Goal: Task Accomplishment & Management: Manage account settings

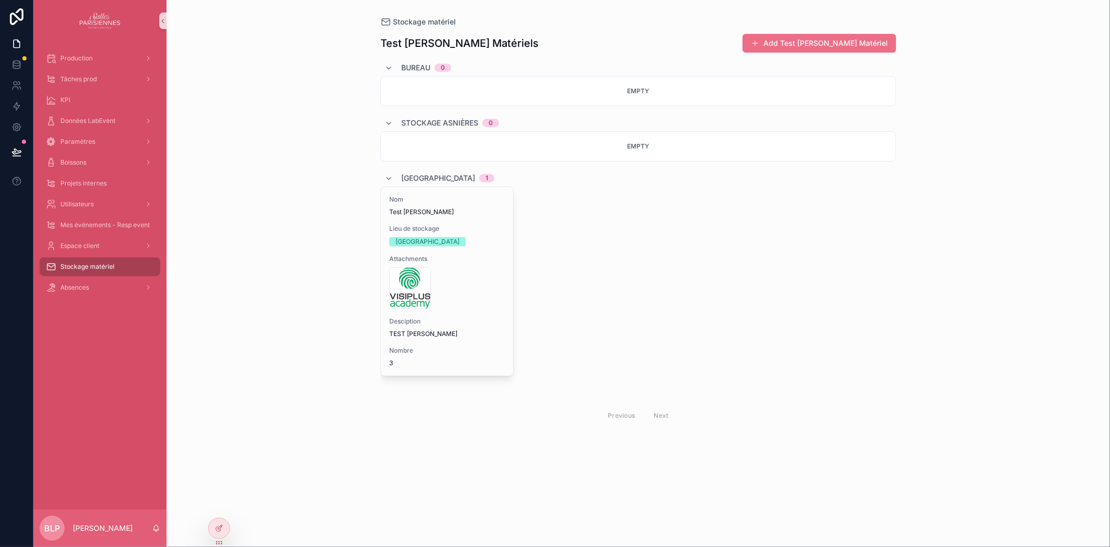
drag, startPoint x: 850, startPoint y: 40, endPoint x: 774, endPoint y: 306, distance: 276.5
click at [774, 306] on div "Nom Test [PERSON_NAME] de stockage Théâtre du Renard Attachments logo_fc30831c-…" at bounding box center [639, 290] width 516 height 208
click at [225, 532] on div at bounding box center [219, 528] width 21 height 20
click at [841, 44] on div "Stockage matériel Test [PERSON_NAME] Matériels Add Test [PERSON_NAME] Matériel …" at bounding box center [639, 273] width 944 height 547
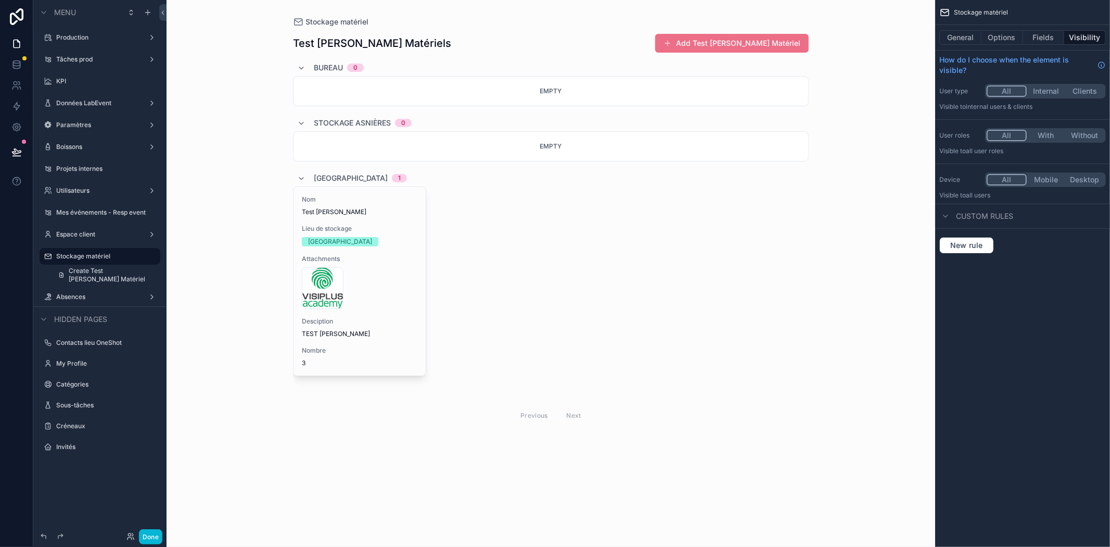
click at [766, 45] on div "scrollable content" at bounding box center [551, 230] width 533 height 461
click at [964, 38] on button "General" at bounding box center [961, 37] width 42 height 15
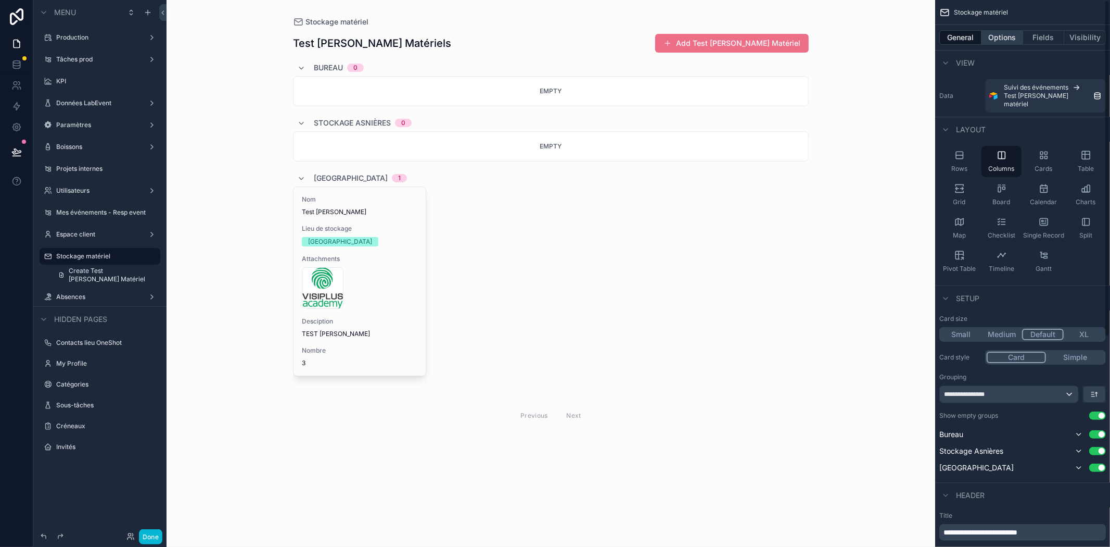
click at [994, 38] on button "Options" at bounding box center [1003, 37] width 42 height 15
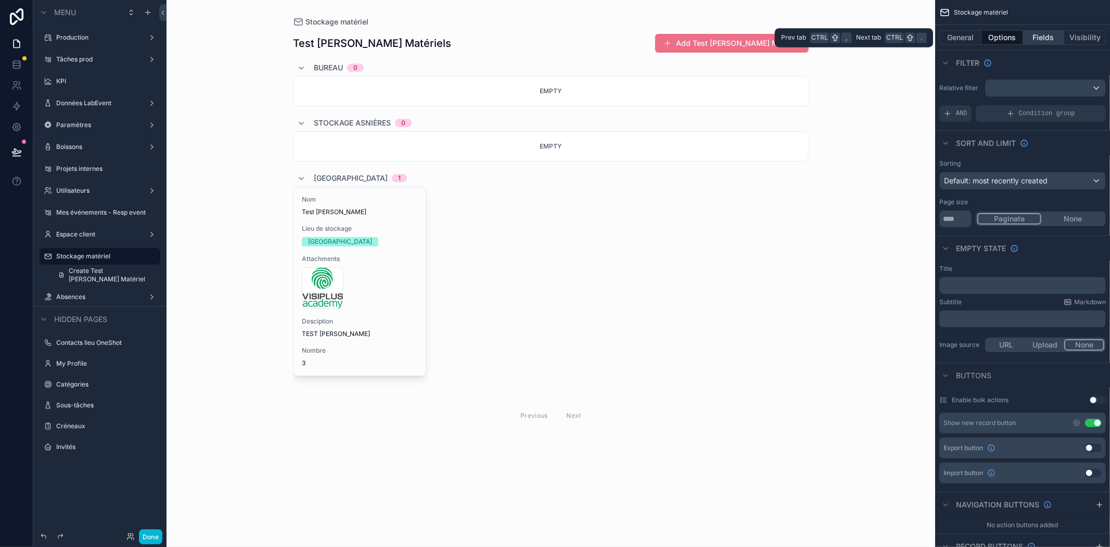
click at [1036, 32] on button "Fields" at bounding box center [1044, 37] width 42 height 15
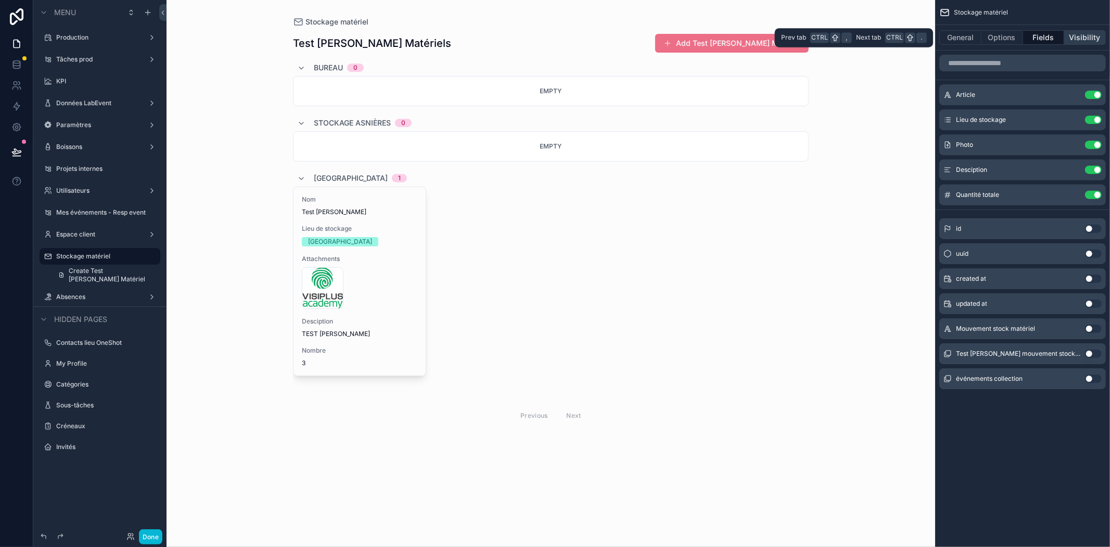
click at [1073, 38] on button "Visibility" at bounding box center [1086, 37] width 42 height 15
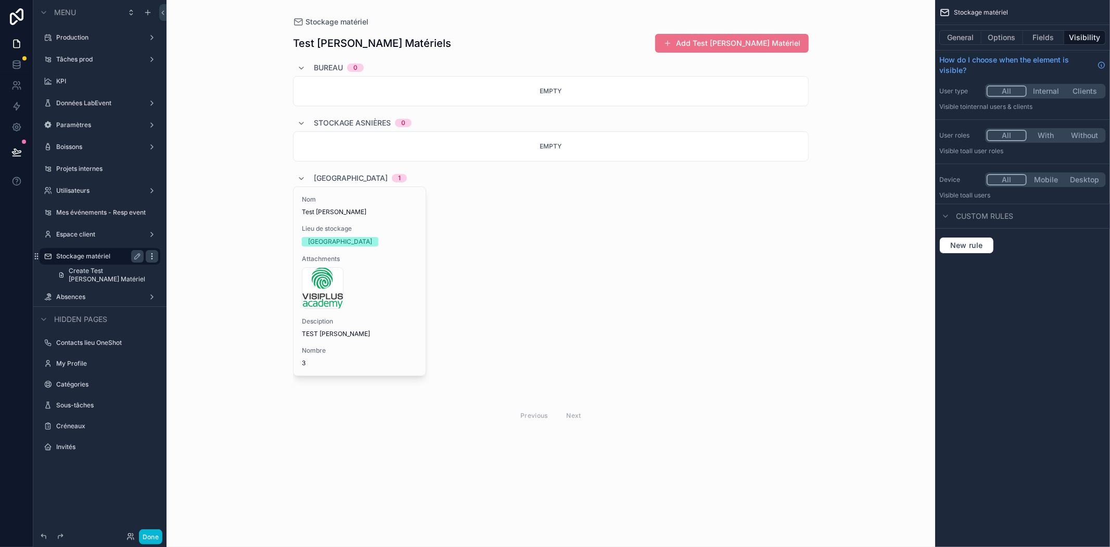
click at [149, 257] on icon "scrollable content" at bounding box center [152, 256] width 8 height 8
click at [205, 295] on span "Remove" at bounding box center [199, 297] width 28 height 10
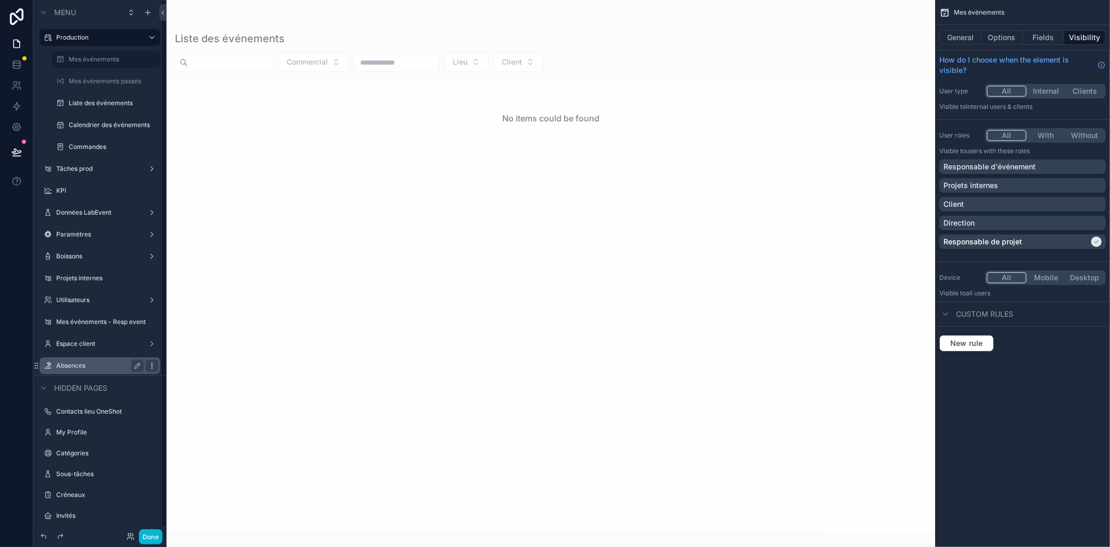
click at [154, 366] on icon "scrollable content" at bounding box center [152, 365] width 8 height 8
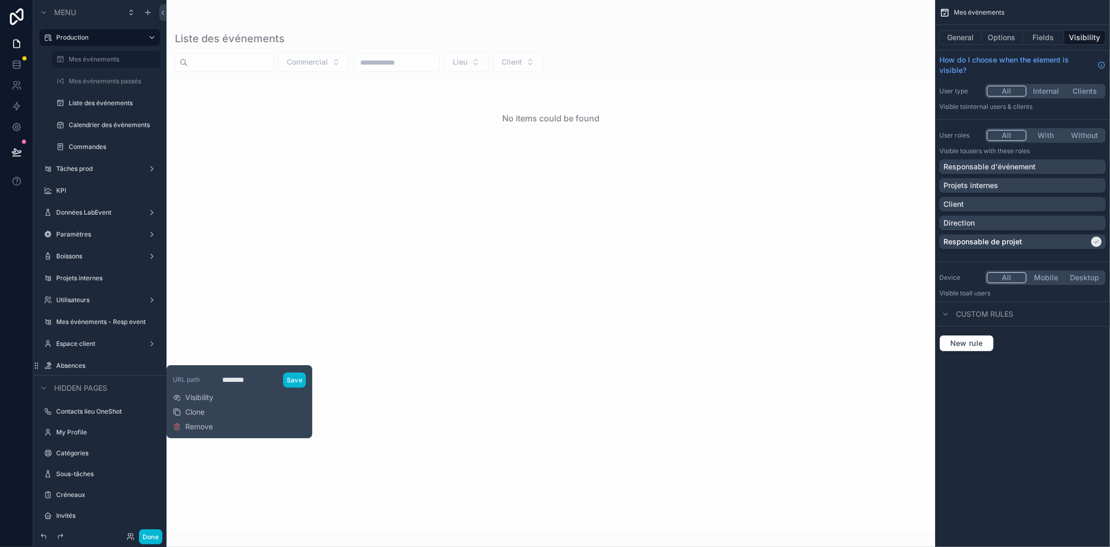
click at [297, 325] on div "scrollable content" at bounding box center [551, 273] width 769 height 547
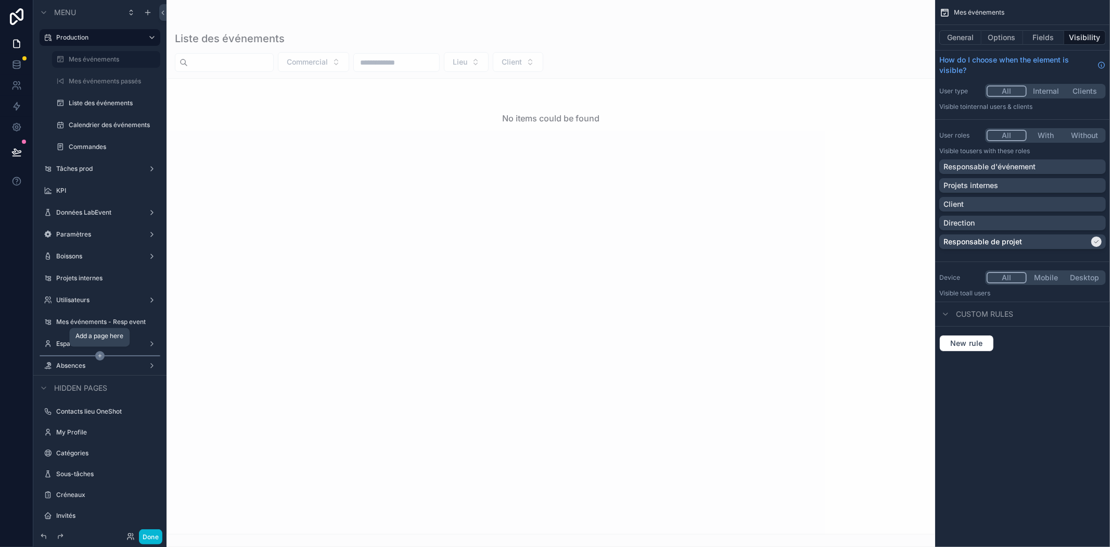
click at [99, 356] on icon "scrollable content" at bounding box center [99, 355] width 9 height 9
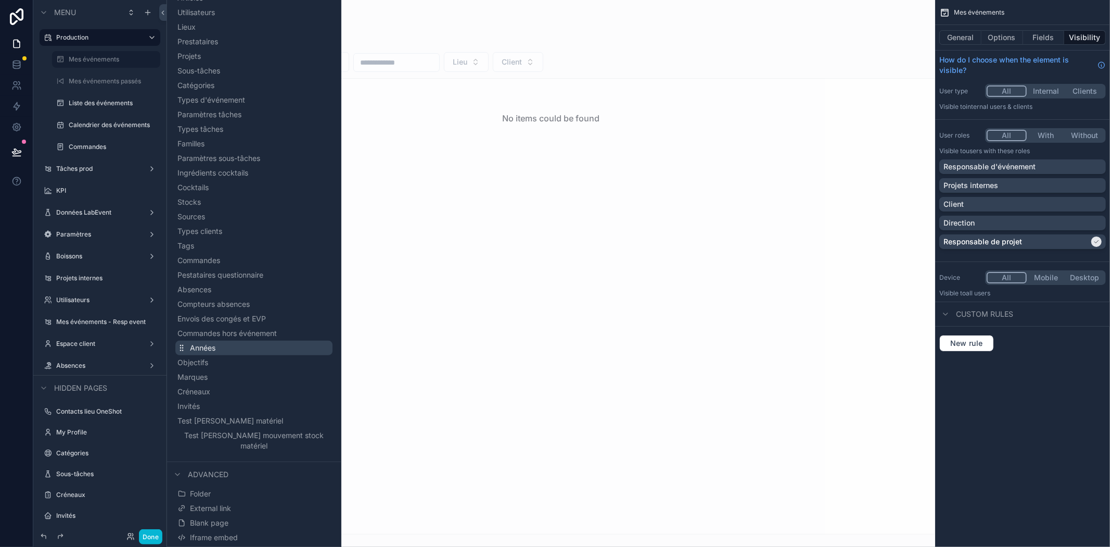
scroll to position [184, 0]
click at [269, 417] on span "Test [PERSON_NAME] matériel" at bounding box center [243, 419] width 106 height 10
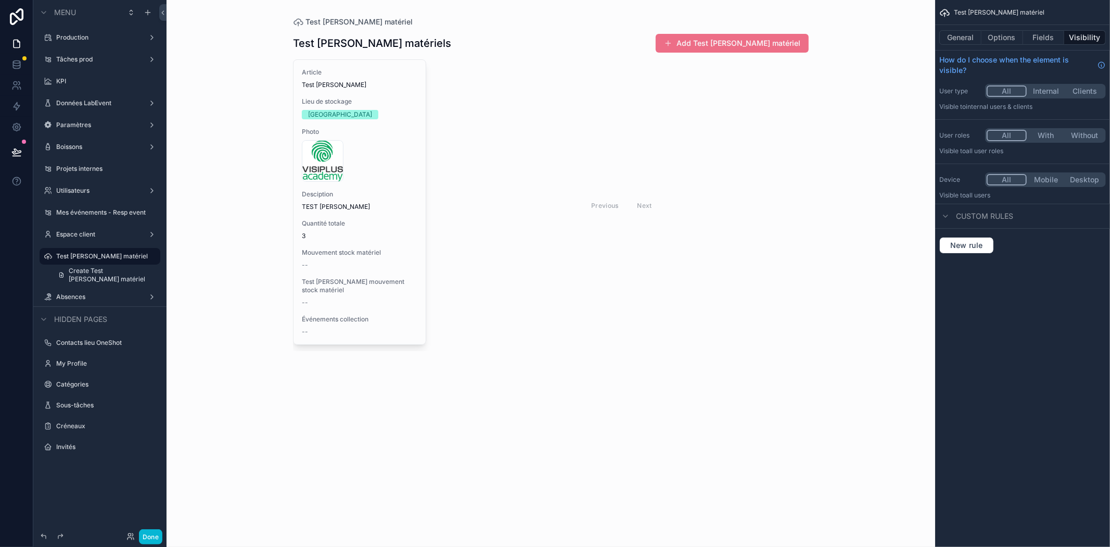
click at [349, 272] on div "scrollable content" at bounding box center [551, 192] width 533 height 384
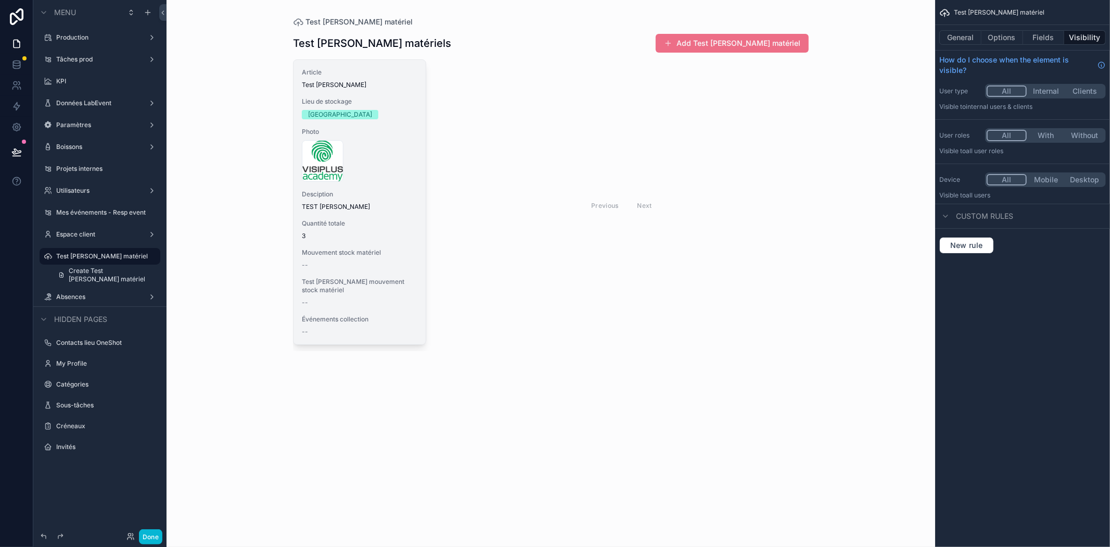
click at [376, 220] on span "Quantité totale" at bounding box center [360, 223] width 116 height 8
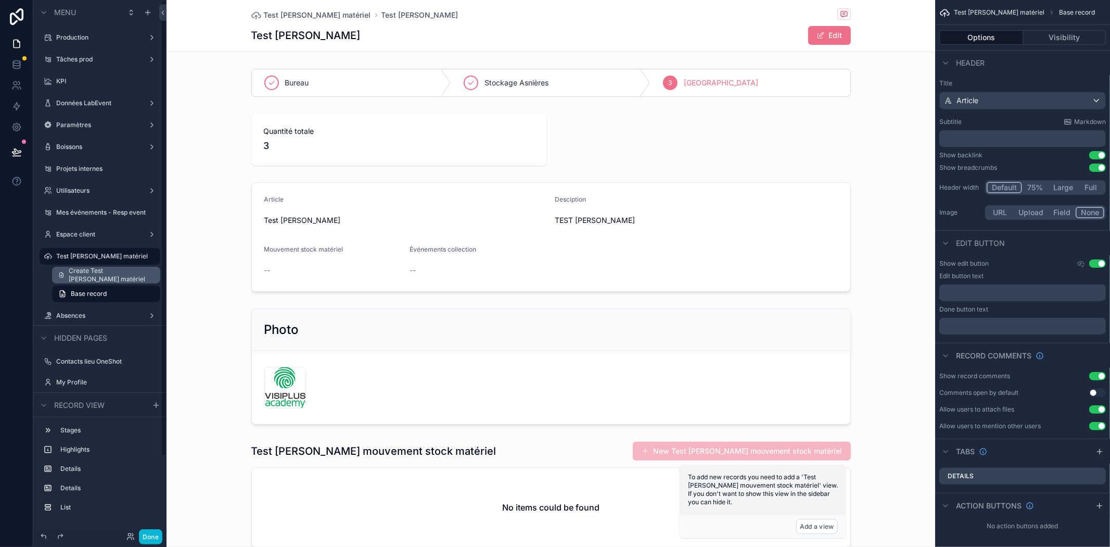
click at [87, 276] on span "Create Test [PERSON_NAME] matériel" at bounding box center [111, 275] width 85 height 17
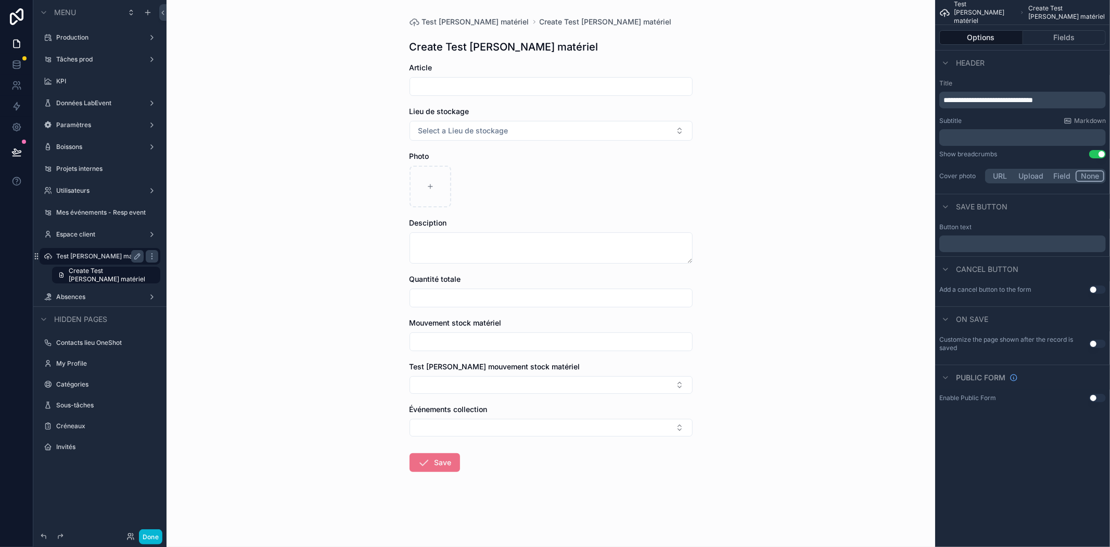
click at [77, 255] on label "Test [PERSON_NAME] matériel" at bounding box center [99, 256] width 87 height 8
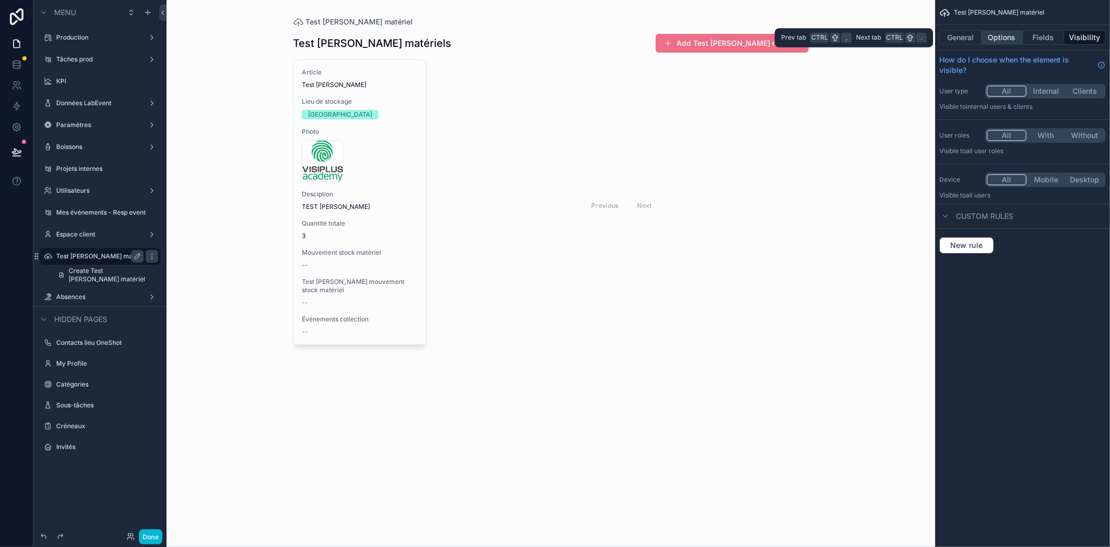
click at [1014, 39] on button "Options" at bounding box center [1003, 37] width 42 height 15
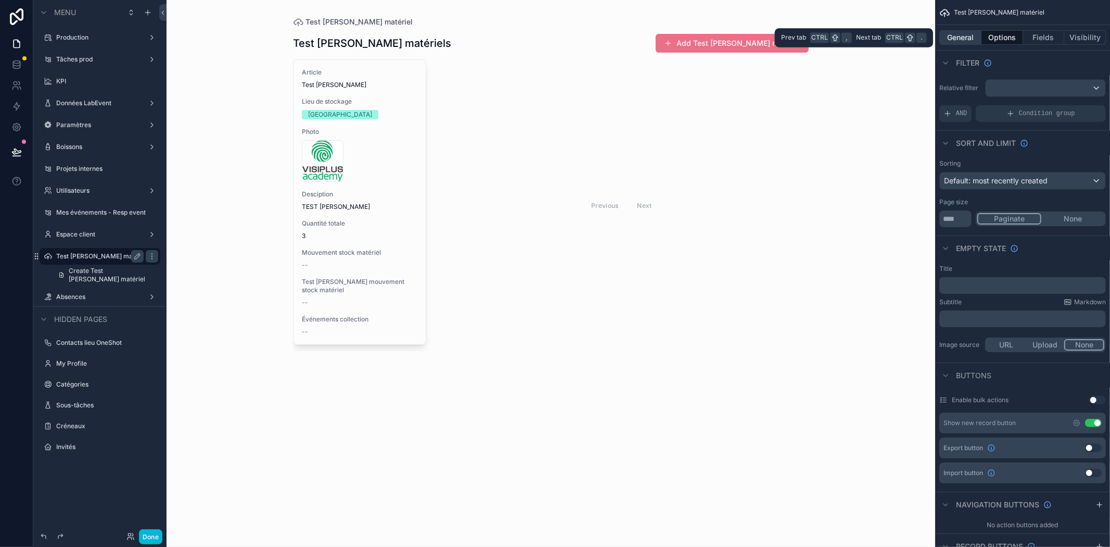
click at [949, 37] on button "General" at bounding box center [961, 37] width 42 height 15
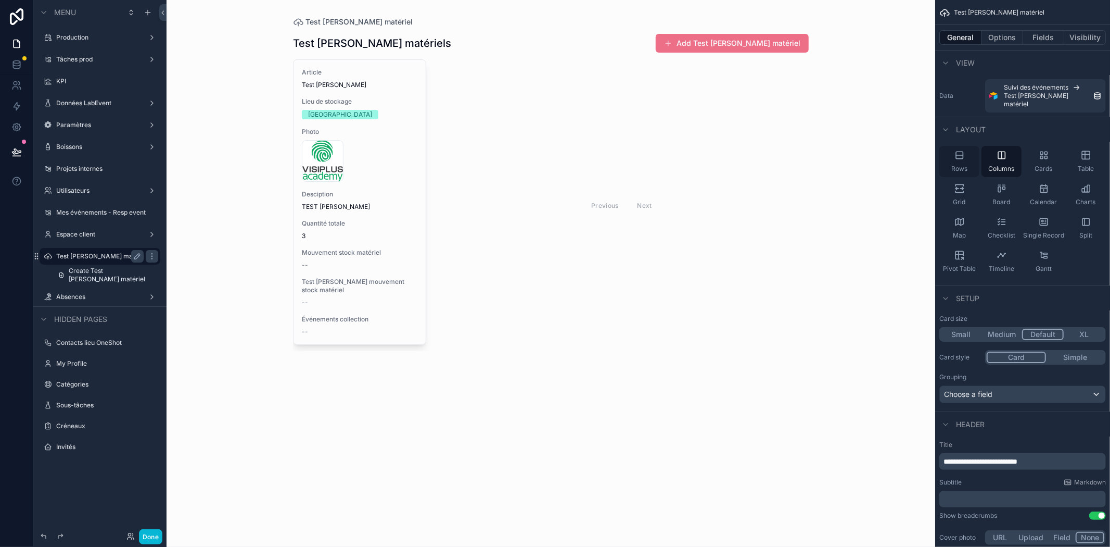
click at [958, 151] on icon "scrollable content" at bounding box center [959, 154] width 7 height 7
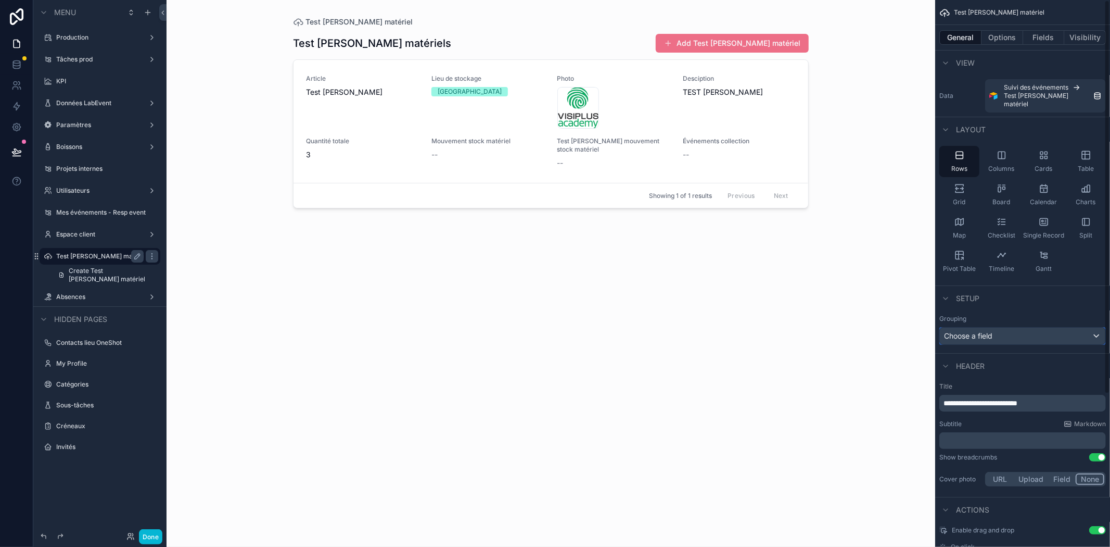
click at [997, 327] on div "Choose a field" at bounding box center [1023, 335] width 166 height 17
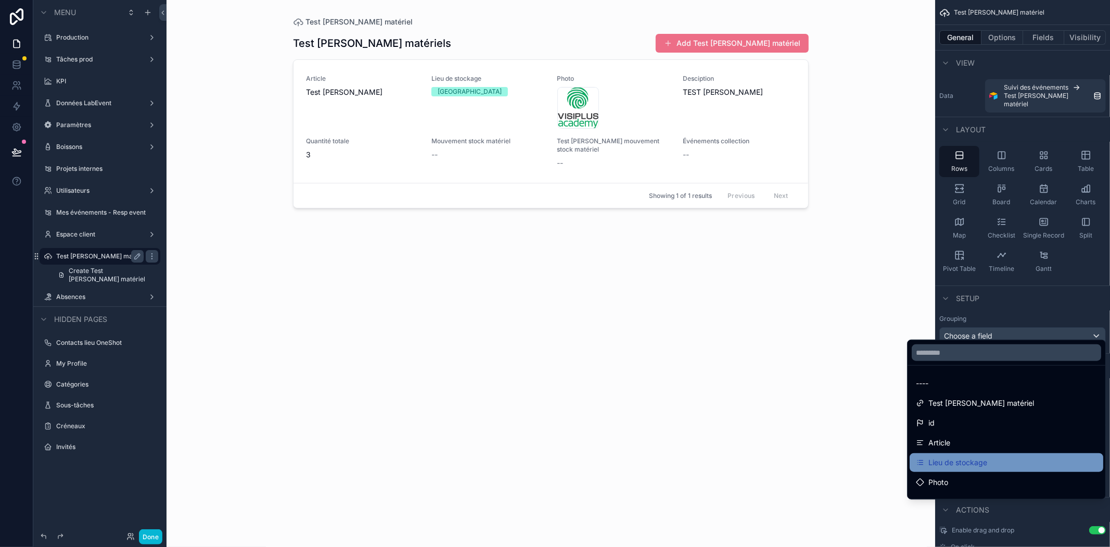
click at [988, 456] on span "Lieu de stockage" at bounding box center [958, 462] width 59 height 12
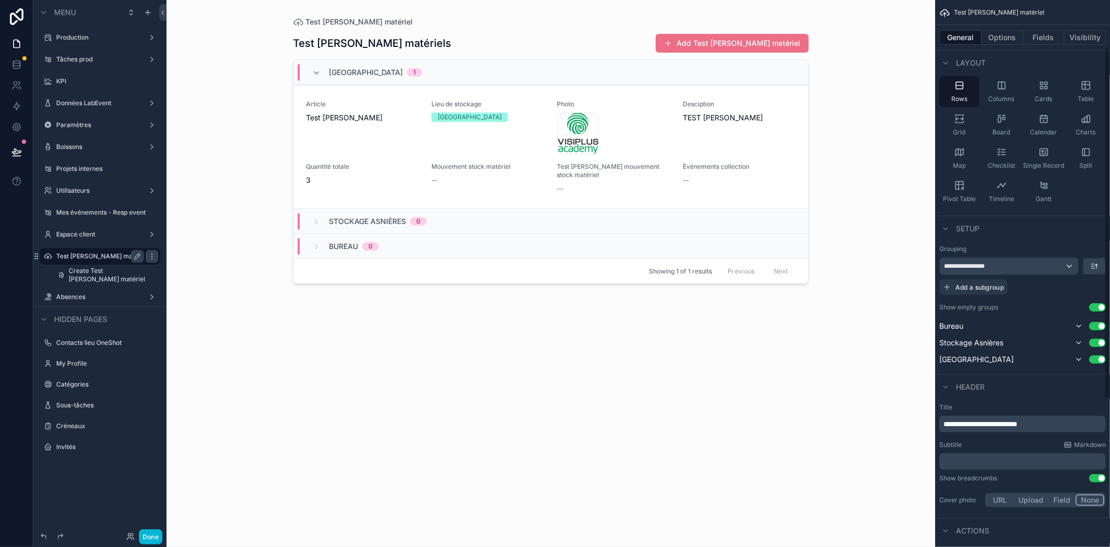
scroll to position [77, 0]
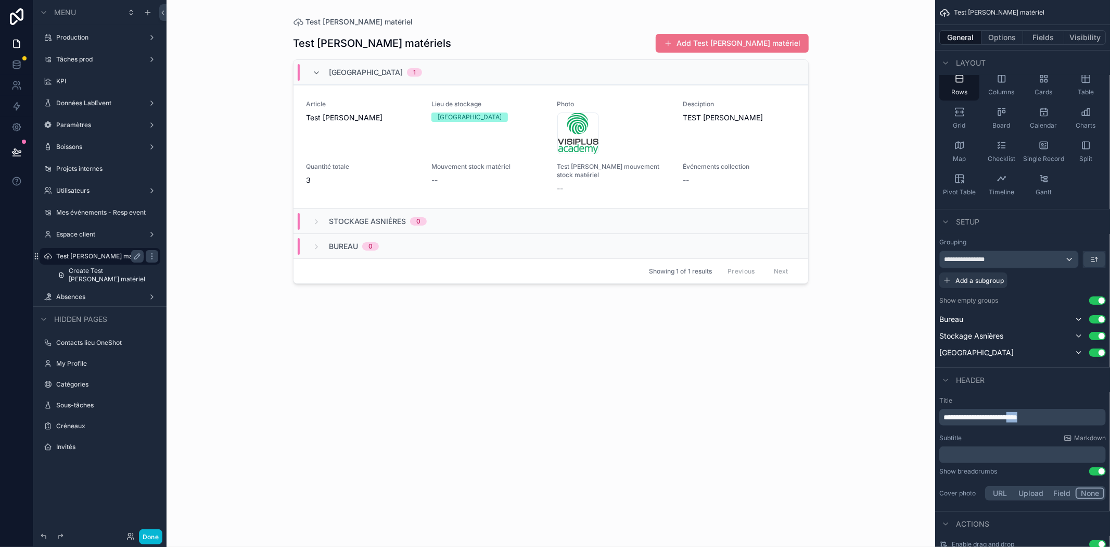
drag, startPoint x: 1049, startPoint y: 407, endPoint x: 1033, endPoint y: 410, distance: 16.4
click at [1033, 412] on p "**********" at bounding box center [1024, 417] width 160 height 10
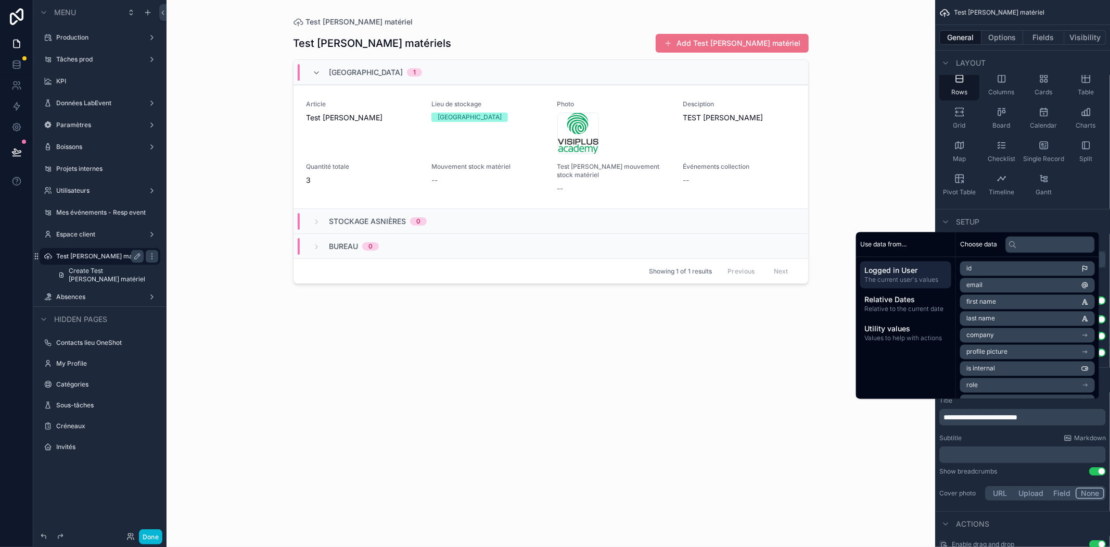
click at [998, 413] on span "**********" at bounding box center [981, 416] width 74 height 7
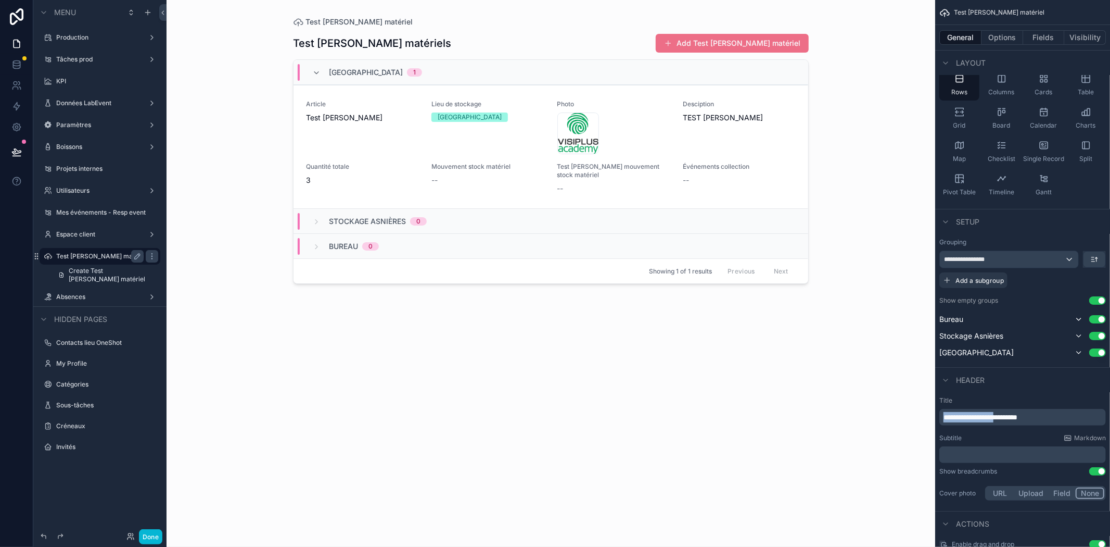
drag, startPoint x: 1012, startPoint y: 408, endPoint x: 938, endPoint y: 412, distance: 74.0
click at [938, 412] on div "**********" at bounding box center [1022, 449] width 175 height 115
click at [980, 412] on p "*********" at bounding box center [1024, 417] width 160 height 10
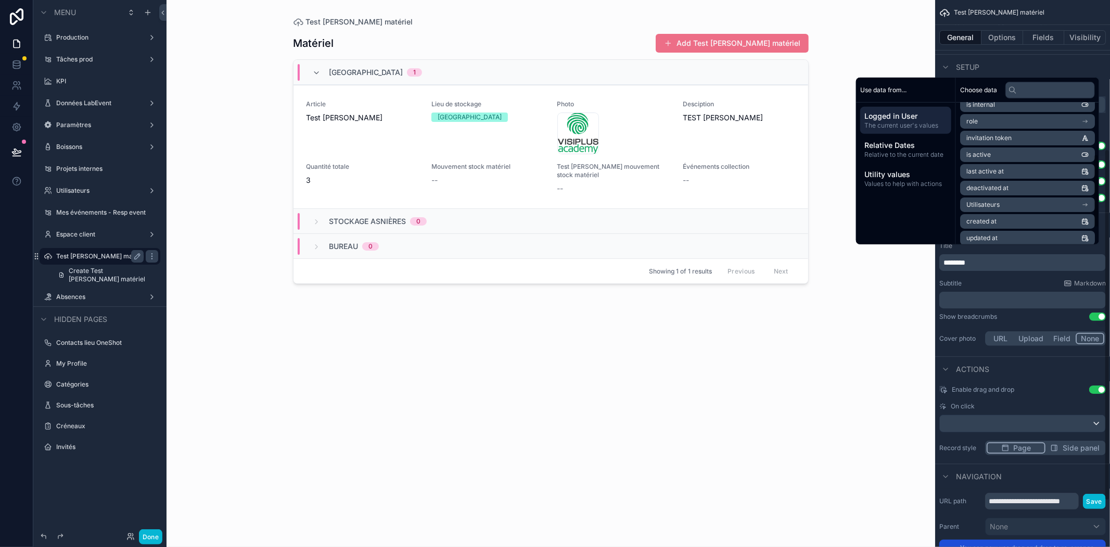
scroll to position [131, 0]
click at [887, 319] on div "Test [PERSON_NAME] matériel Matériel Add Test [PERSON_NAME] matériel Théâtre du…" at bounding box center [551, 273] width 769 height 547
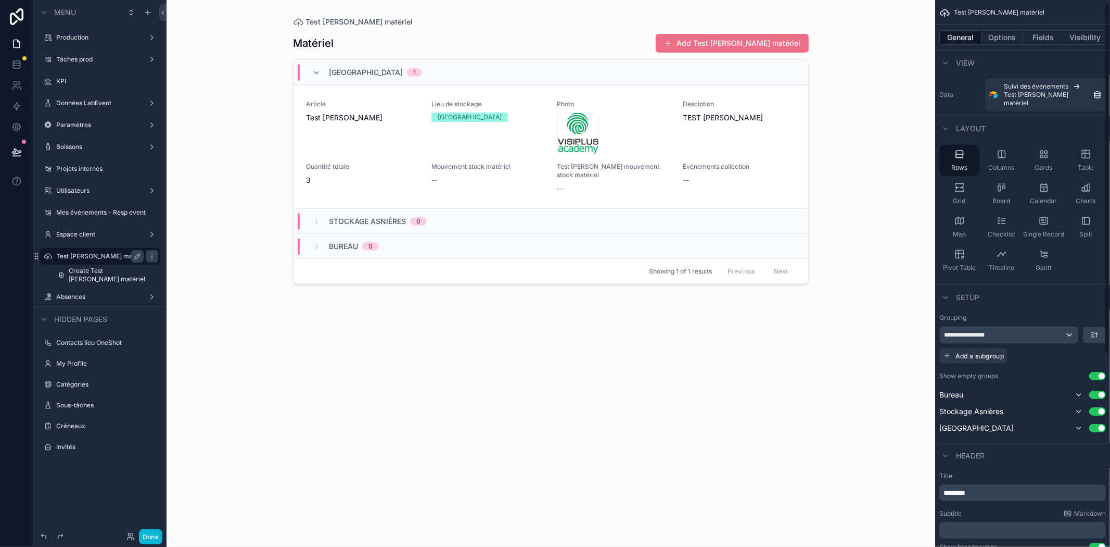
scroll to position [0, 0]
click at [1057, 94] on span "Test [PERSON_NAME] matériel" at bounding box center [1049, 100] width 90 height 17
click at [1000, 38] on button "Options" at bounding box center [1003, 37] width 42 height 15
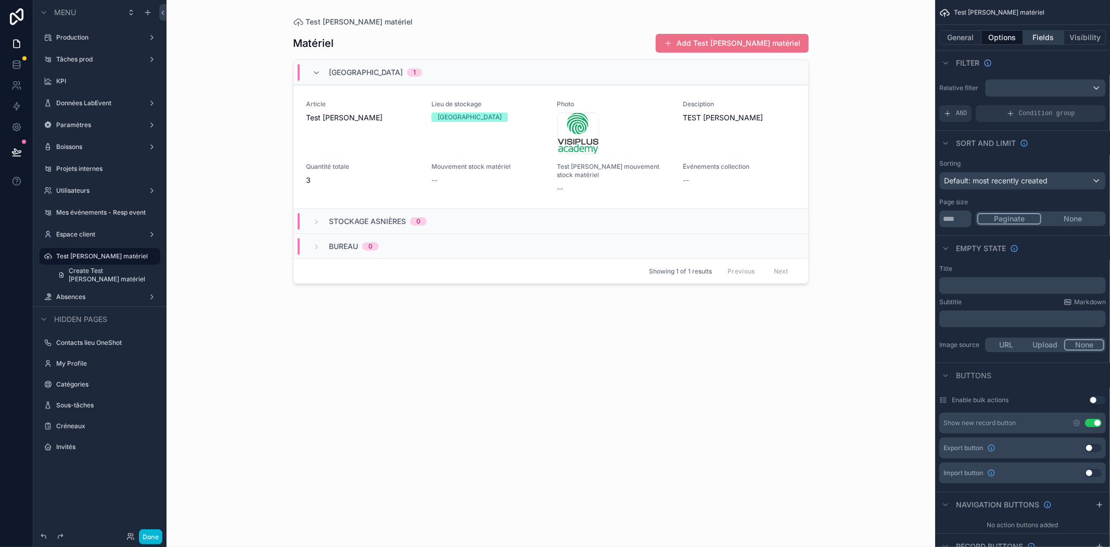
click at [1043, 38] on button "Fields" at bounding box center [1044, 37] width 42 height 15
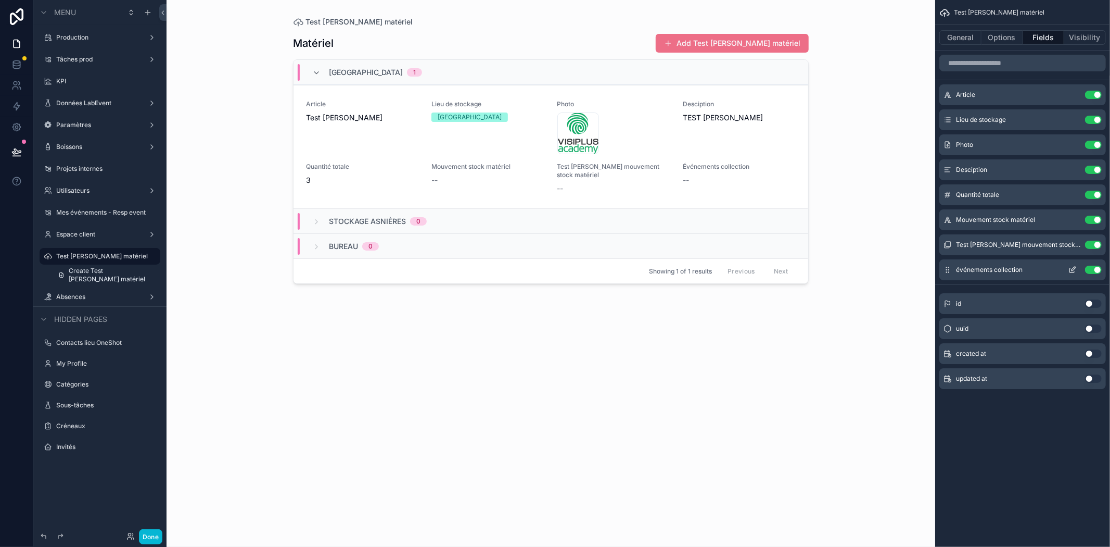
click at [1090, 269] on button "Use setting" at bounding box center [1093, 270] width 17 height 8
click at [1091, 241] on button "Use setting" at bounding box center [1093, 245] width 17 height 8
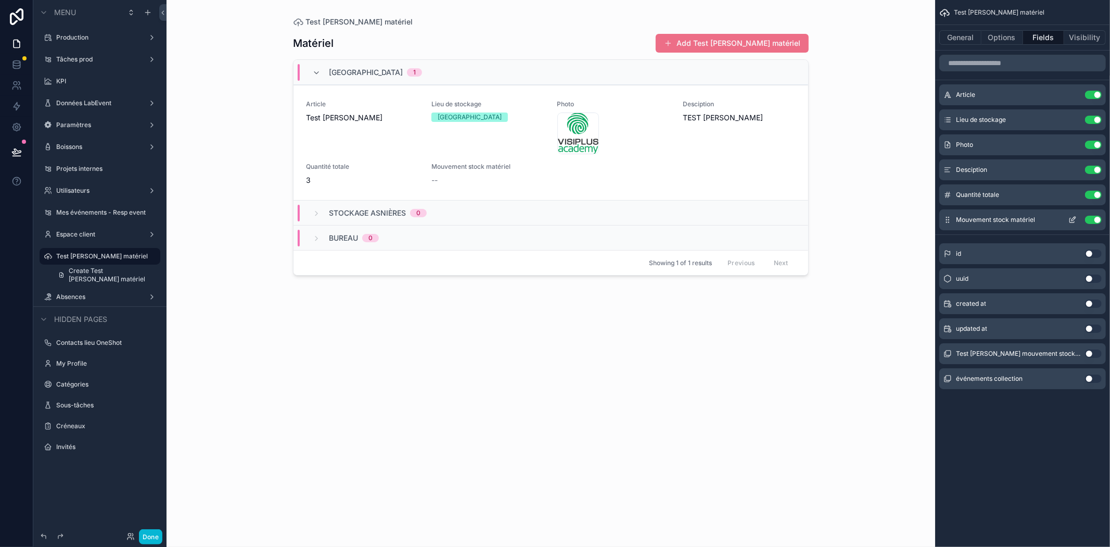
click at [1072, 220] on icon "scrollable content" at bounding box center [1074, 219] width 4 height 4
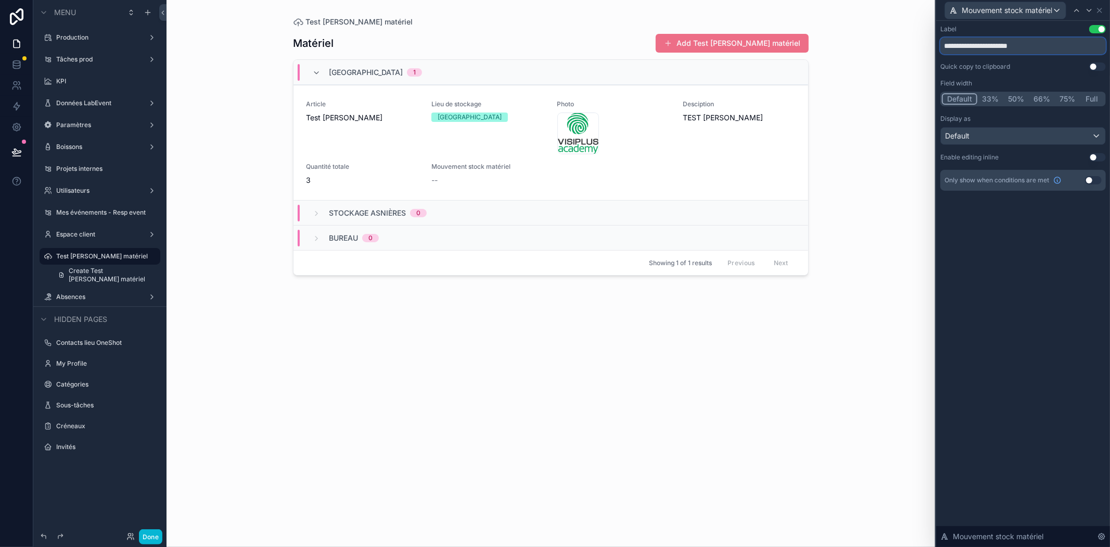
drag, startPoint x: 1045, startPoint y: 47, endPoint x: 941, endPoint y: 48, distance: 104.6
click at [941, 48] on input "**********" at bounding box center [1024, 45] width 166 height 17
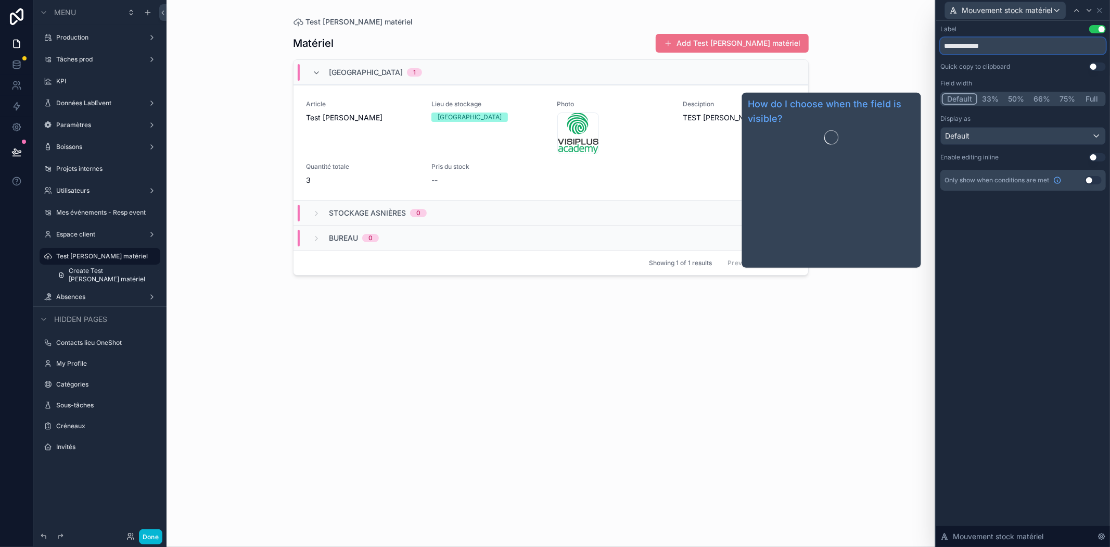
type input "**********"
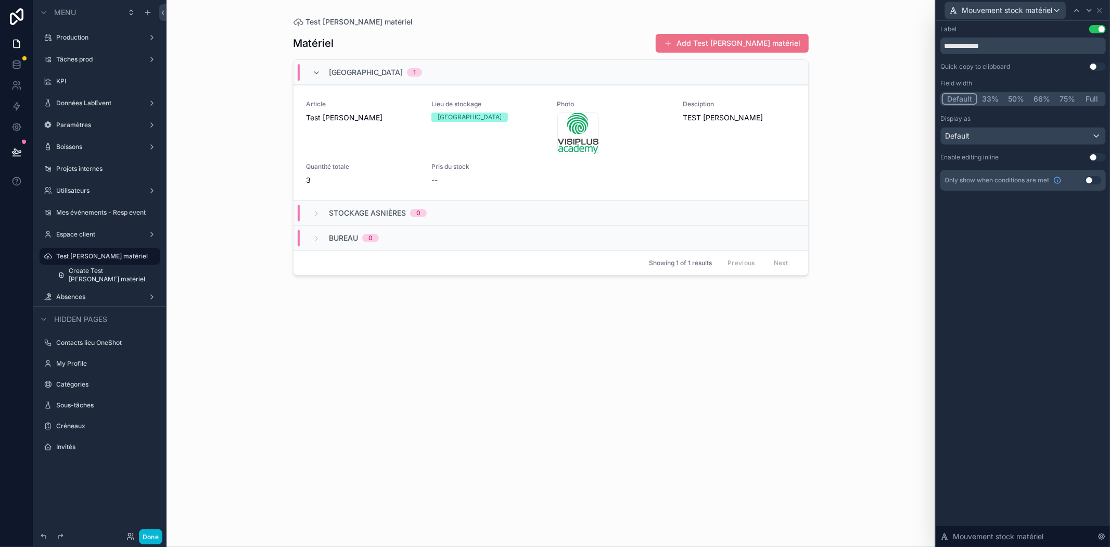
click at [1034, 294] on div "**********" at bounding box center [1024, 284] width 174 height 526
click at [1008, 538] on span "Mouvement stock matériel" at bounding box center [998, 536] width 91 height 10
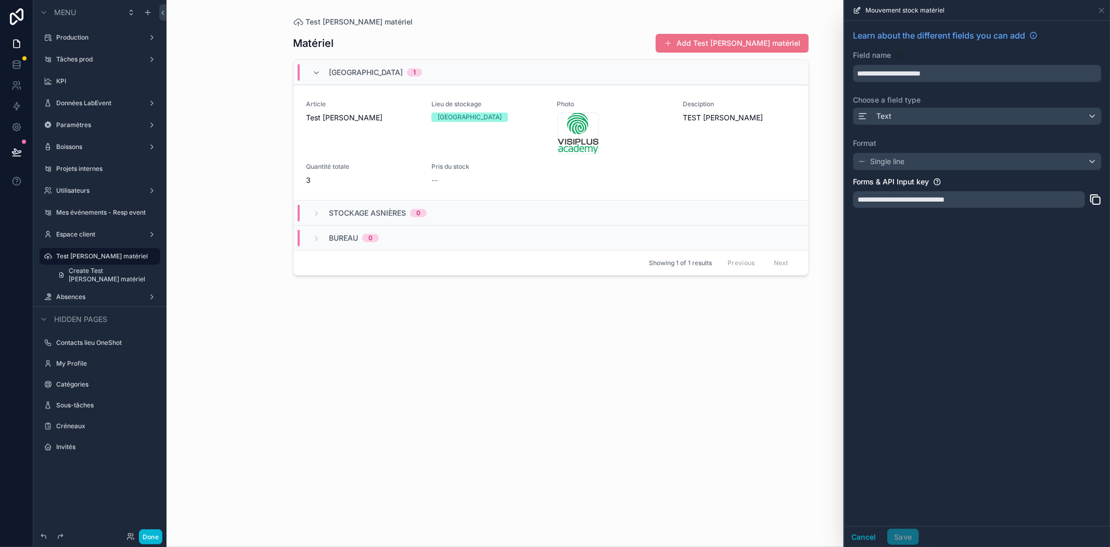
click at [765, 377] on div "Matériel Add Test [PERSON_NAME] matériel Théâtre du Renard 1 Article Test [PERS…" at bounding box center [551, 280] width 516 height 507
click at [817, 23] on div "Test [PERSON_NAME] matériel Matériel Add Test [PERSON_NAME] matériel Théâtre du…" at bounding box center [551, 267] width 533 height 534
click at [803, 33] on div "Add Test [PERSON_NAME] matériel" at bounding box center [728, 43] width 161 height 20
click at [778, 41] on button "Add Test [PERSON_NAME] matériel" at bounding box center [732, 43] width 153 height 19
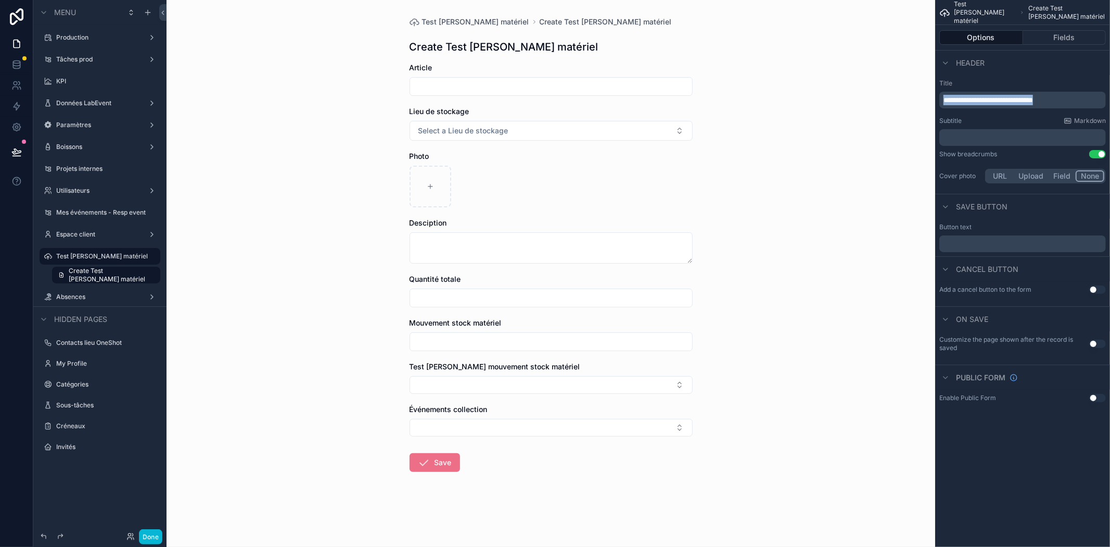
drag, startPoint x: 1075, startPoint y: 101, endPoint x: 940, endPoint y: 95, distance: 135.5
click at [940, 95] on div "**********" at bounding box center [1023, 100] width 167 height 17
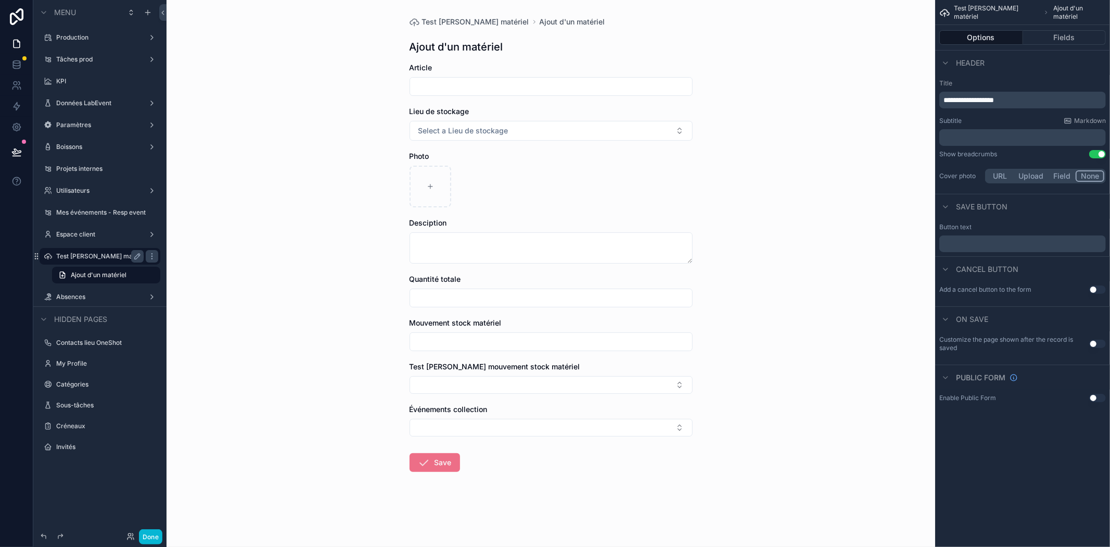
click at [120, 257] on label "Test [PERSON_NAME] matériel" at bounding box center [99, 256] width 87 height 8
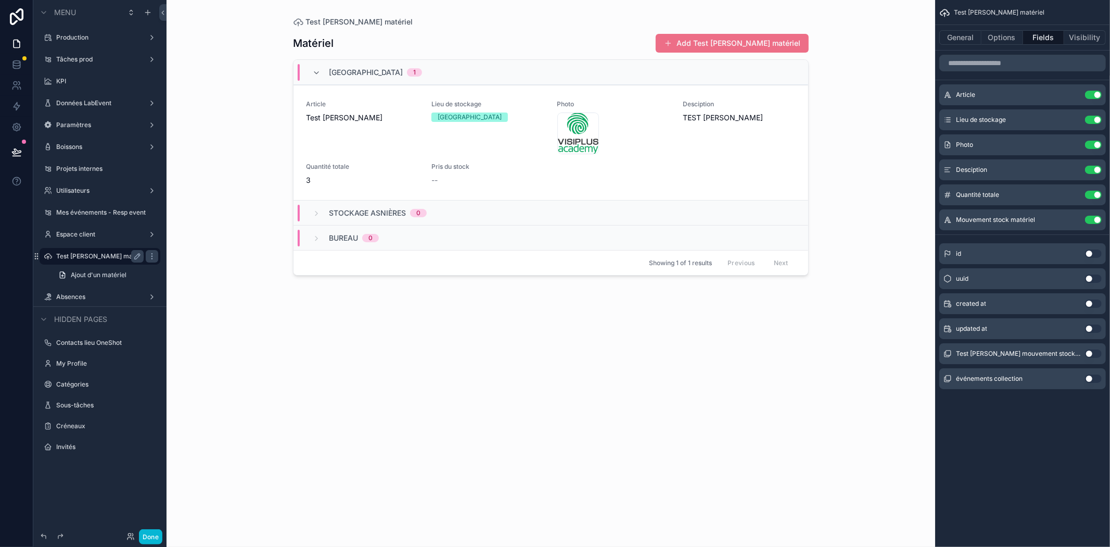
click at [611, 43] on div "Matériel Add Test [PERSON_NAME] matériel" at bounding box center [551, 43] width 516 height 20
click at [954, 34] on button "General" at bounding box center [961, 37] width 42 height 15
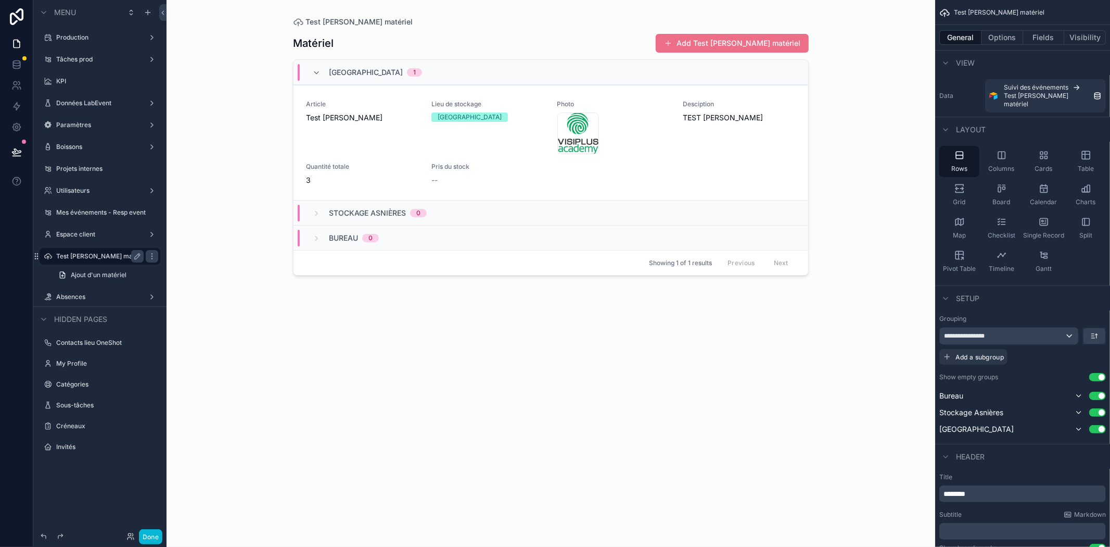
click at [616, 409] on div "Matériel Add Test [PERSON_NAME] matériel Théâtre du Renard 1 Article Test [PERS…" at bounding box center [551, 280] width 516 height 507
click at [66, 256] on label "Test [PERSON_NAME] matériel" at bounding box center [99, 256] width 87 height 8
click at [96, 147] on label "Boissons" at bounding box center [97, 147] width 83 height 8
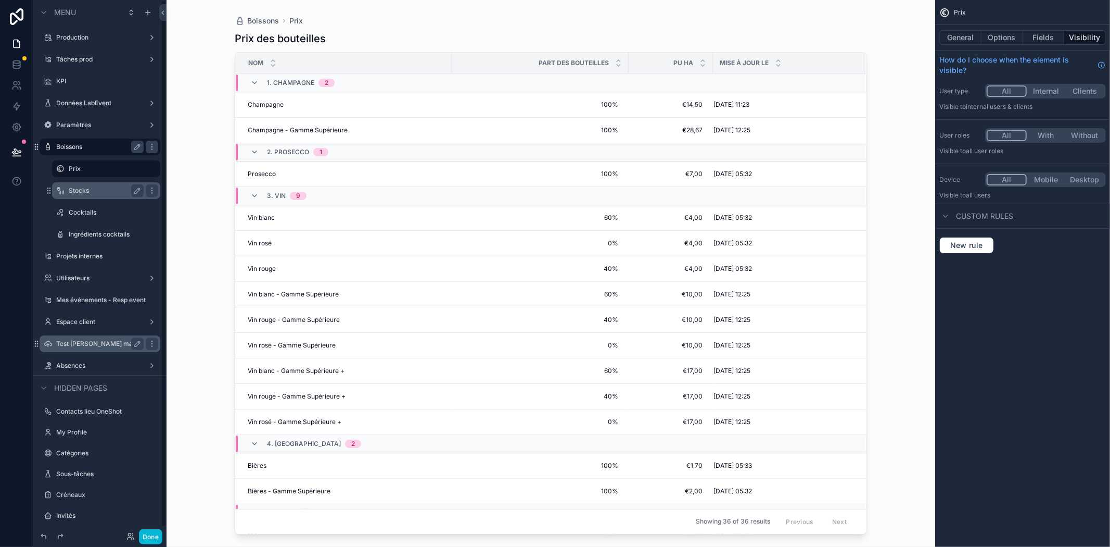
click at [89, 190] on label "Stocks" at bounding box center [104, 190] width 71 height 8
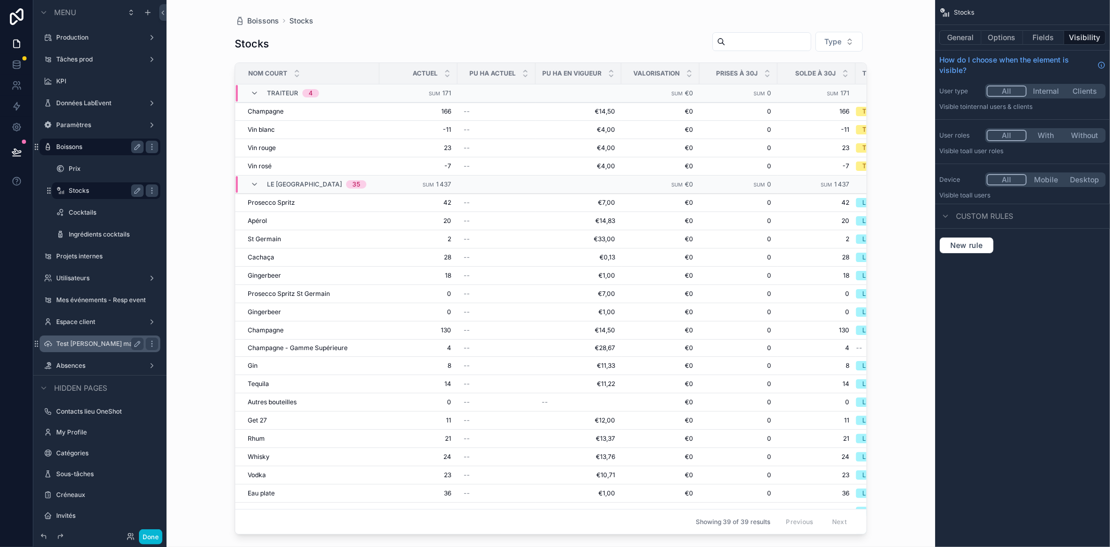
click at [73, 342] on label "Test [PERSON_NAME] matériel" at bounding box center [99, 343] width 87 height 8
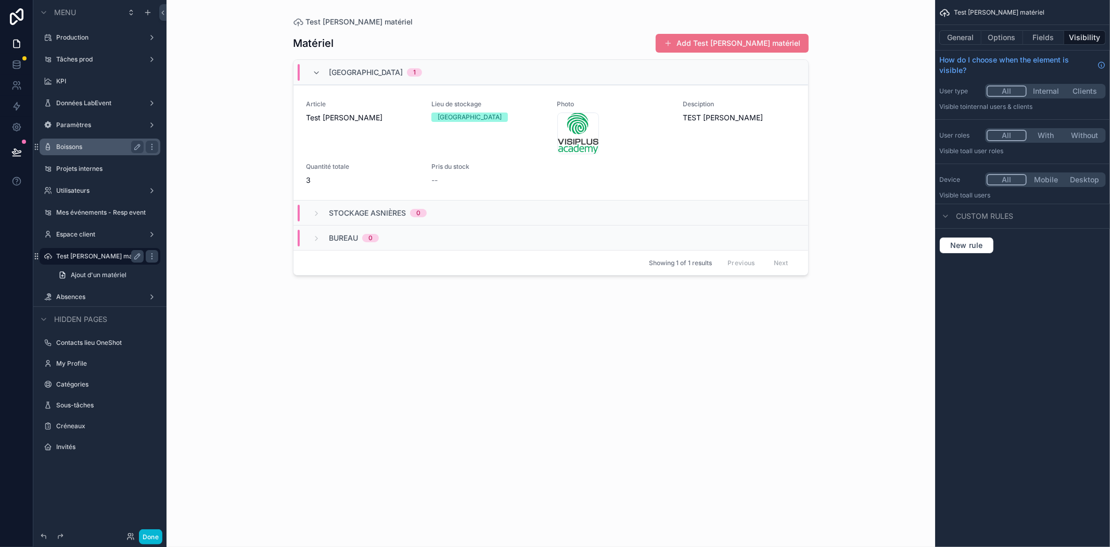
drag, startPoint x: 133, startPoint y: 270, endPoint x: 220, endPoint y: 245, distance: 89.8
click at [224, 243] on div "Test [PERSON_NAME] matériel Matériel Add Test [PERSON_NAME] matériel Théâtre du…" at bounding box center [551, 273] width 769 height 547
click at [148, 274] on link "Ajout d'un matériel" at bounding box center [106, 275] width 108 height 17
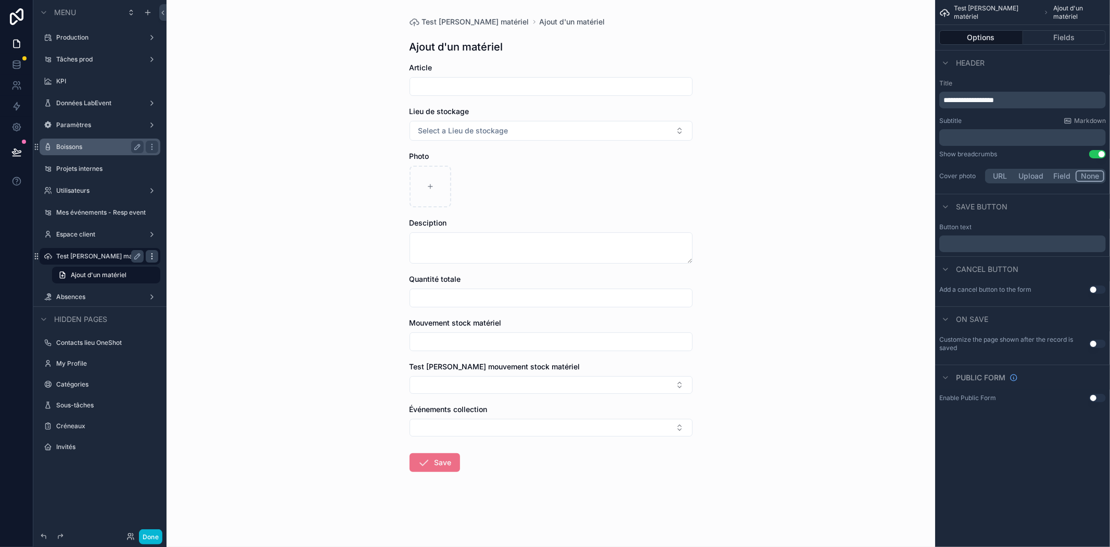
click at [151, 256] on icon "scrollable content" at bounding box center [151, 256] width 1 height 1
click at [257, 393] on div "Test [PERSON_NAME] Stock matériel Ajout d'un matériel Ajout d'un matériel Artic…" at bounding box center [551, 273] width 769 height 547
click at [84, 254] on label "Test [PERSON_NAME] matériel" at bounding box center [105, 256] width 98 height 8
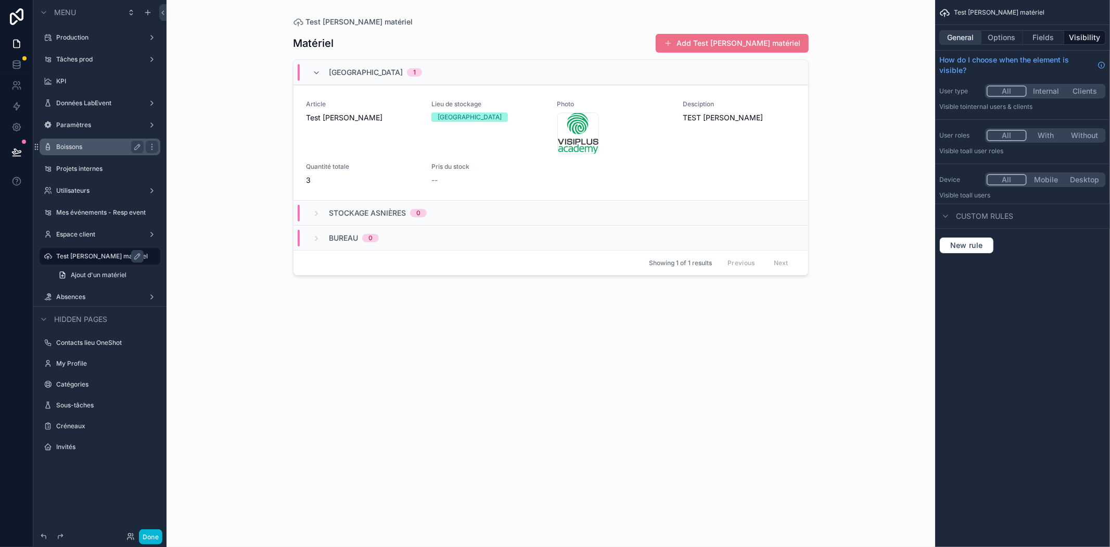
click at [963, 37] on button "General" at bounding box center [961, 37] width 42 height 15
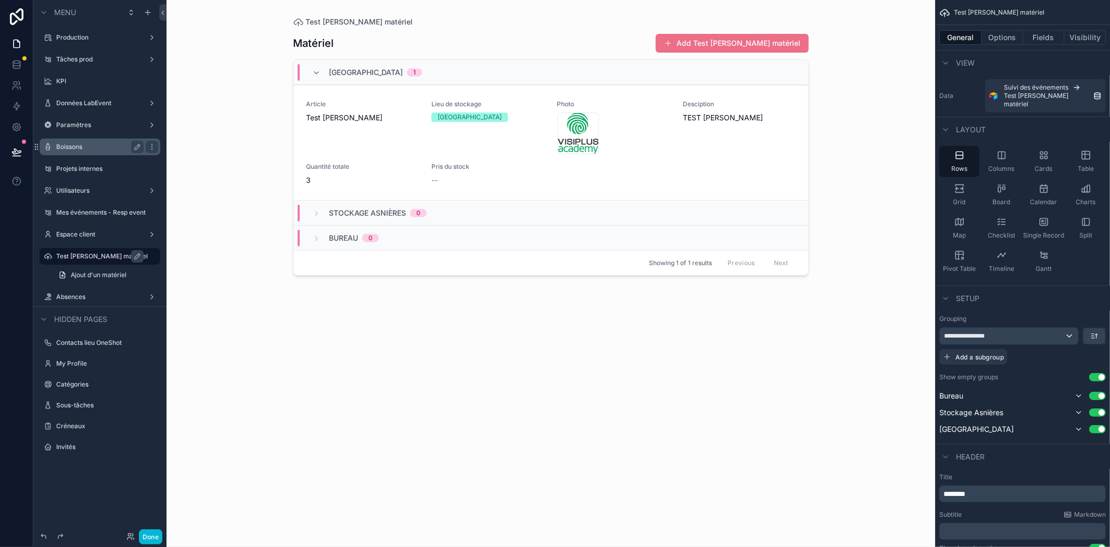
click at [540, 344] on div "Matériel Add Test [PERSON_NAME] matériel Théâtre du Renard 1 Article Test [PERS…" at bounding box center [551, 280] width 516 height 507
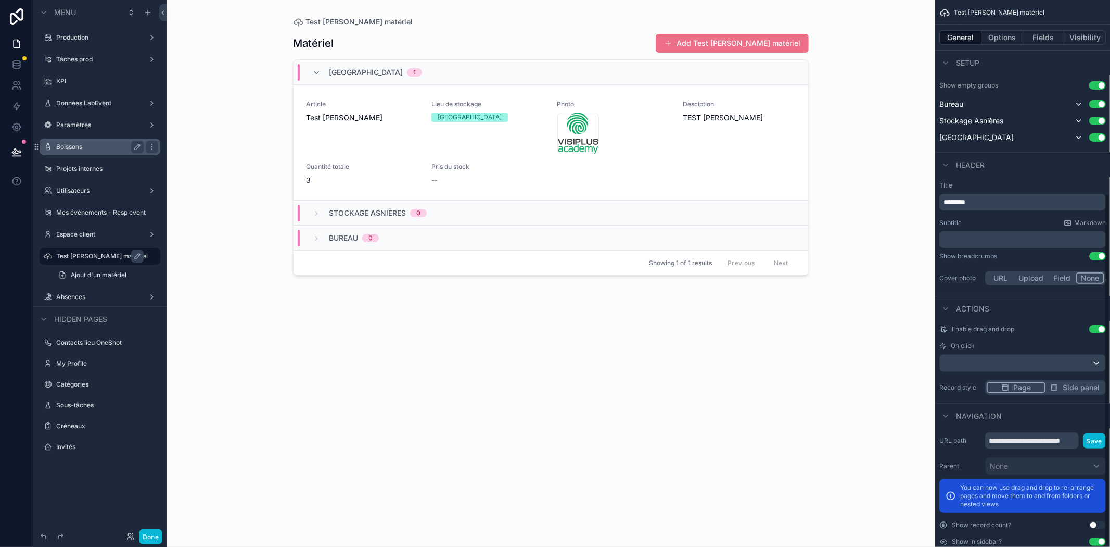
scroll to position [303, 0]
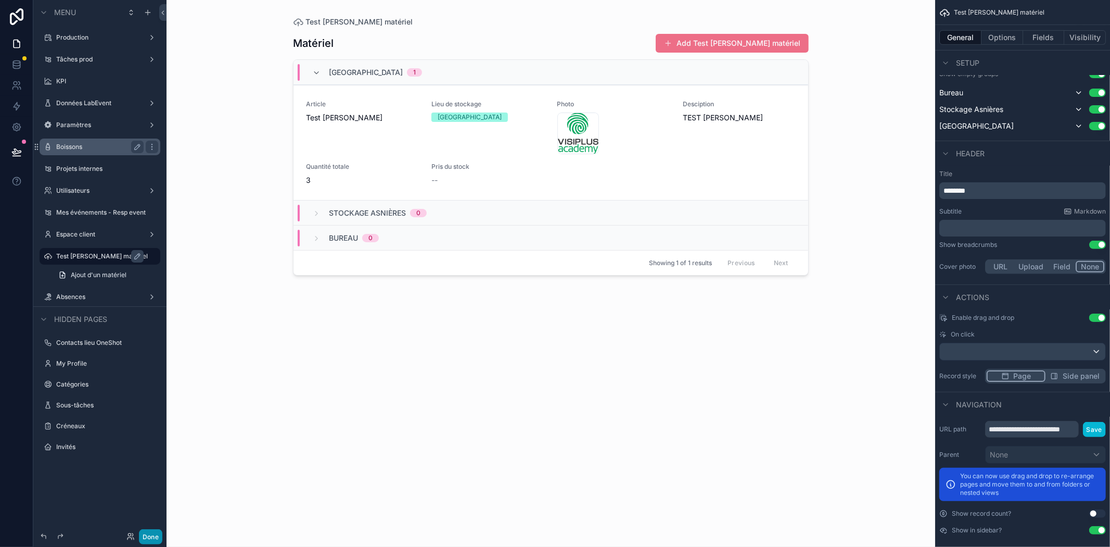
click at [142, 537] on button "Done" at bounding box center [150, 536] width 23 height 15
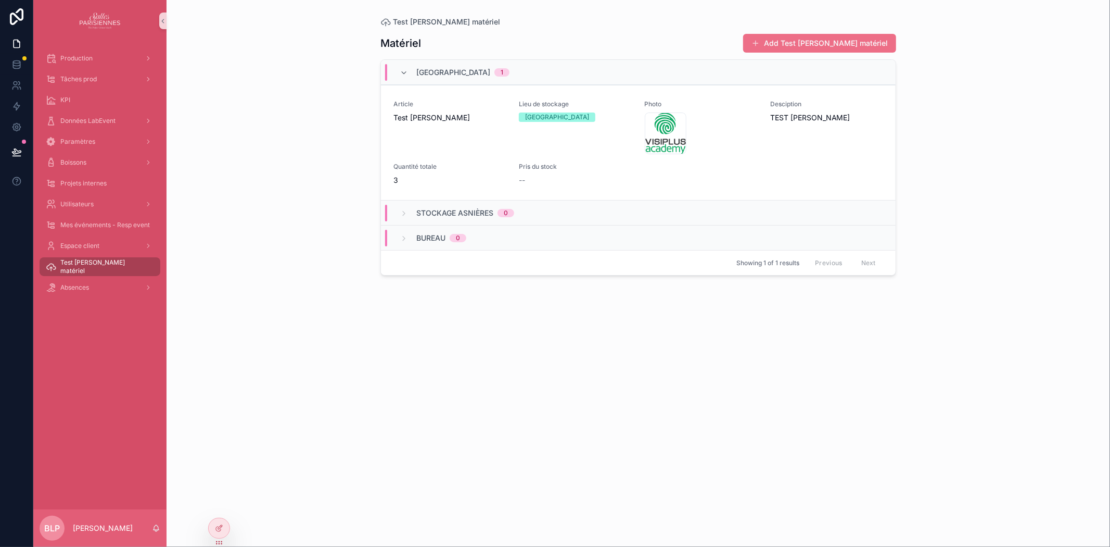
click at [107, 264] on span "Test [PERSON_NAME] matériel" at bounding box center [105, 266] width 90 height 17
drag, startPoint x: 109, startPoint y: 264, endPoint x: 74, endPoint y: 266, distance: 34.9
click at [74, 266] on span "Test [PERSON_NAME] matériel" at bounding box center [105, 266] width 90 height 17
click at [99, 267] on span "Test [PERSON_NAME] matériel" at bounding box center [105, 266] width 90 height 17
click at [223, 528] on icon at bounding box center [219, 528] width 8 height 8
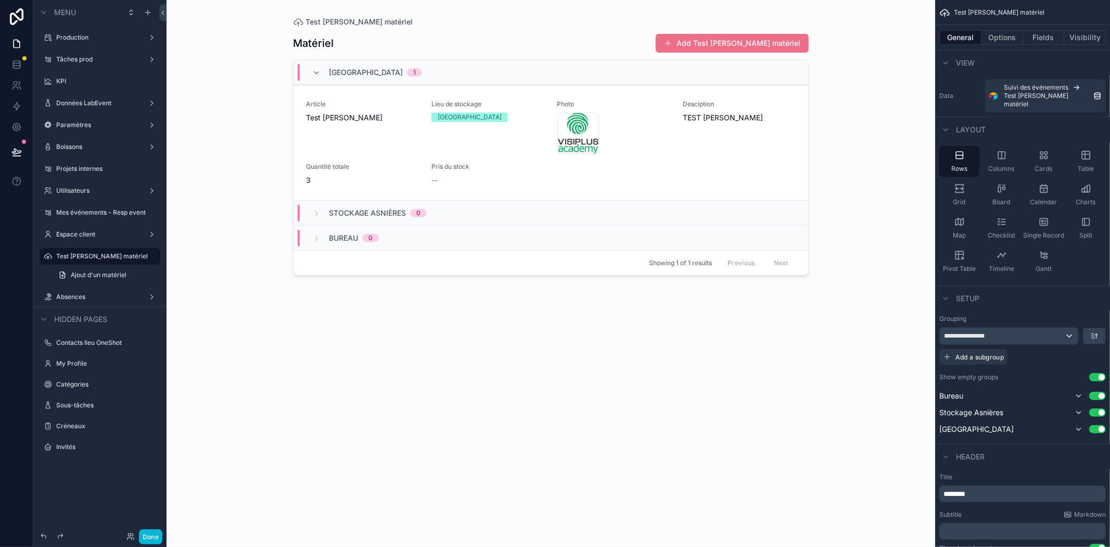
click at [397, 375] on div "scrollable content" at bounding box center [551, 267] width 533 height 534
click at [955, 64] on div "View" at bounding box center [957, 63] width 35 height 12
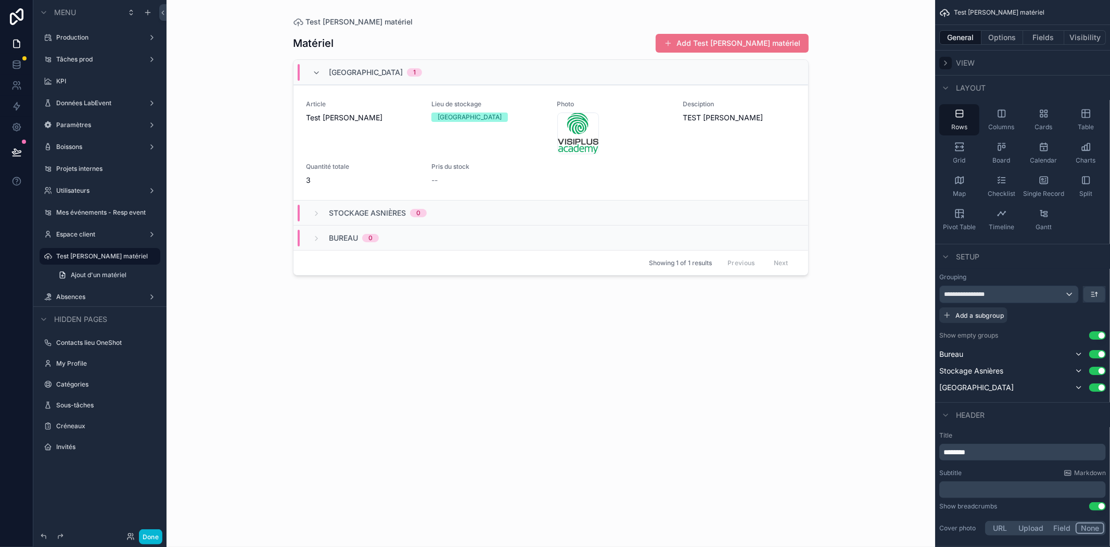
click at [945, 61] on icon "scrollable content" at bounding box center [946, 63] width 2 height 4
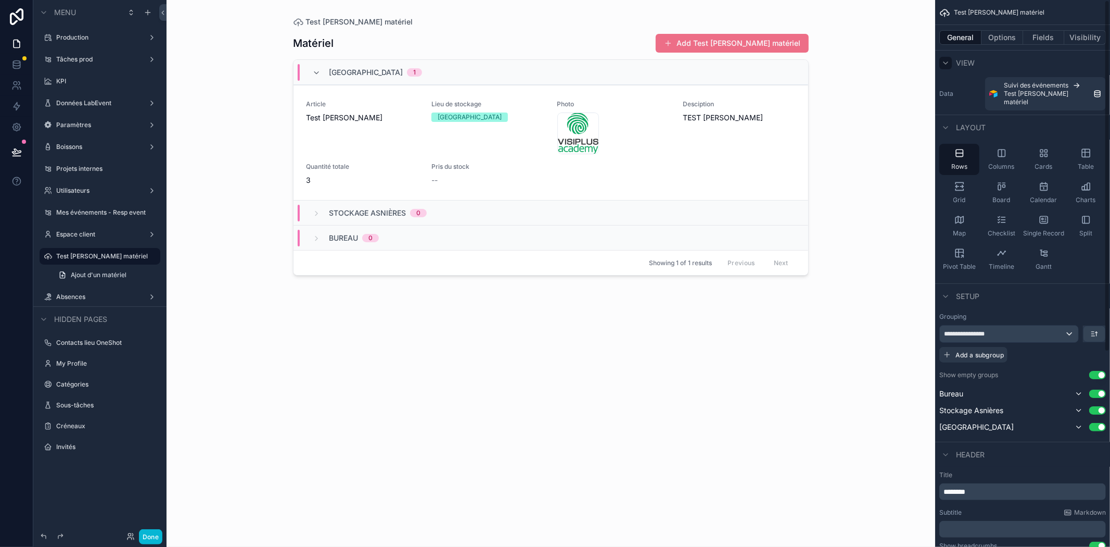
scroll to position [0, 0]
click at [949, 294] on icon "scrollable content" at bounding box center [946, 298] width 8 height 8
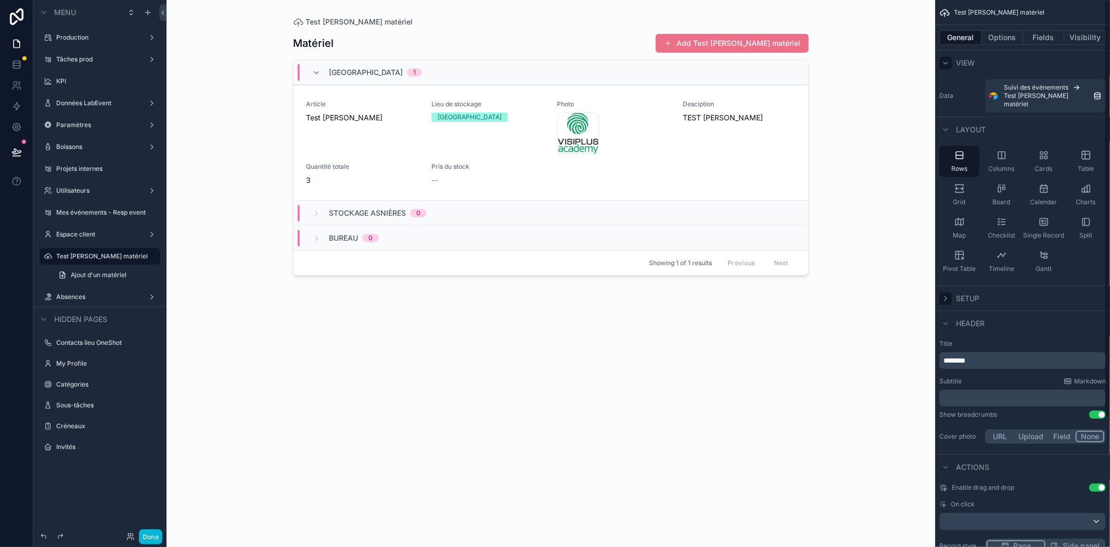
click at [944, 294] on icon "scrollable content" at bounding box center [946, 298] width 8 height 8
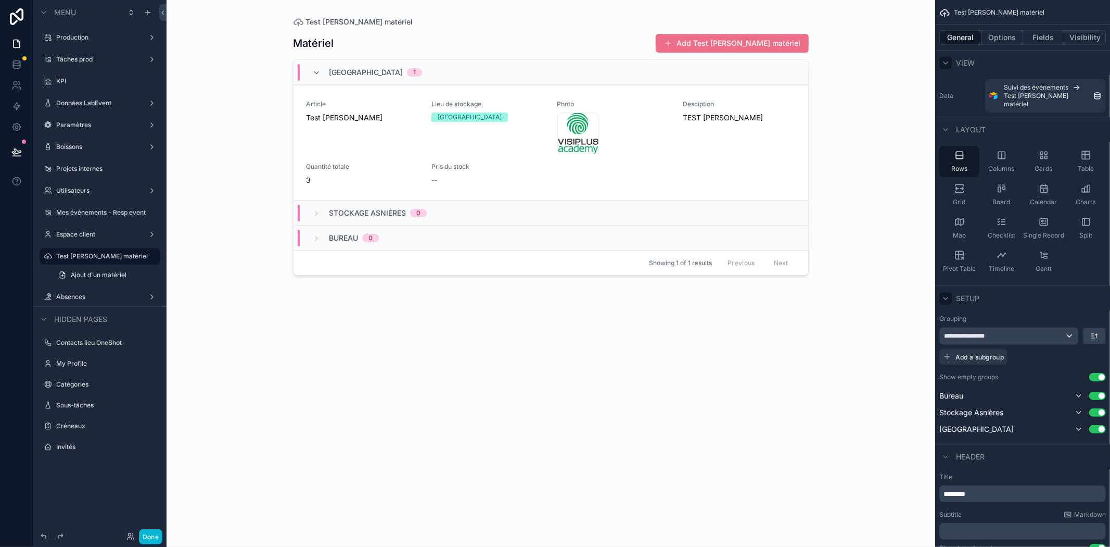
click at [949, 294] on icon "scrollable content" at bounding box center [946, 298] width 8 height 8
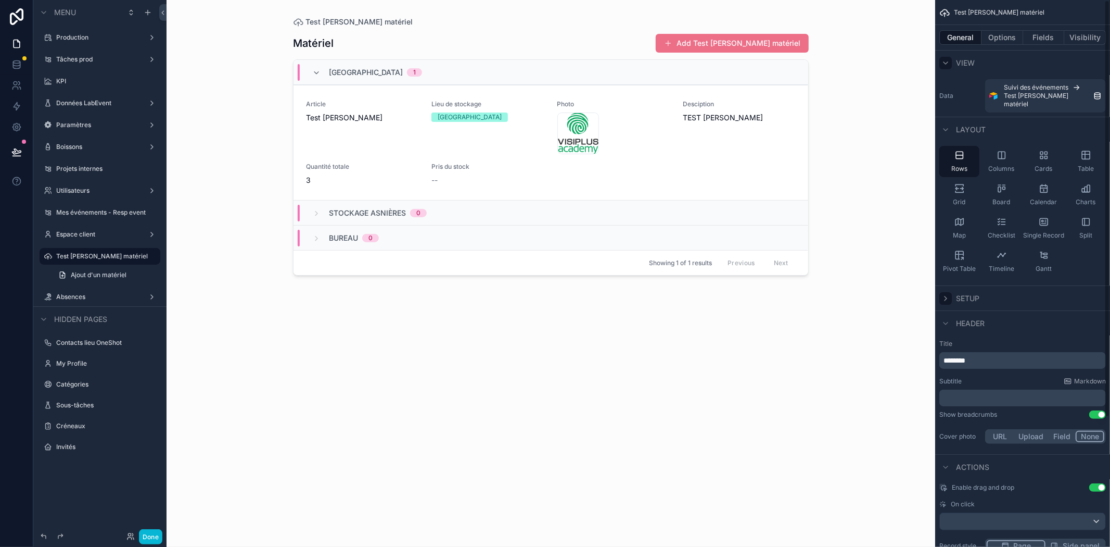
click at [949, 294] on icon "scrollable content" at bounding box center [946, 298] width 8 height 8
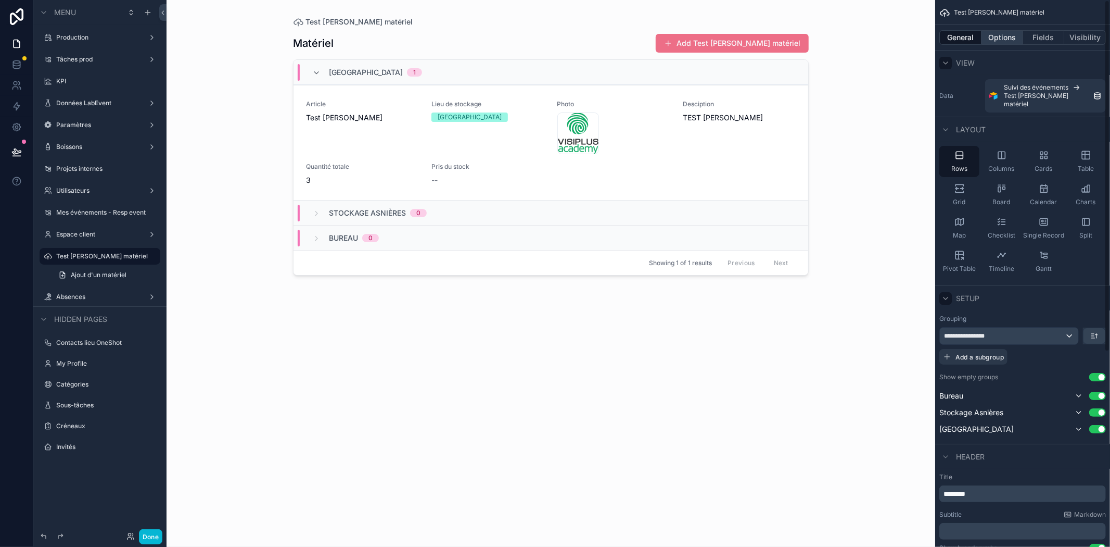
click at [989, 32] on button "Options" at bounding box center [1003, 37] width 42 height 15
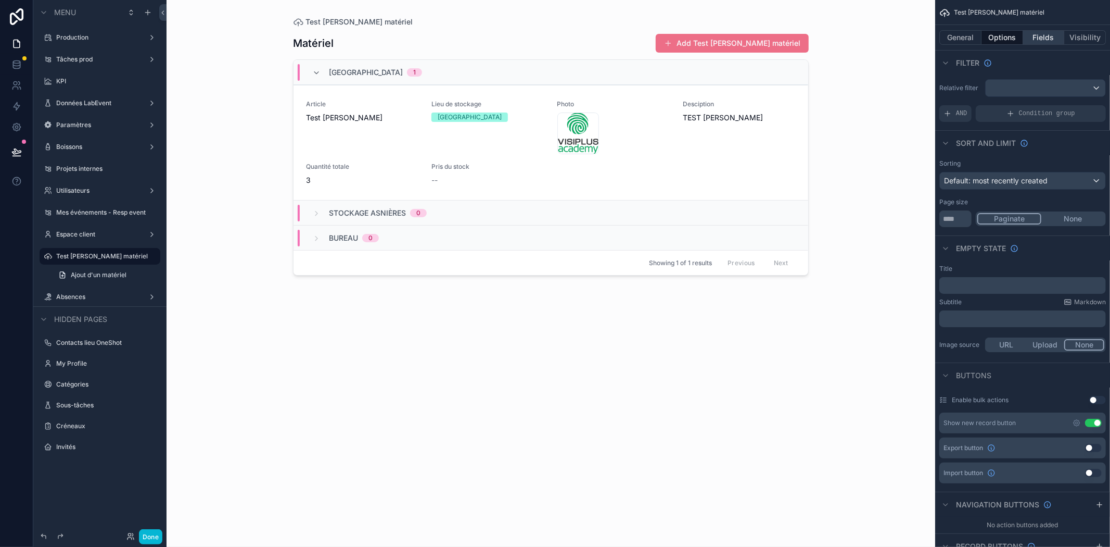
click at [1026, 35] on button "Fields" at bounding box center [1044, 37] width 42 height 15
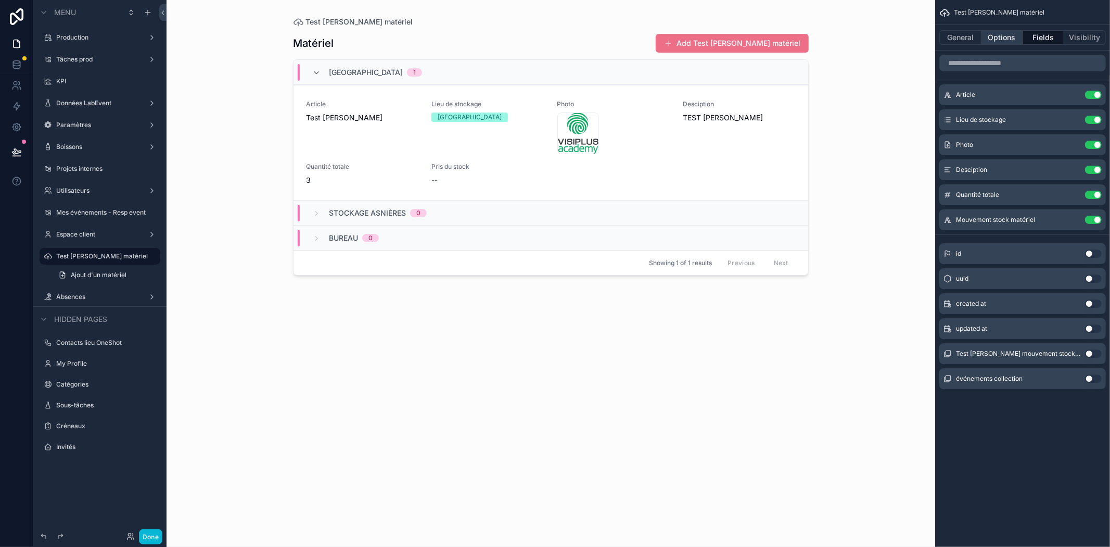
click at [994, 35] on button "Options" at bounding box center [1003, 37] width 42 height 15
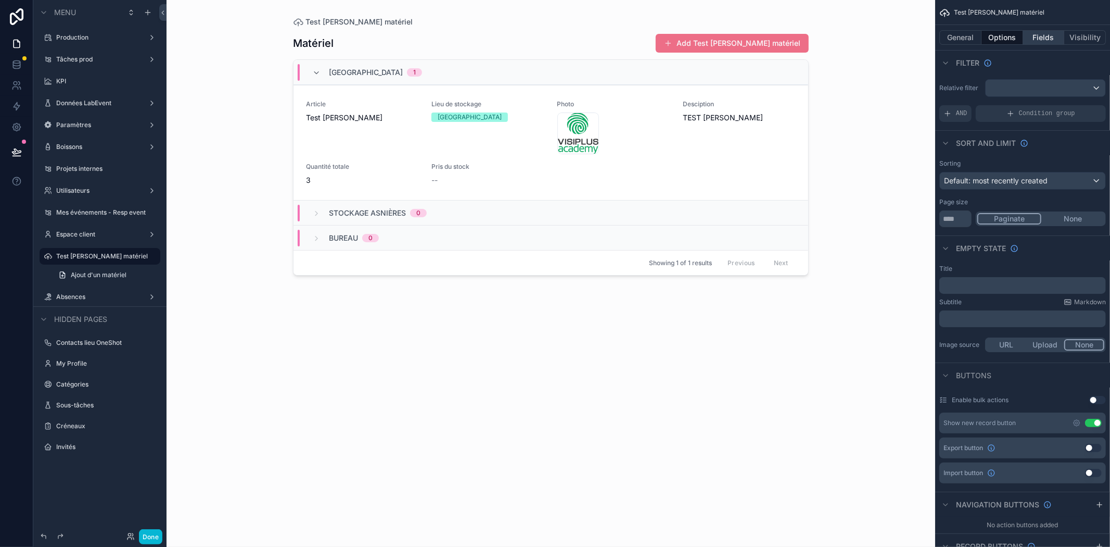
click at [1040, 40] on button "Fields" at bounding box center [1044, 37] width 42 height 15
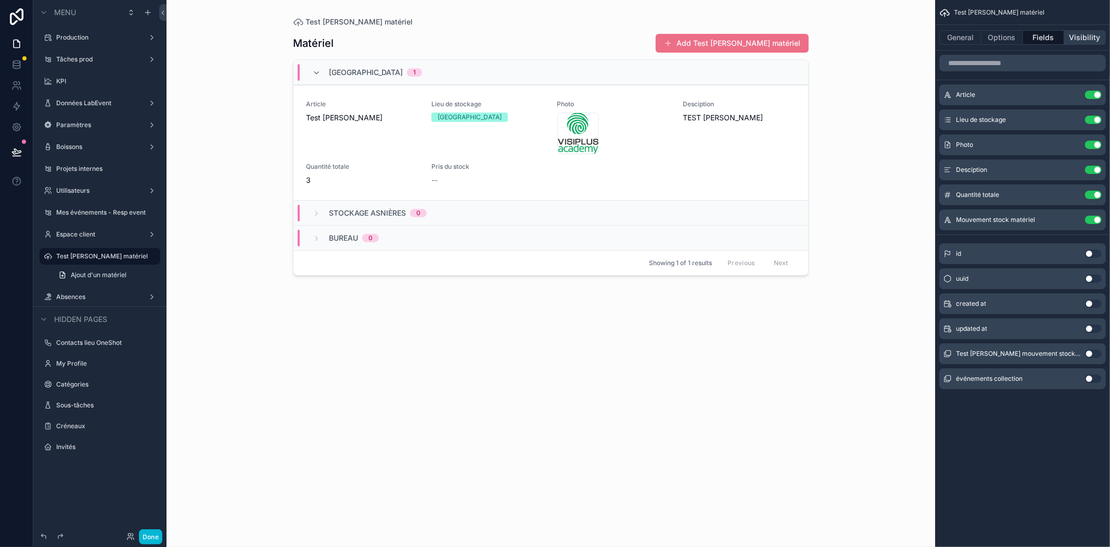
click at [1085, 37] on button "Visibility" at bounding box center [1086, 37] width 42 height 15
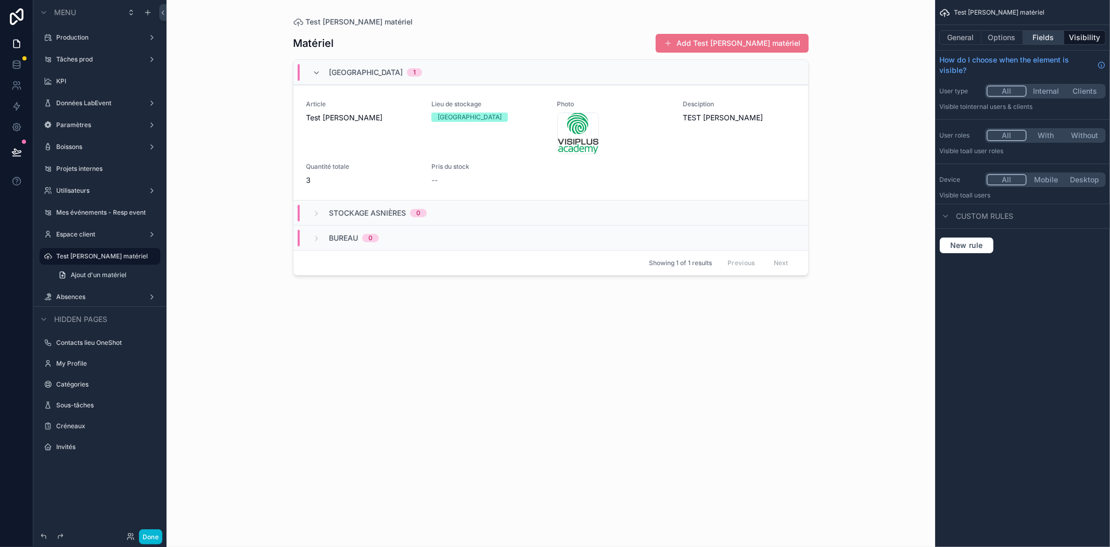
click at [1051, 40] on button "Fields" at bounding box center [1044, 37] width 42 height 15
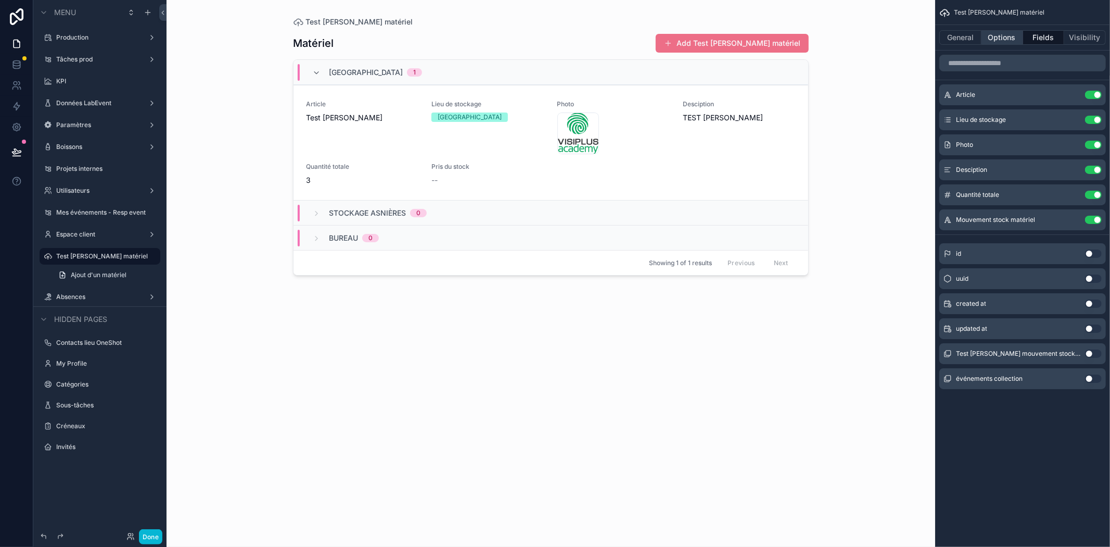
click at [996, 44] on button "Options" at bounding box center [1003, 37] width 42 height 15
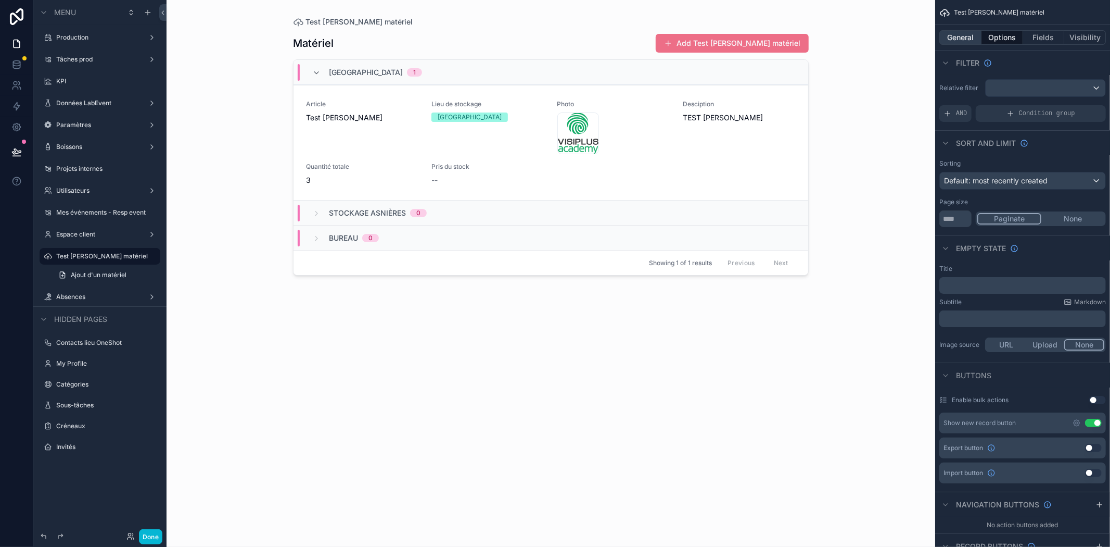
click at [960, 42] on button "General" at bounding box center [961, 37] width 42 height 15
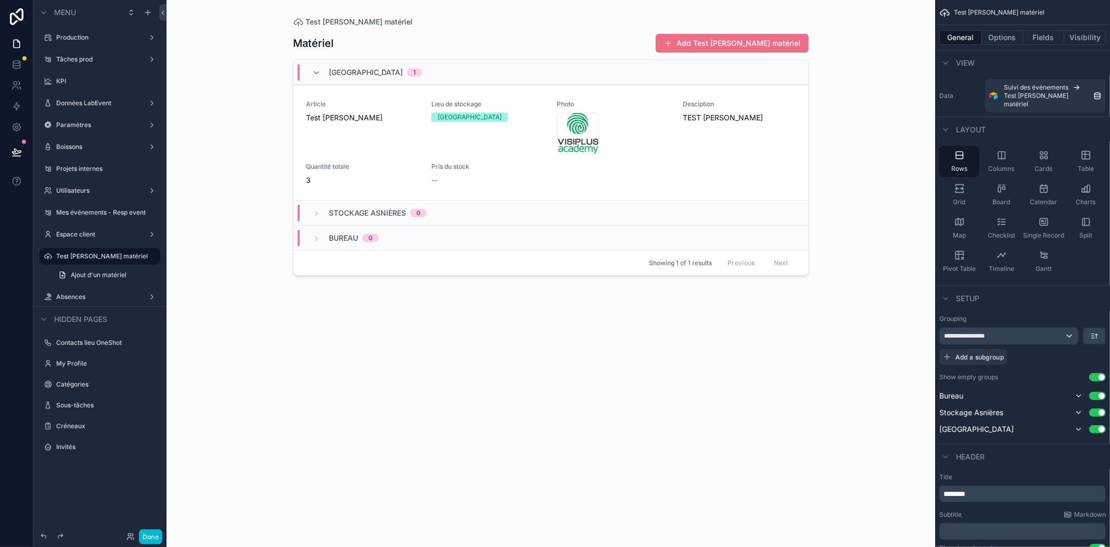
drag, startPoint x: 758, startPoint y: 320, endPoint x: 709, endPoint y: 333, distance: 50.6
click at [710, 333] on div "Matériel Add Test [PERSON_NAME] matériel Théâtre du Renard 1 Article Test [PERS…" at bounding box center [551, 280] width 516 height 507
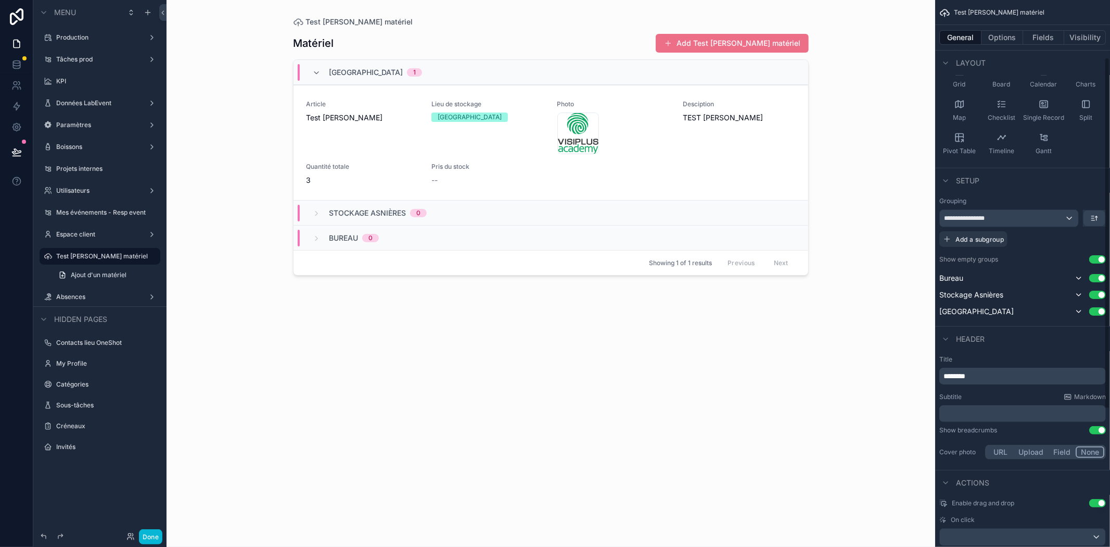
scroll to position [154, 0]
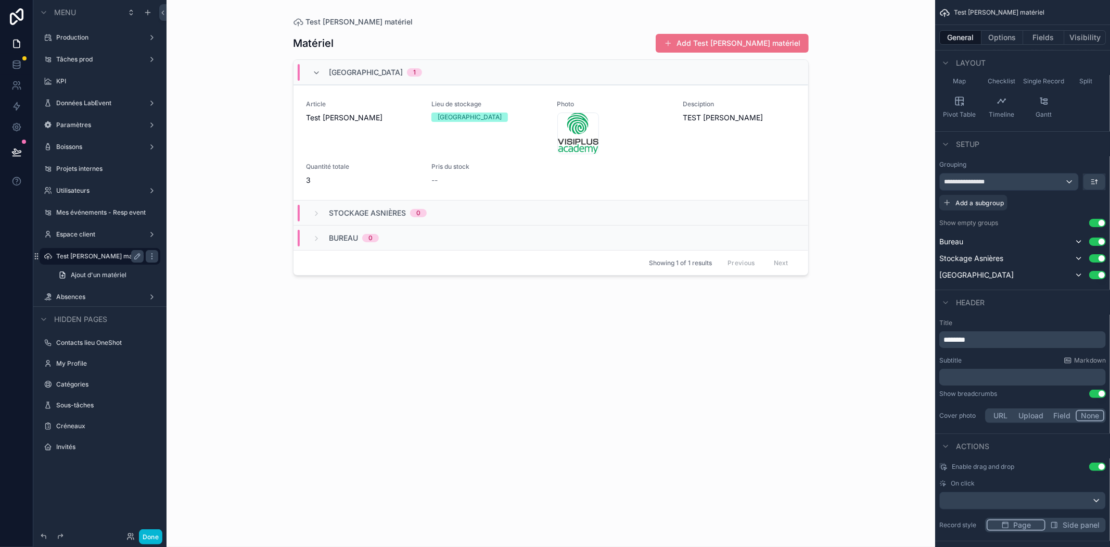
click at [87, 254] on label "Test [PERSON_NAME] matériel" at bounding box center [99, 256] width 87 height 8
click at [136, 256] on icon "scrollable content" at bounding box center [137, 256] width 5 height 5
click at [136, 256] on icon "scrollable content" at bounding box center [137, 256] width 8 height 8
click at [158, 255] on div "scrollable content" at bounding box center [152, 256] width 12 height 12
click at [155, 252] on icon "scrollable content" at bounding box center [152, 256] width 8 height 8
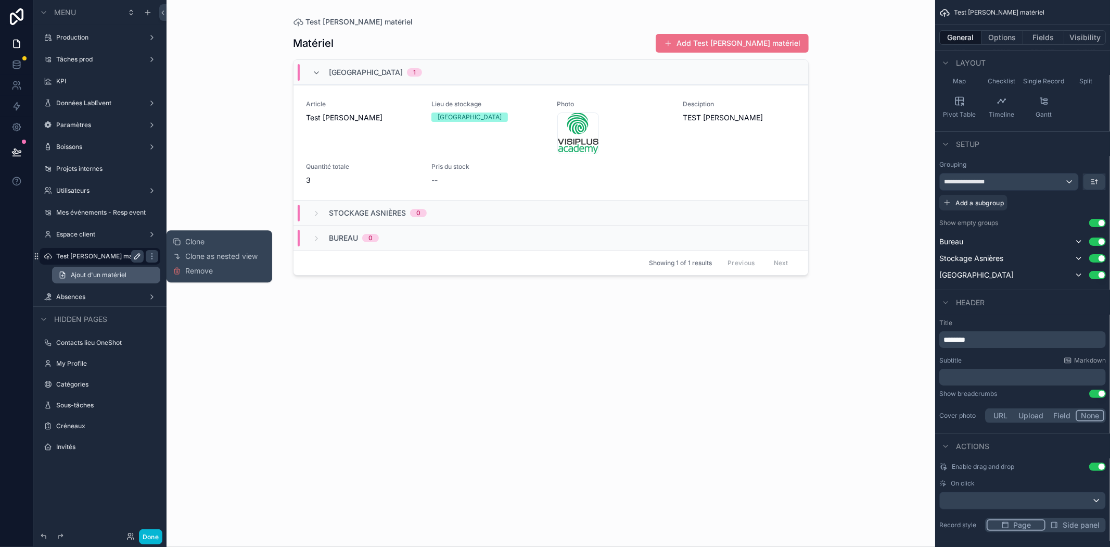
click at [73, 274] on span "Ajout d'un matériel" at bounding box center [99, 275] width 56 height 8
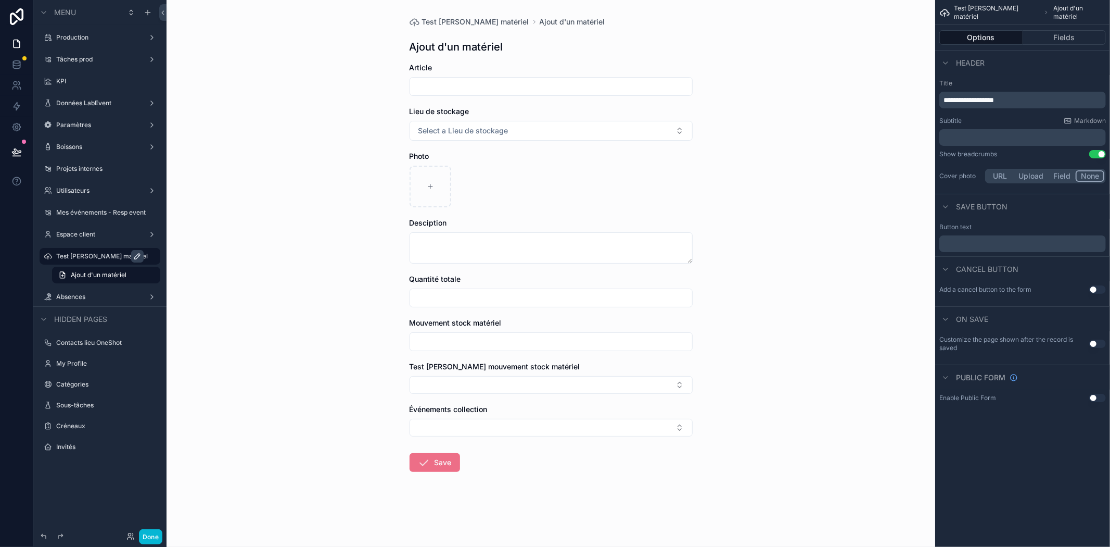
click at [82, 259] on label "Test [PERSON_NAME] matériel" at bounding box center [105, 256] width 98 height 8
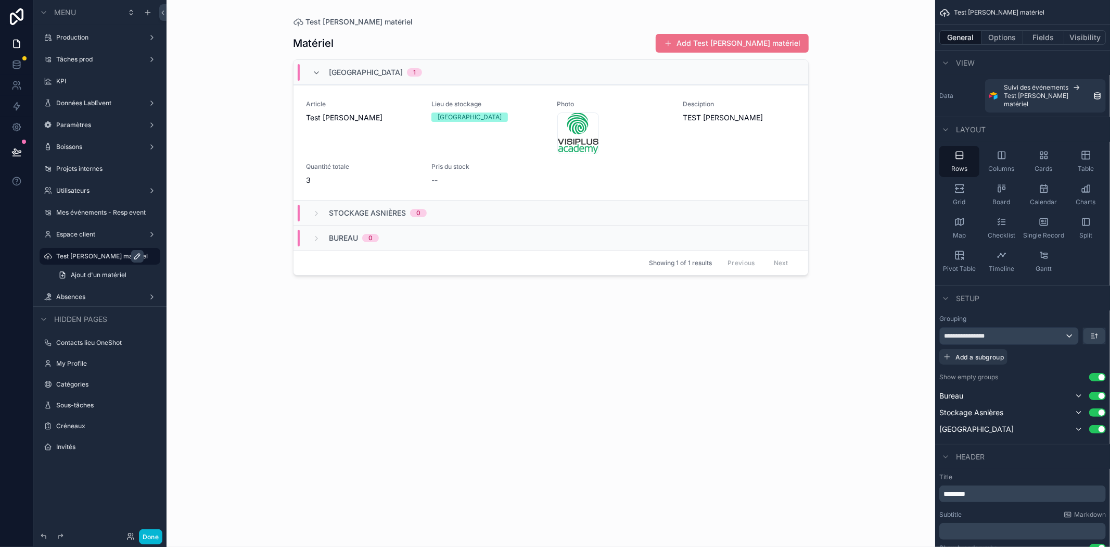
drag, startPoint x: 47, startPoint y: 274, endPoint x: 45, endPoint y: 269, distance: 5.4
click at [45, 269] on div "Ajout d'un matériel" at bounding box center [99, 275] width 133 height 19
click at [55, 258] on div "Test [PERSON_NAME] matériel" at bounding box center [100, 256] width 117 height 17
click at [48, 256] on icon "scrollable content" at bounding box center [48, 256] width 8 height 8
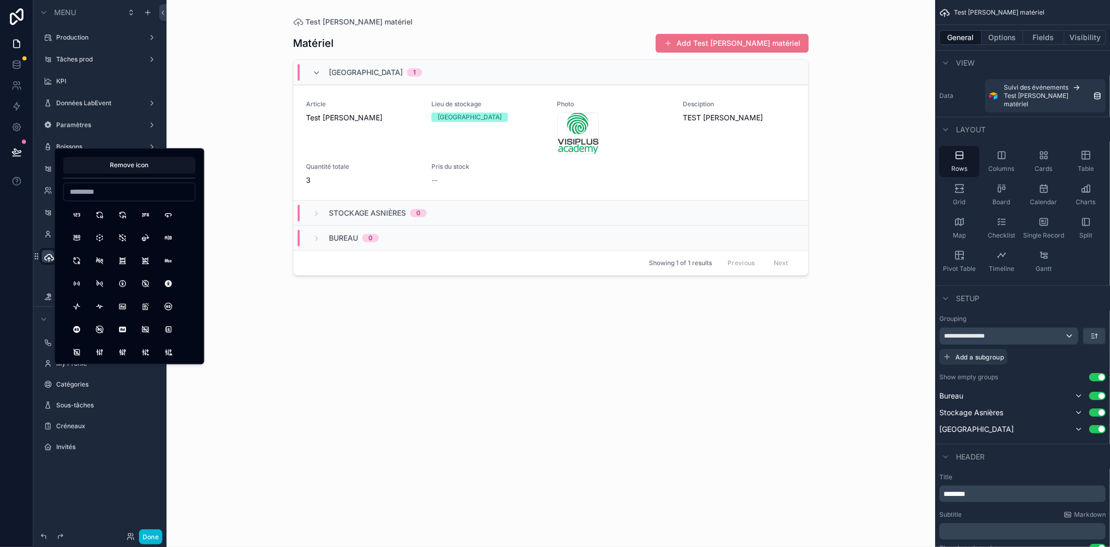
click at [103, 189] on input at bounding box center [129, 191] width 131 height 15
type input "*****"
click at [165, 217] on button "Stack3" at bounding box center [168, 214] width 19 height 19
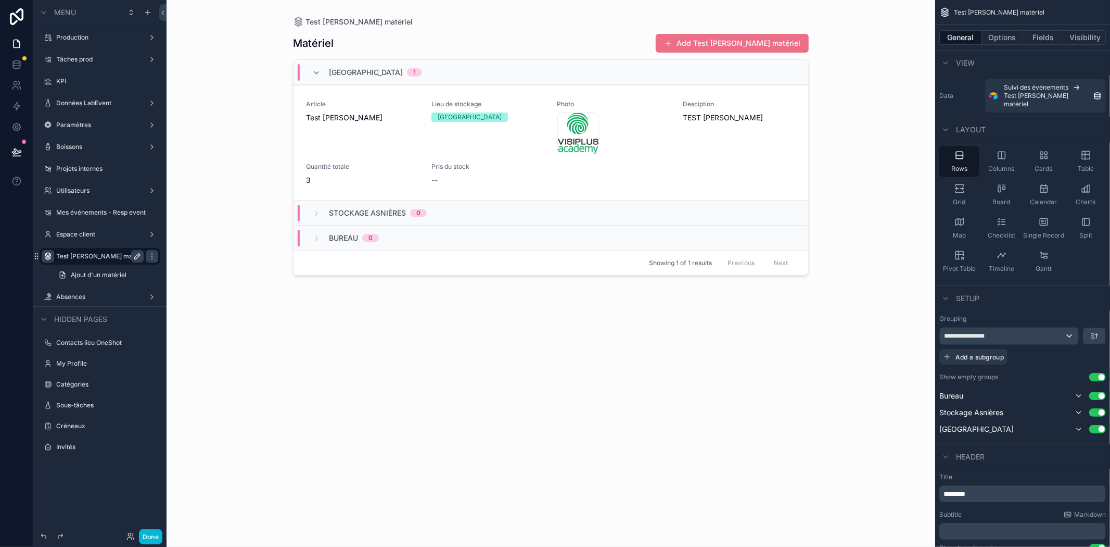
click at [294, 374] on div "Matériel Add Test [PERSON_NAME] matériel Théâtre du Renard 1 Article Test [PERS…" at bounding box center [551, 280] width 516 height 507
click at [79, 256] on label "Test [PERSON_NAME] matériel" at bounding box center [99, 256] width 87 height 8
click at [149, 255] on icon "scrollable content" at bounding box center [152, 256] width 8 height 8
click at [152, 534] on button "Done" at bounding box center [150, 536] width 23 height 15
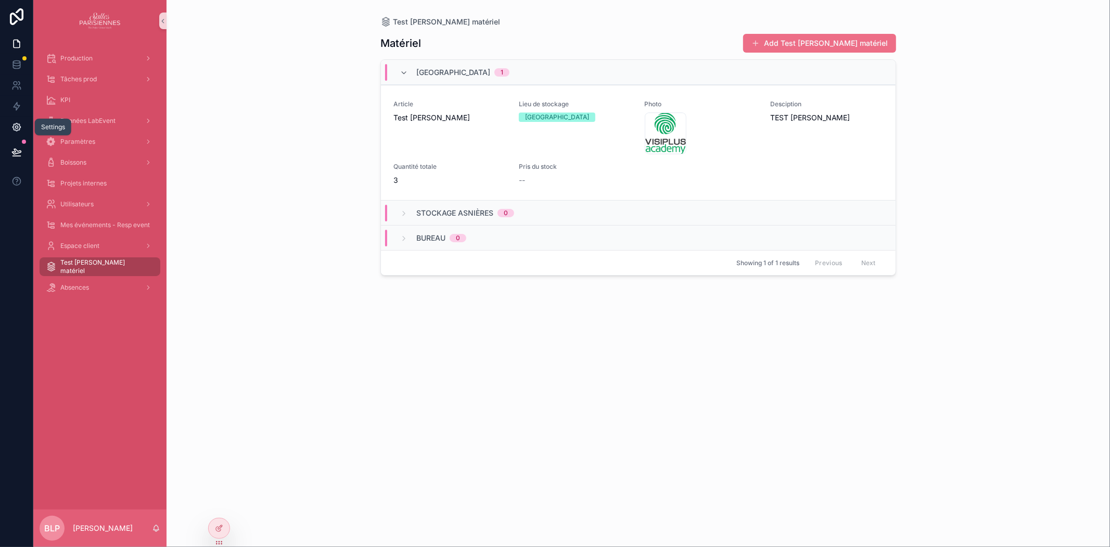
click at [15, 130] on icon at bounding box center [16, 127] width 8 height 8
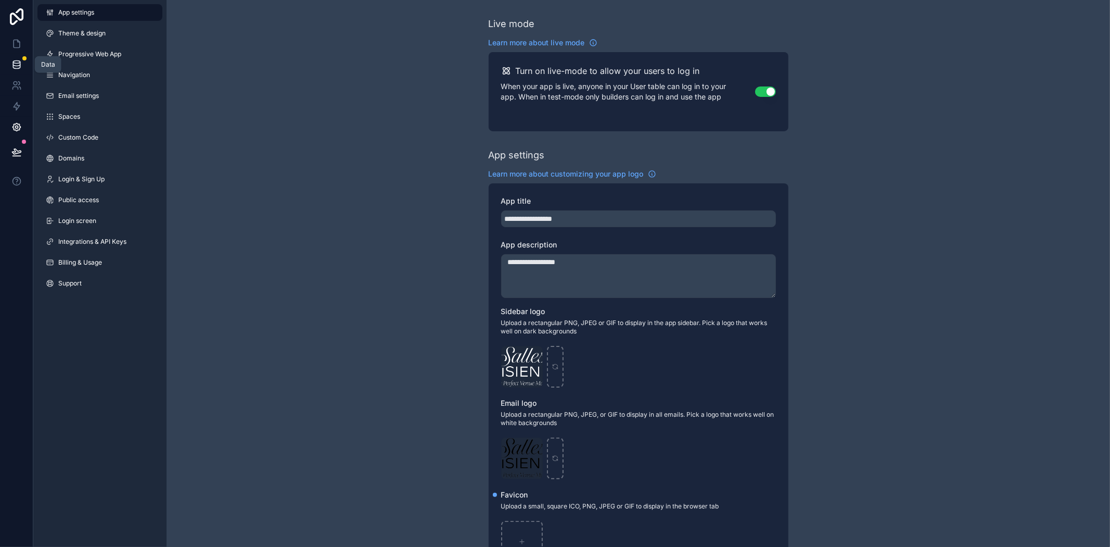
click at [18, 66] on icon at bounding box center [16, 64] width 7 height 4
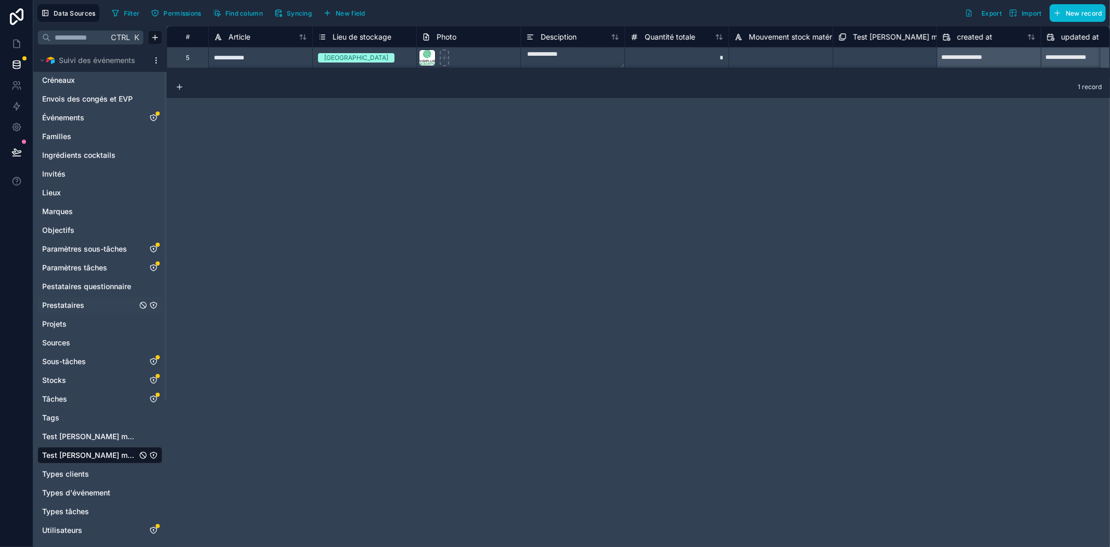
scroll to position [256, 0]
click at [109, 429] on span "Test [PERSON_NAME] mouvement stock matériel" at bounding box center [89, 433] width 95 height 10
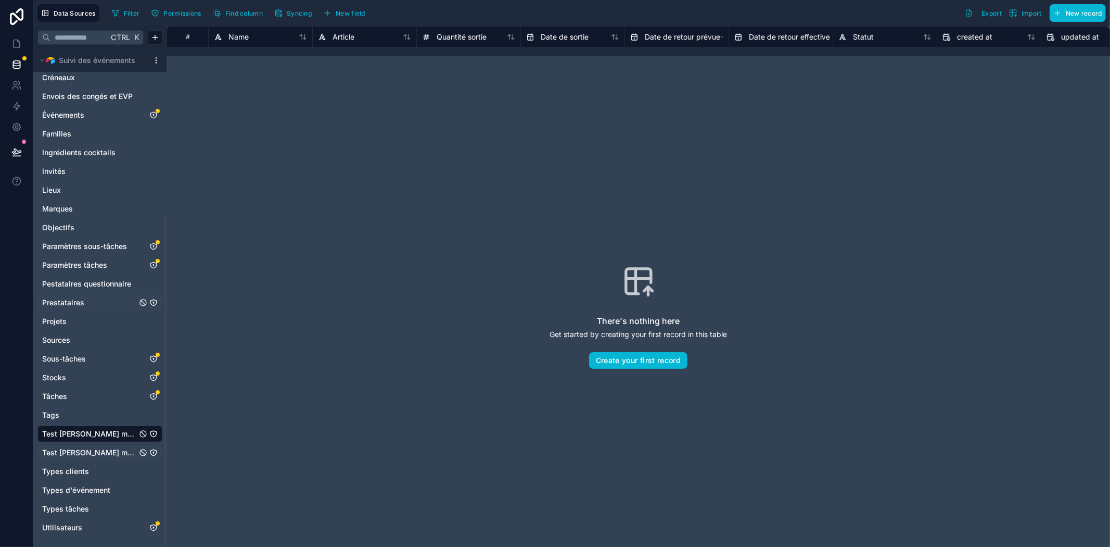
click at [91, 449] on span "Test [PERSON_NAME] matériel" at bounding box center [89, 452] width 95 height 10
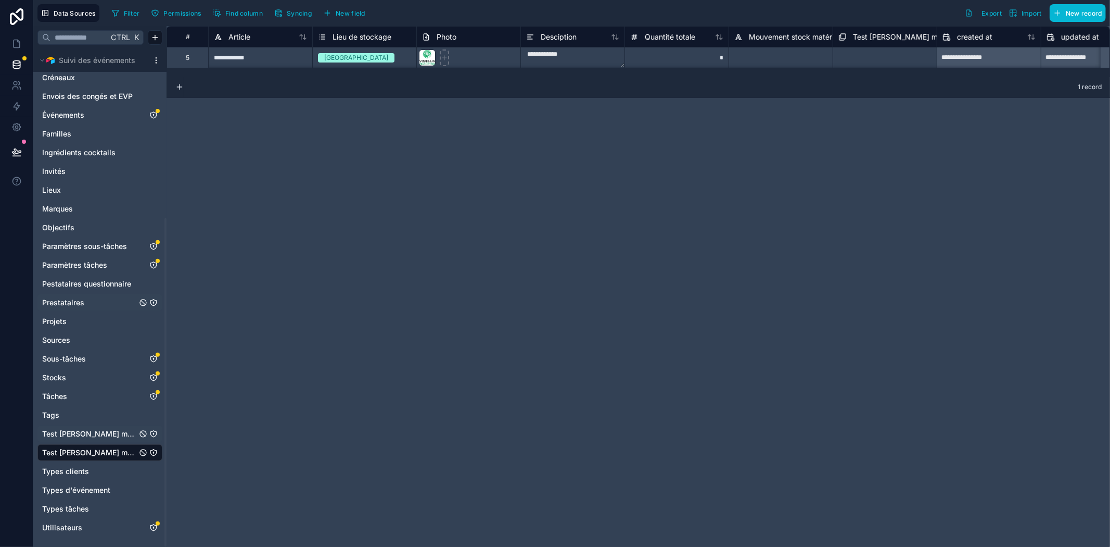
click at [94, 453] on span "Test [PERSON_NAME] matériel" at bounding box center [89, 452] width 95 height 10
click at [17, 148] on icon at bounding box center [16, 152] width 10 height 10
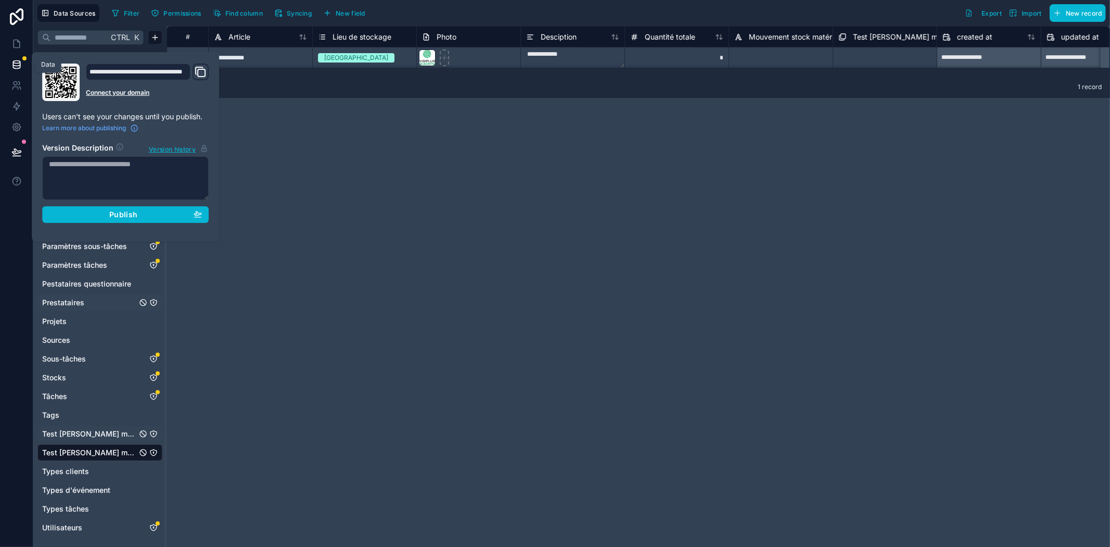
click at [15, 59] on icon at bounding box center [16, 64] width 10 height 10
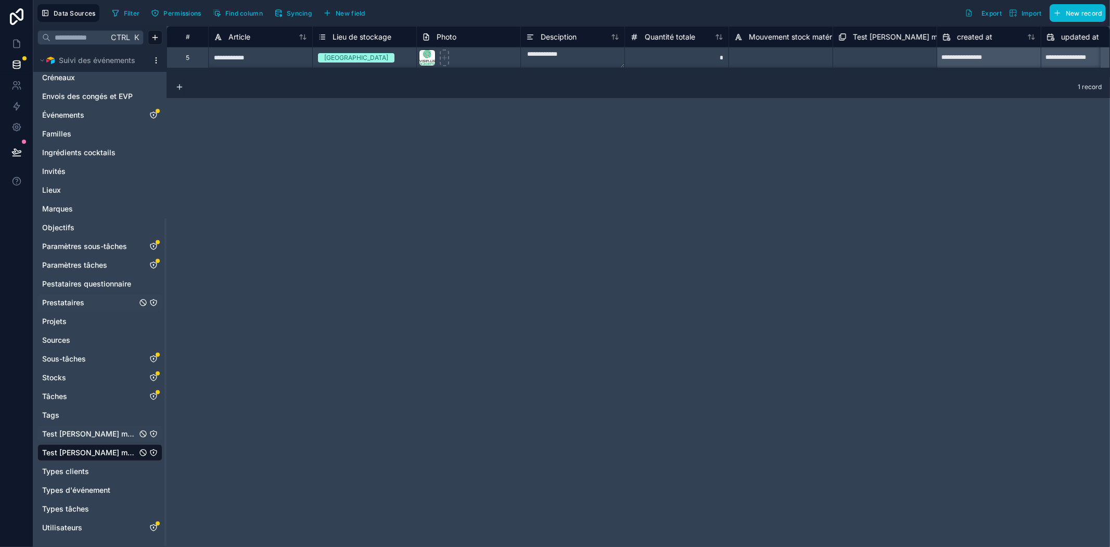
click at [94, 435] on span "Test [PERSON_NAME] mouvement stock matériel" at bounding box center [89, 433] width 95 height 10
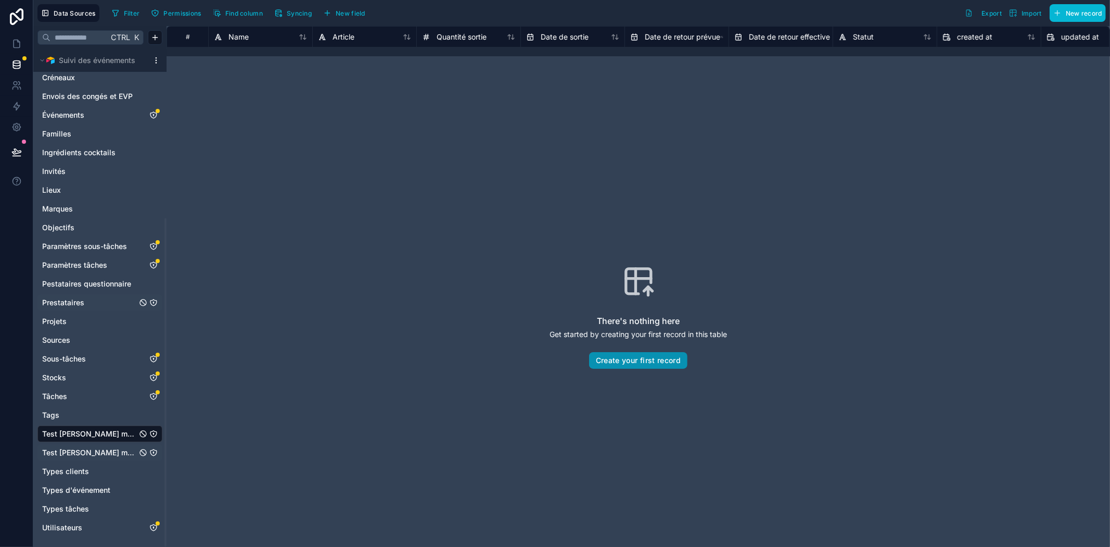
click at [641, 364] on button "Create your first record" at bounding box center [638, 360] width 98 height 17
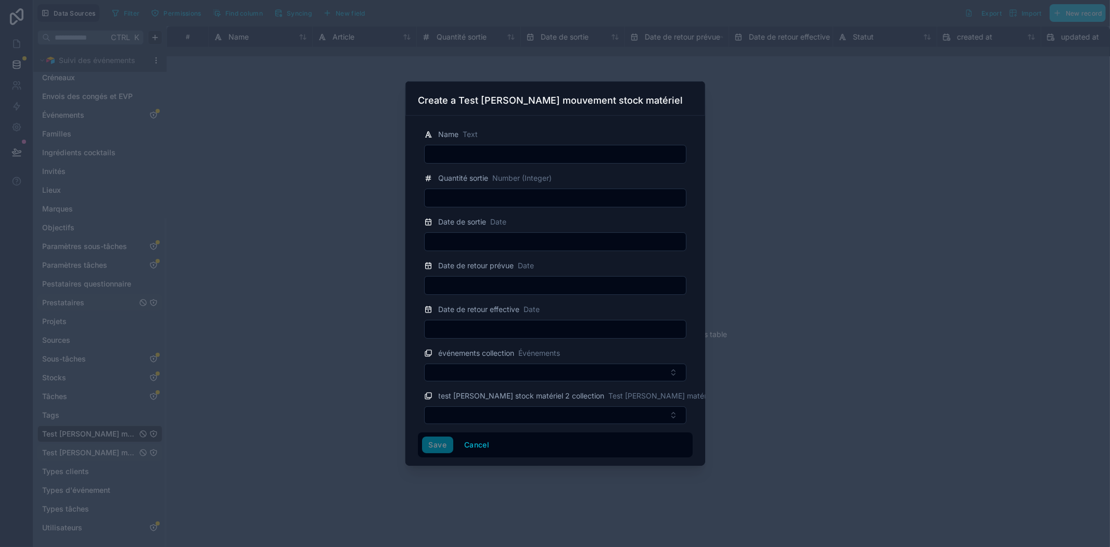
click at [460, 159] on input "text" at bounding box center [555, 154] width 261 height 15
click at [463, 201] on input "text" at bounding box center [555, 198] width 261 height 15
click at [455, 245] on input "text" at bounding box center [555, 241] width 261 height 15
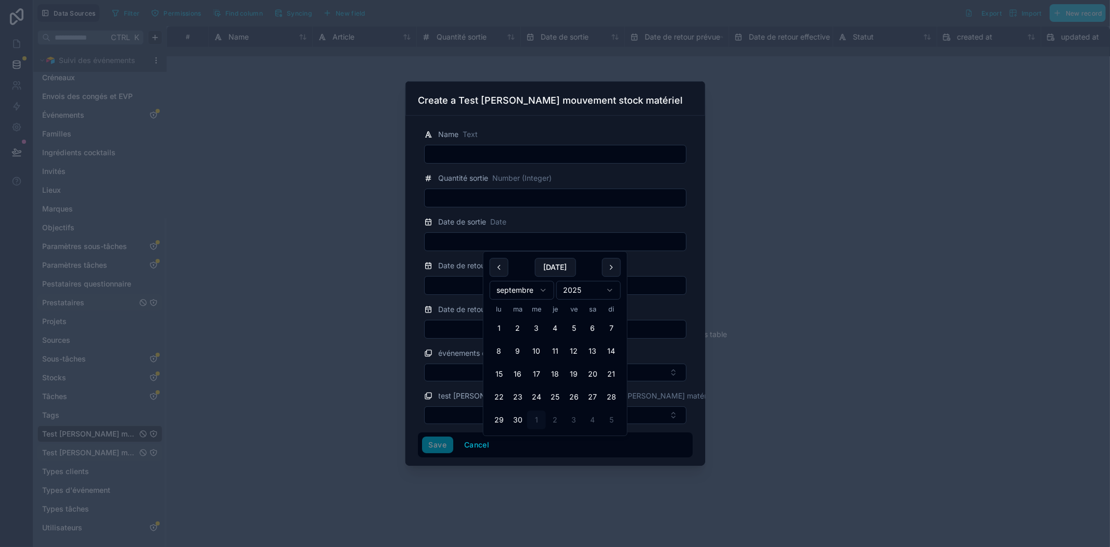
click at [414, 335] on div "Name Text Quantité sortie Number (Integer) Date de sortie Date Date de retour p…" at bounding box center [556, 291] width 300 height 350
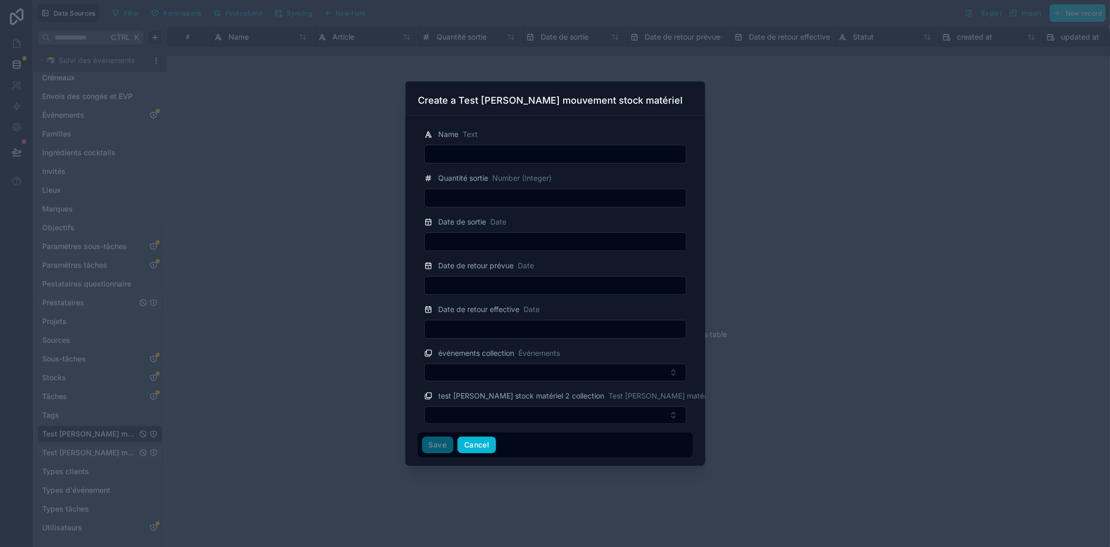
click at [481, 444] on button "Cancel" at bounding box center [477, 444] width 39 height 17
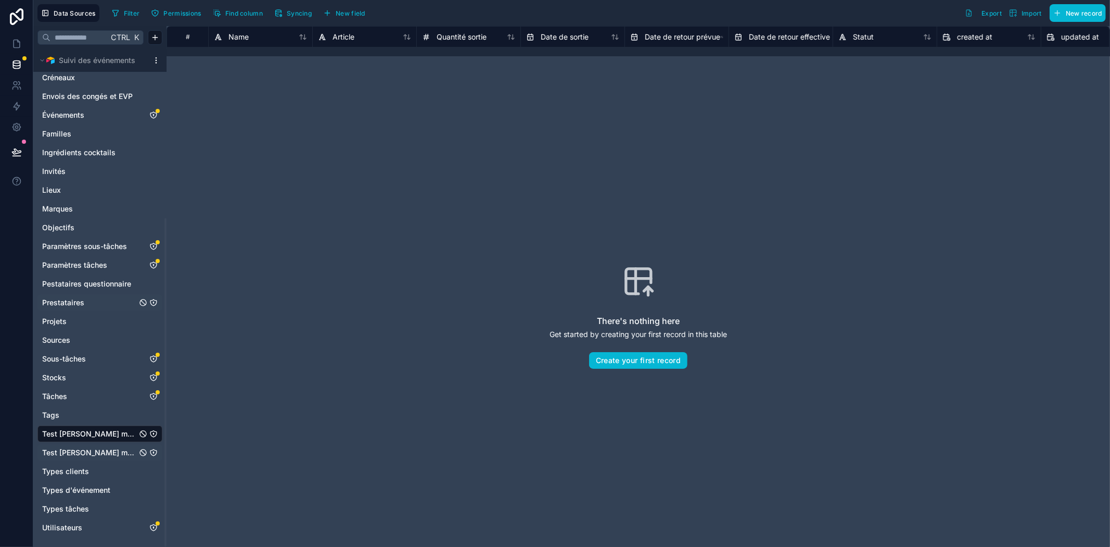
click at [77, 451] on span "Test [PERSON_NAME] matériel" at bounding box center [89, 452] width 95 height 10
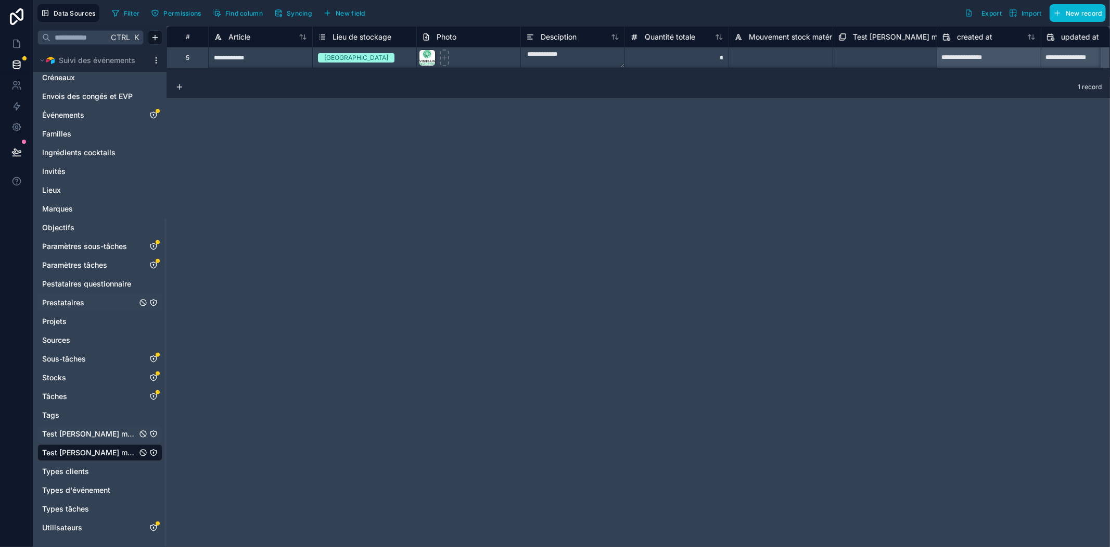
click at [77, 434] on span "Test [PERSON_NAME] mouvement stock matériel" at bounding box center [89, 433] width 95 height 10
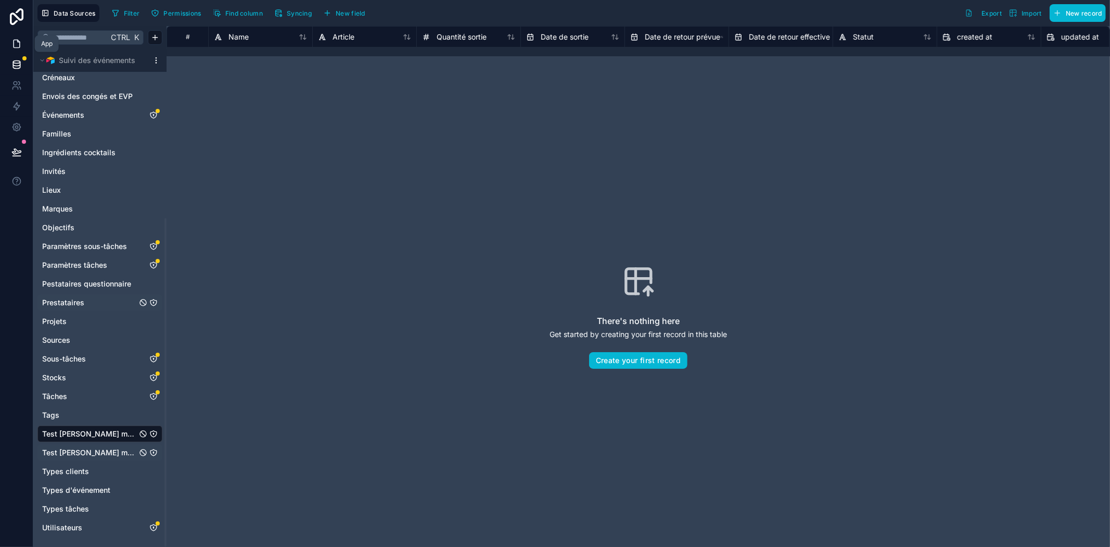
click at [18, 45] on icon at bounding box center [16, 44] width 10 height 10
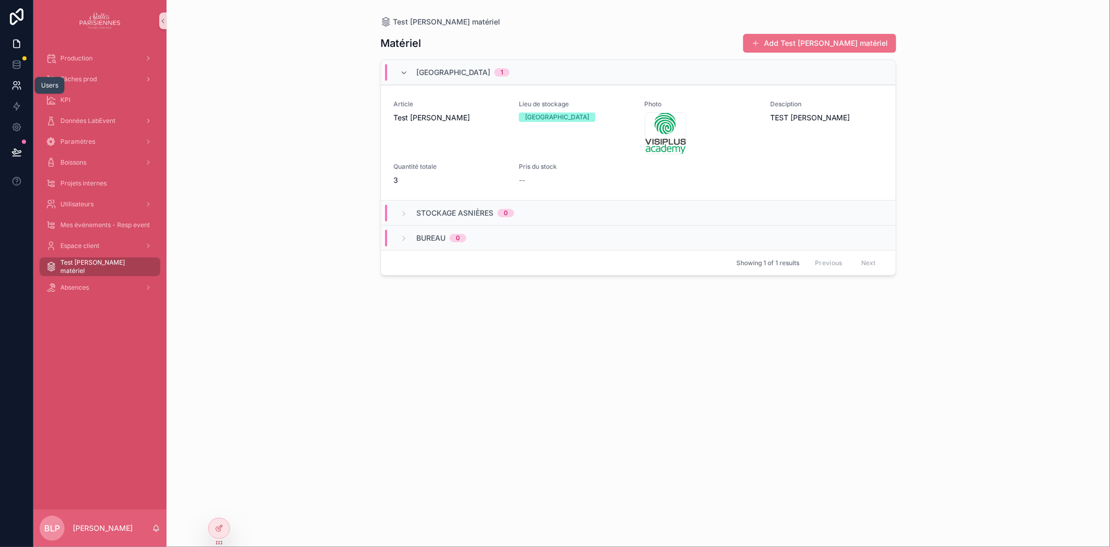
click at [12, 84] on icon at bounding box center [16, 85] width 10 height 10
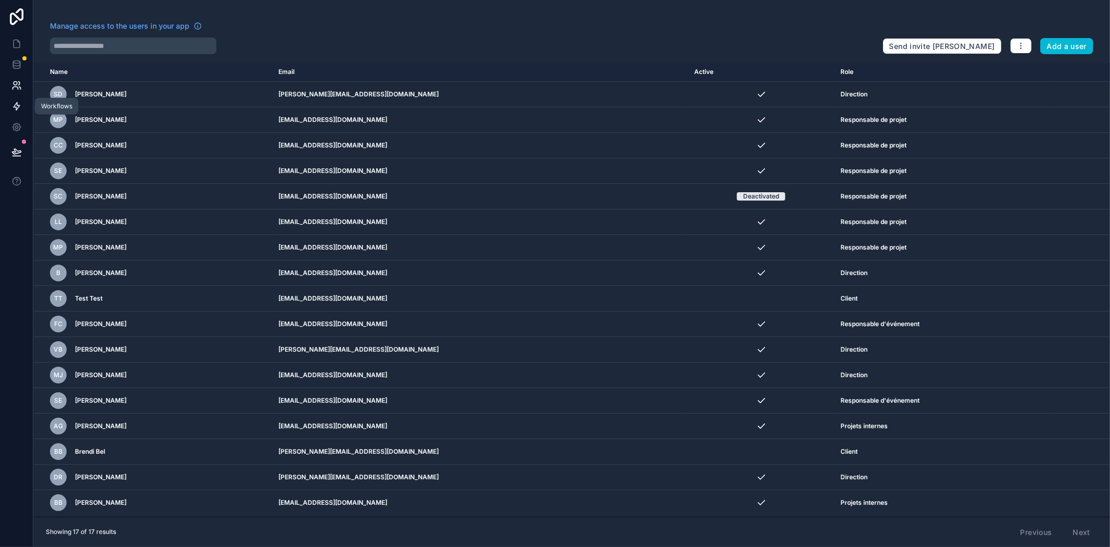
click at [12, 106] on icon at bounding box center [16, 106] width 10 height 10
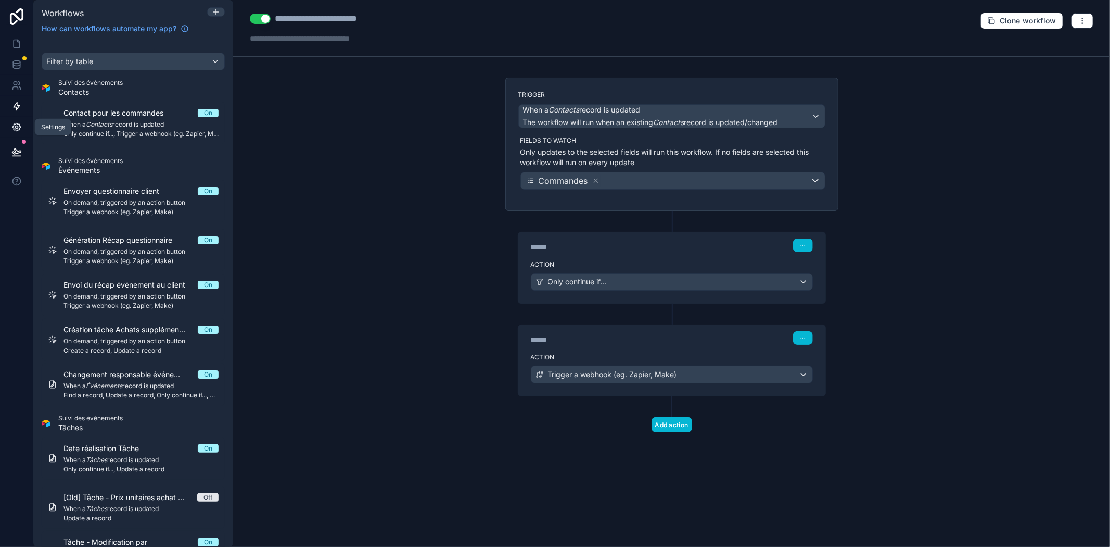
click at [15, 129] on icon at bounding box center [16, 127] width 8 height 8
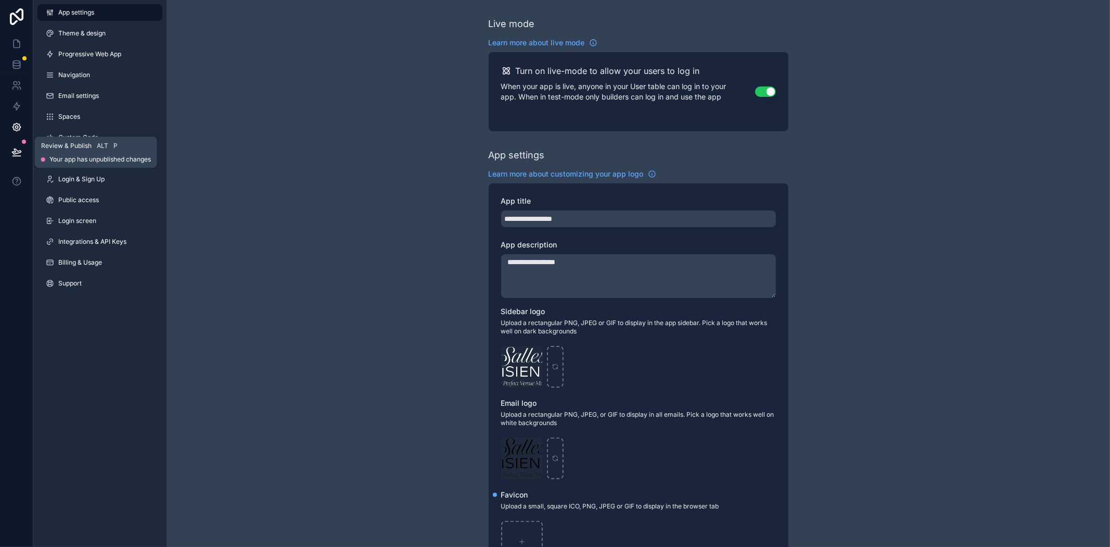
click at [15, 152] on icon at bounding box center [16, 151] width 9 height 5
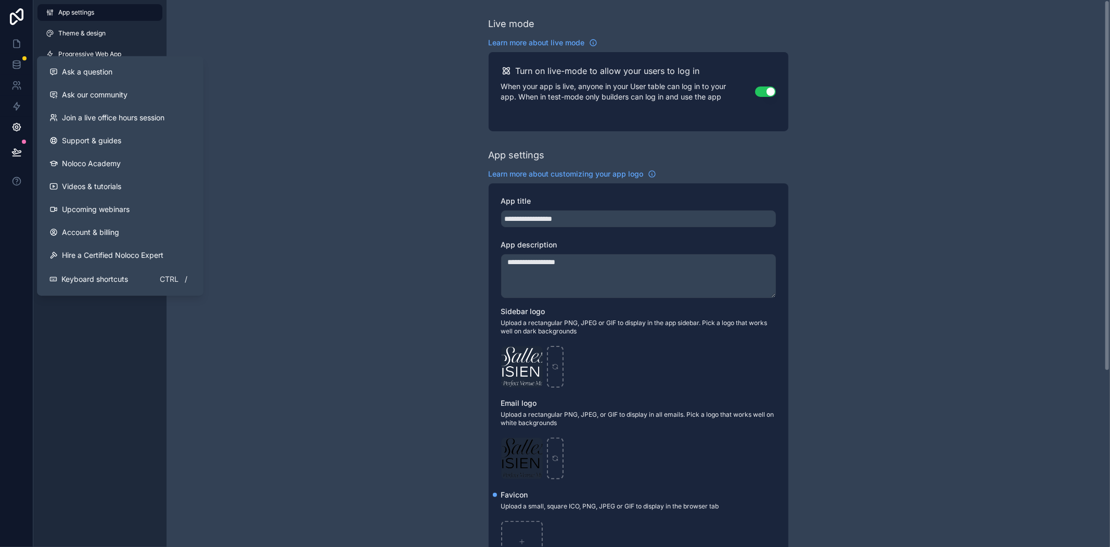
click at [318, 375] on div "**********" at bounding box center [639, 403] width 944 height 806
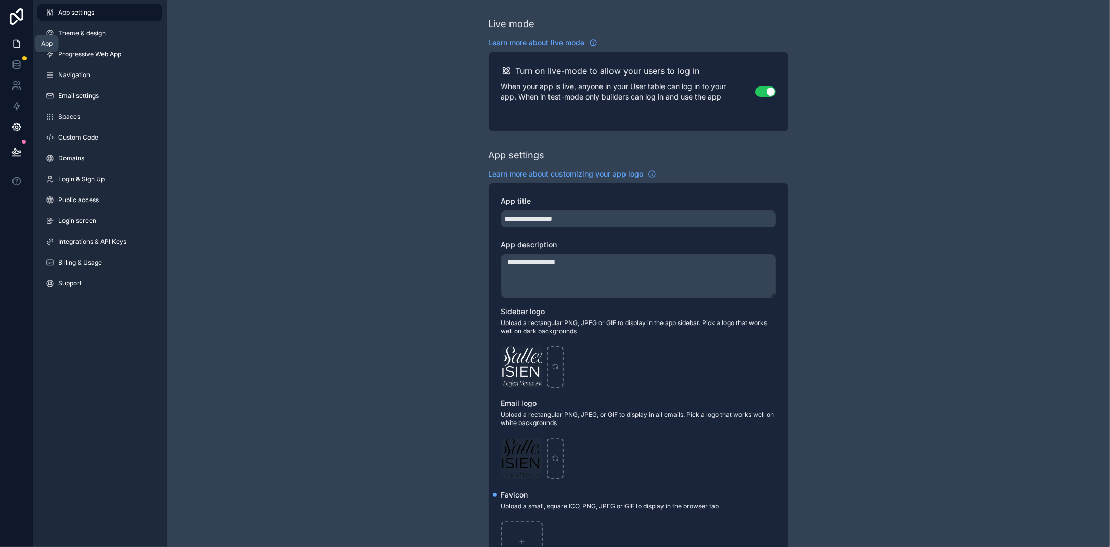
click at [15, 47] on icon at bounding box center [16, 44] width 10 height 10
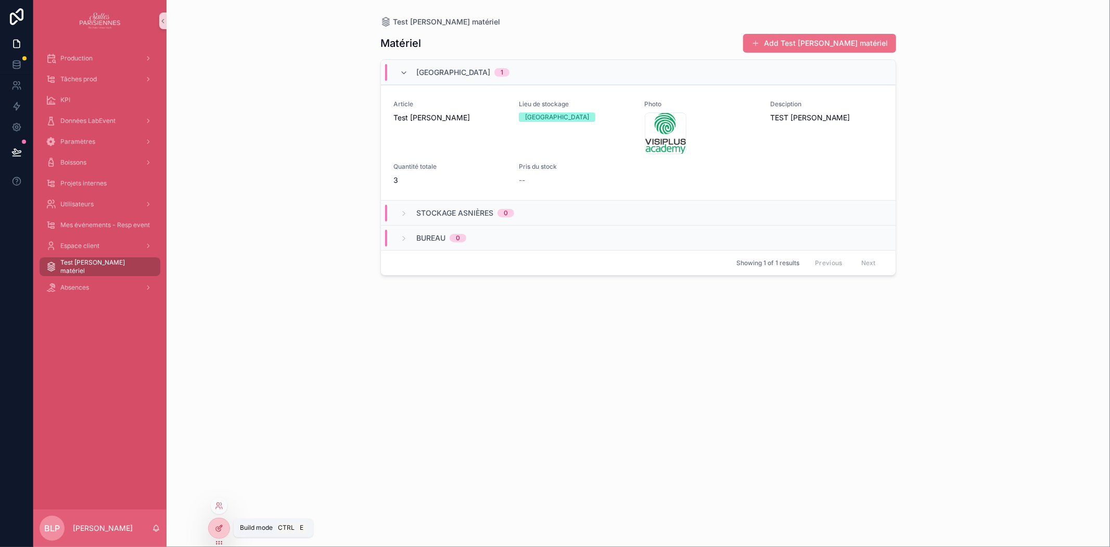
click at [216, 526] on icon at bounding box center [219, 528] width 8 height 8
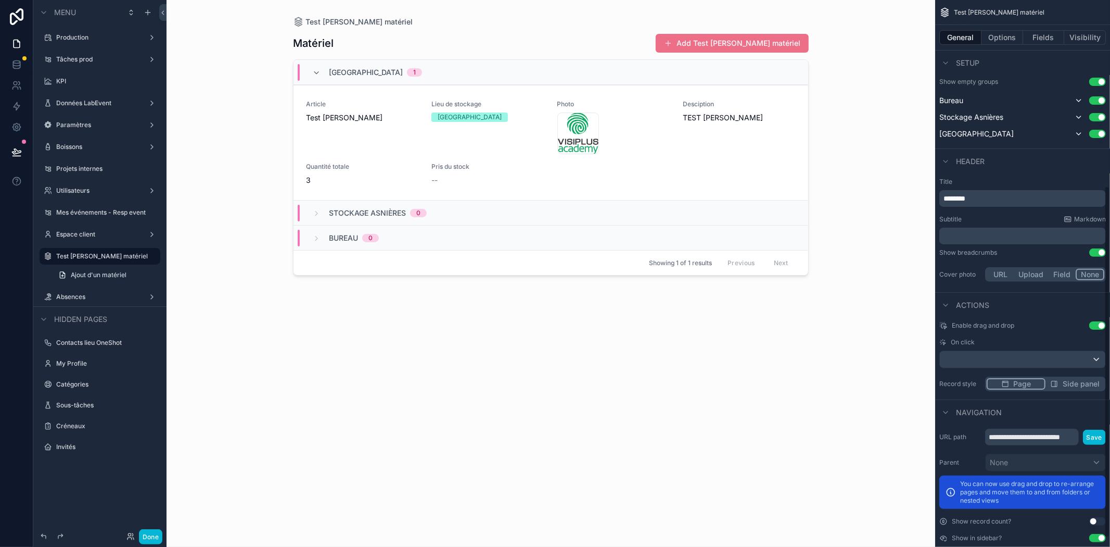
scroll to position [303, 0]
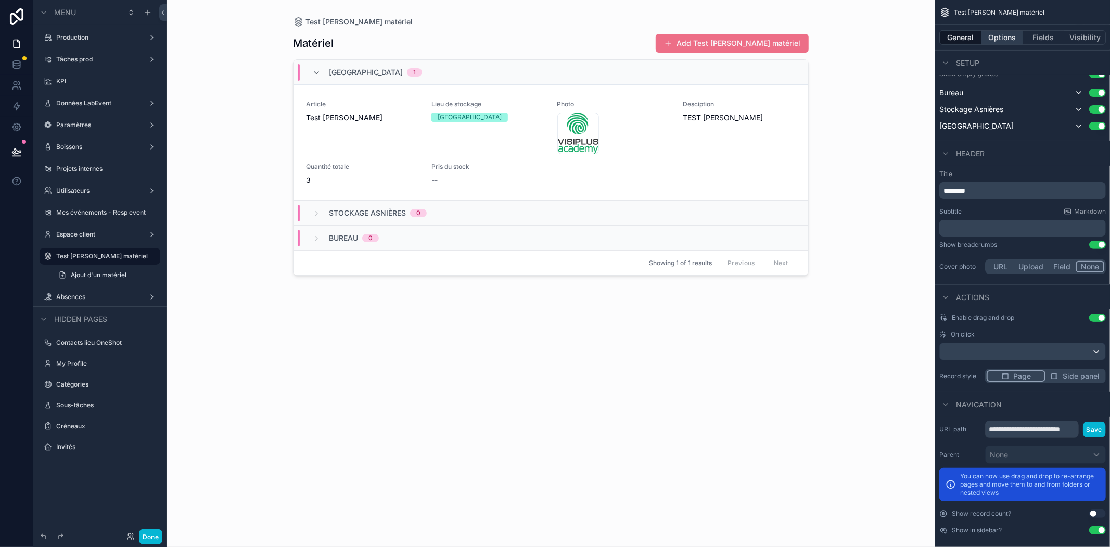
click at [1007, 42] on button "Options" at bounding box center [1003, 37] width 42 height 15
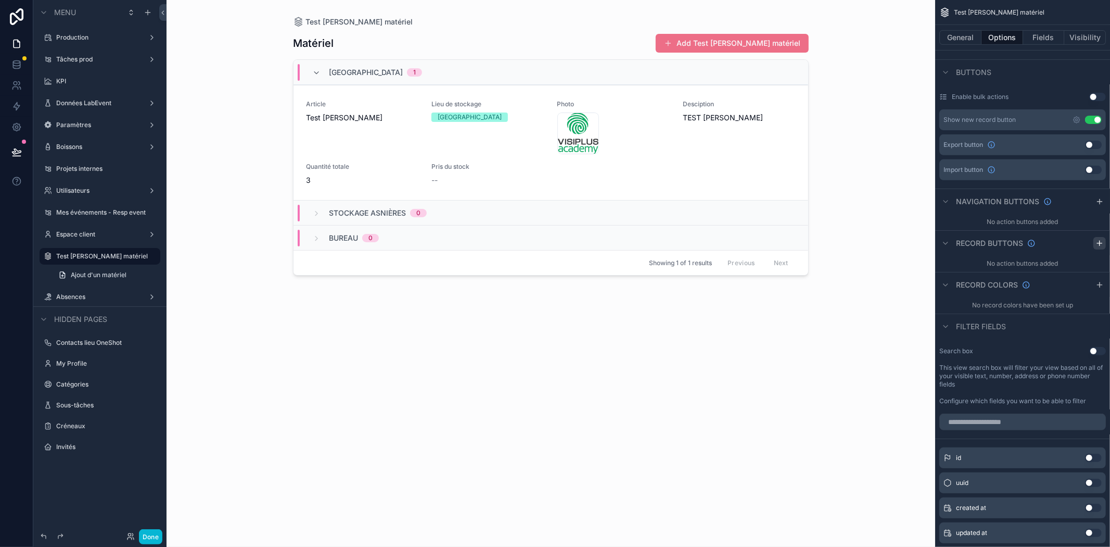
click at [1096, 241] on icon "scrollable content" at bounding box center [1100, 243] width 8 height 8
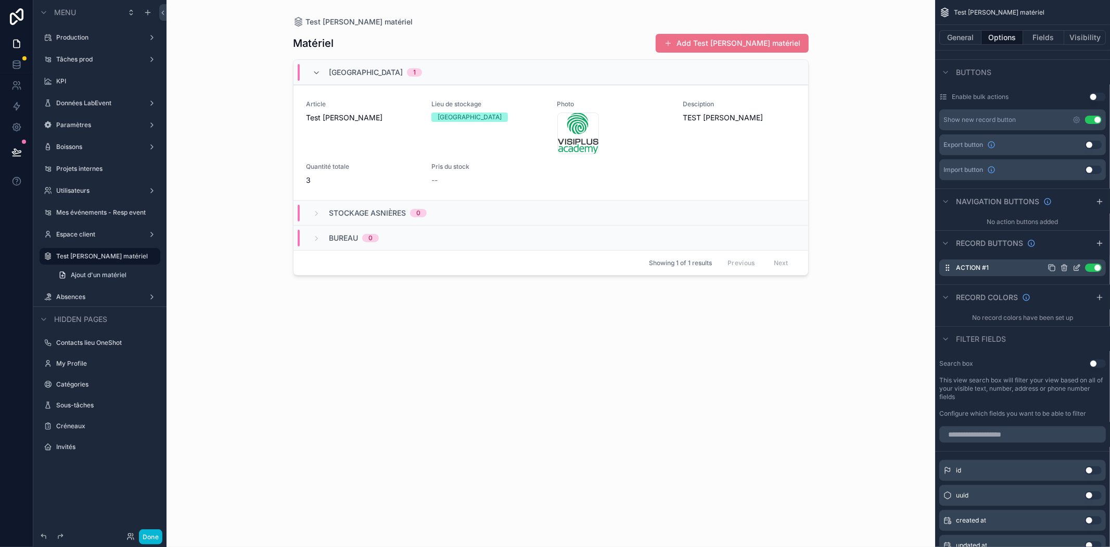
click at [1074, 268] on icon "scrollable content" at bounding box center [1076, 268] width 5 height 5
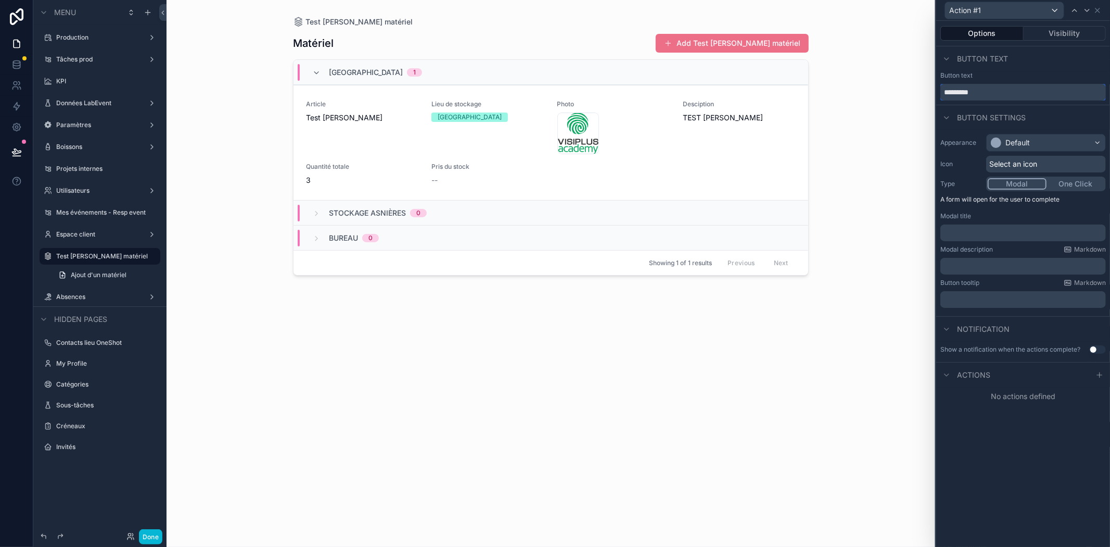
click at [976, 89] on input "*********" at bounding box center [1024, 92] width 166 height 17
type input "**********"
click at [978, 234] on p "﻿" at bounding box center [1024, 232] width 159 height 10
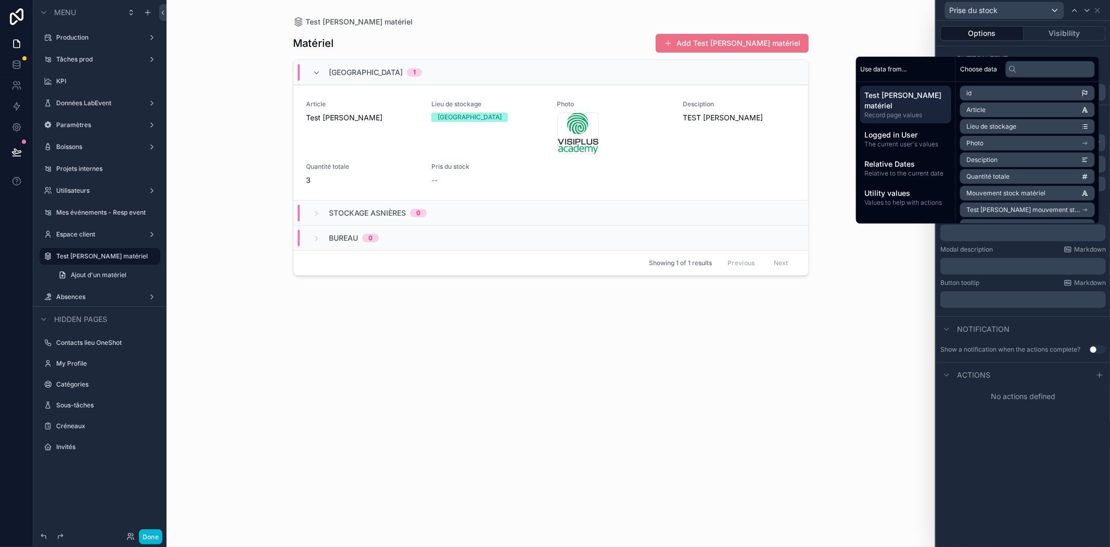
click at [1071, 483] on div "**********" at bounding box center [1024, 284] width 174 height 526
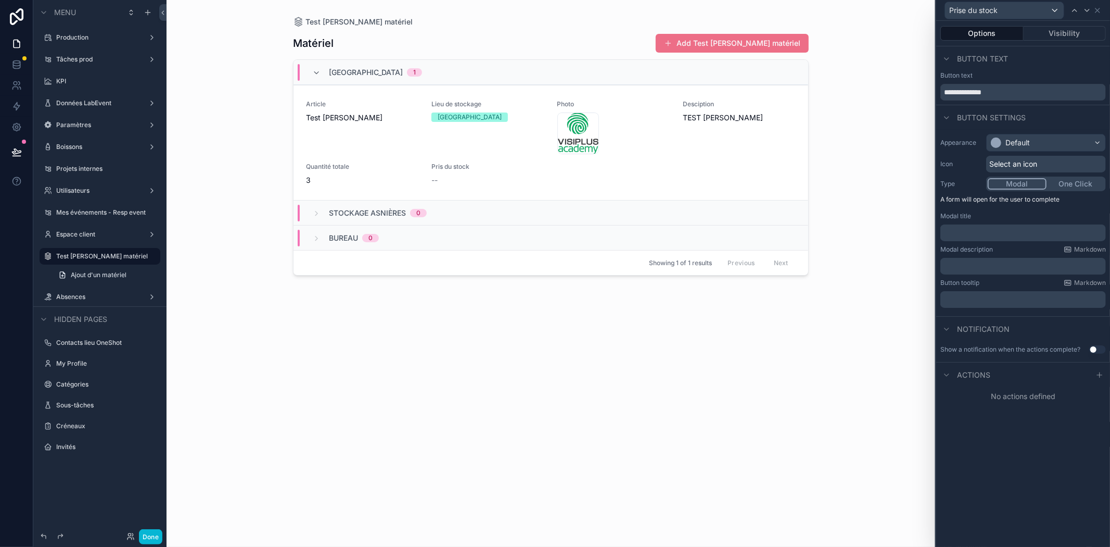
click at [833, 199] on div "Test [PERSON_NAME] matériel Matériel Add Test [PERSON_NAME] matériel Théâtre du…" at bounding box center [551, 273] width 769 height 547
click at [724, 46] on div "scrollable content" at bounding box center [551, 267] width 533 height 534
click at [1064, 35] on button "Visibility" at bounding box center [1065, 33] width 83 height 15
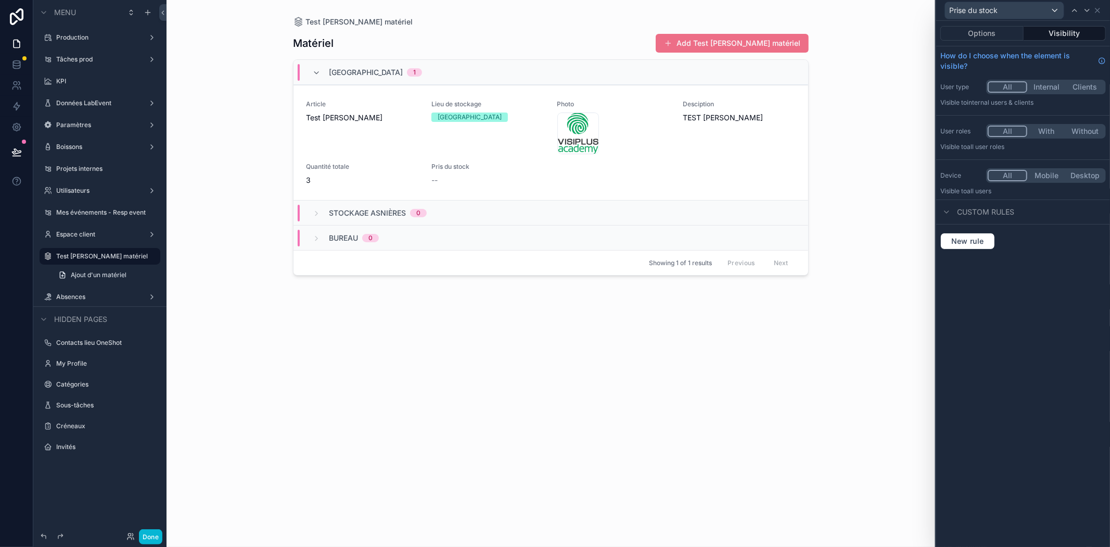
click at [997, 91] on button "All" at bounding box center [1008, 86] width 40 height 11
click at [989, 30] on button "Options" at bounding box center [982, 33] width 83 height 15
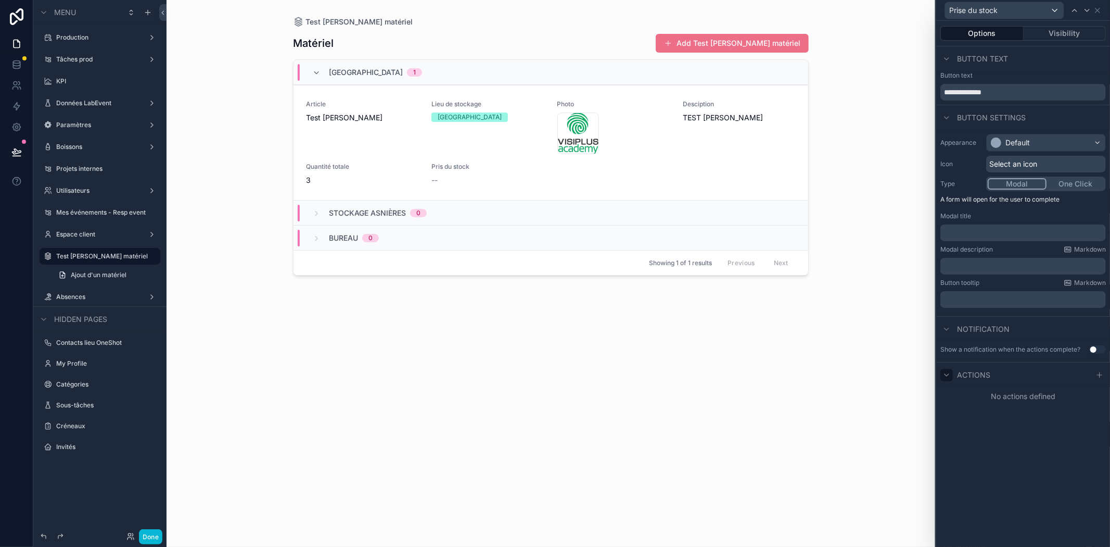
click at [944, 372] on icon at bounding box center [947, 375] width 8 height 8
click at [966, 373] on span "Actions" at bounding box center [973, 375] width 33 height 10
click at [1104, 376] on icon at bounding box center [1100, 375] width 8 height 8
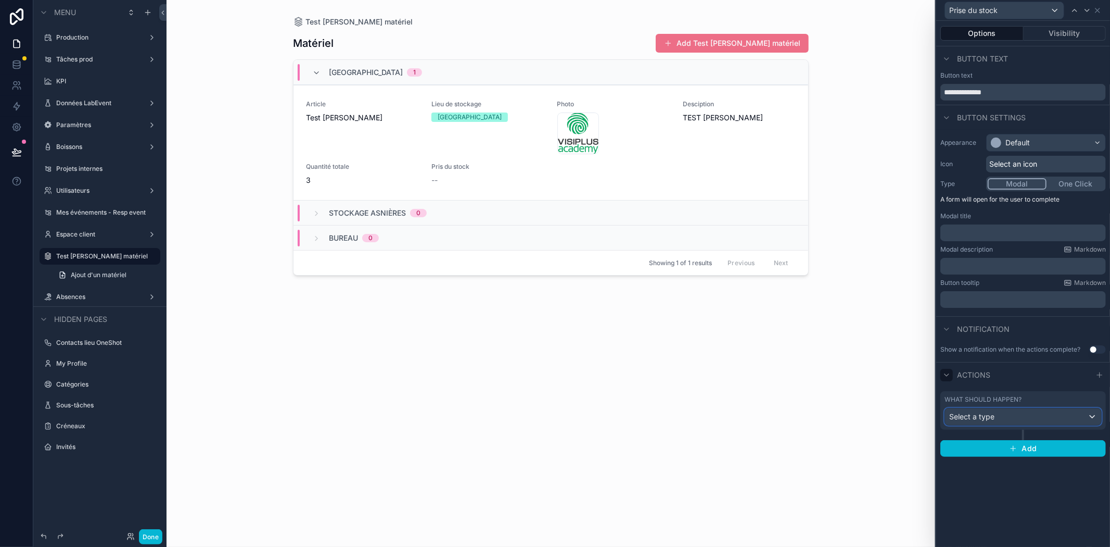
click at [977, 419] on span "Select a type" at bounding box center [972, 416] width 45 height 9
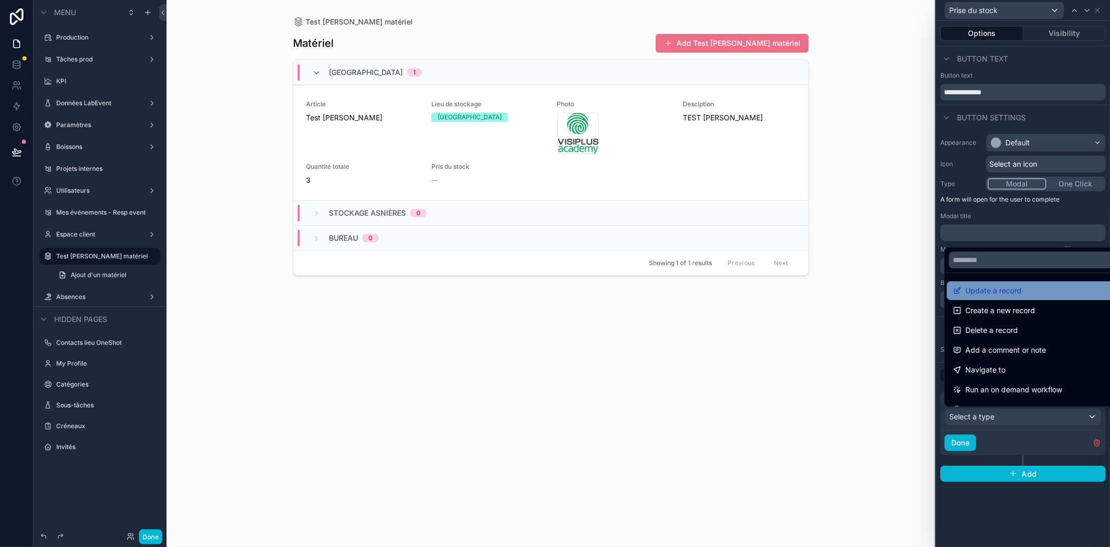
click at [1019, 290] on span "Update a record" at bounding box center [994, 290] width 56 height 12
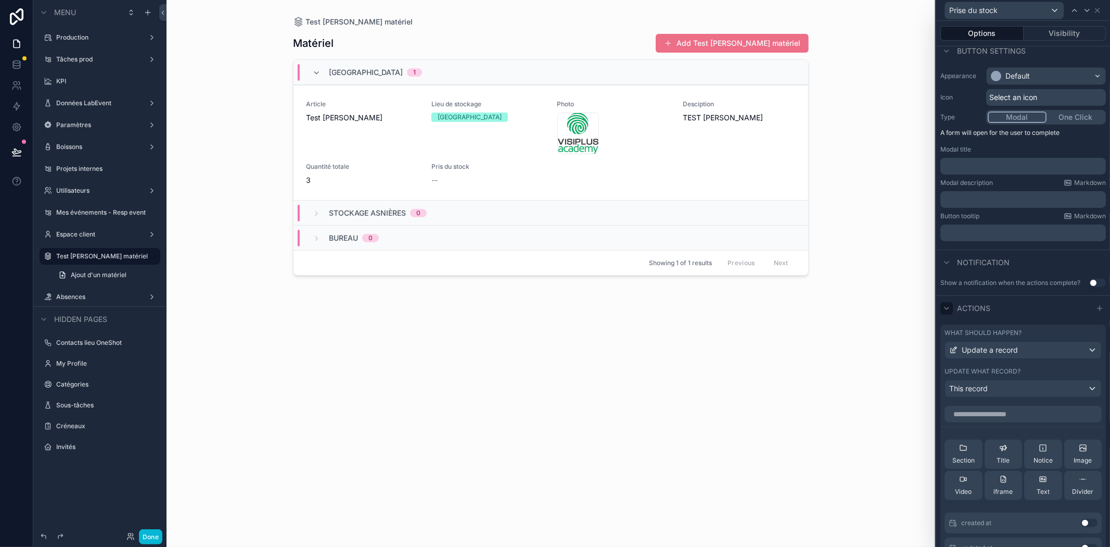
scroll to position [77, 0]
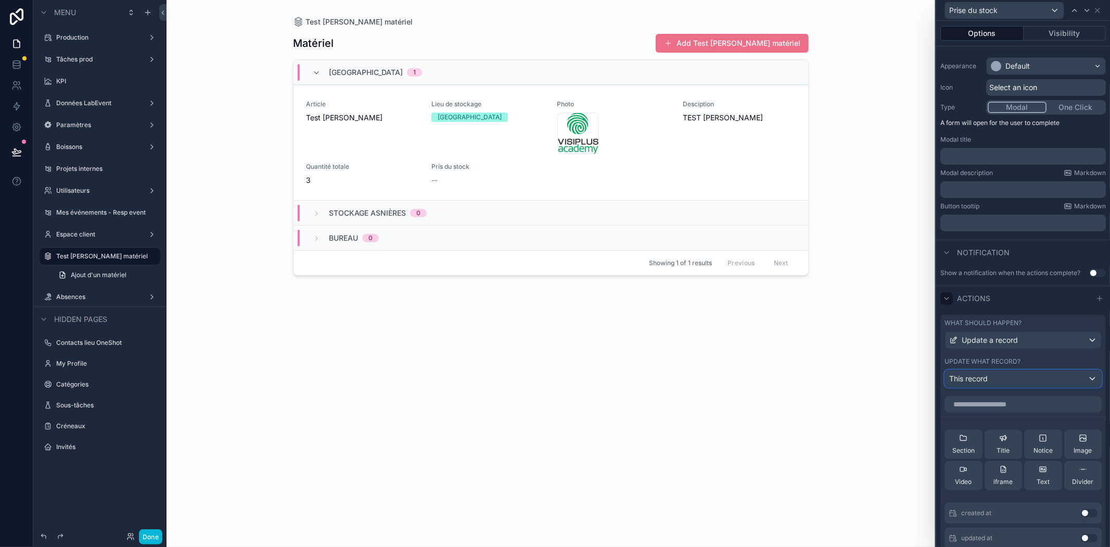
click at [980, 384] on span "This record" at bounding box center [969, 378] width 39 height 10
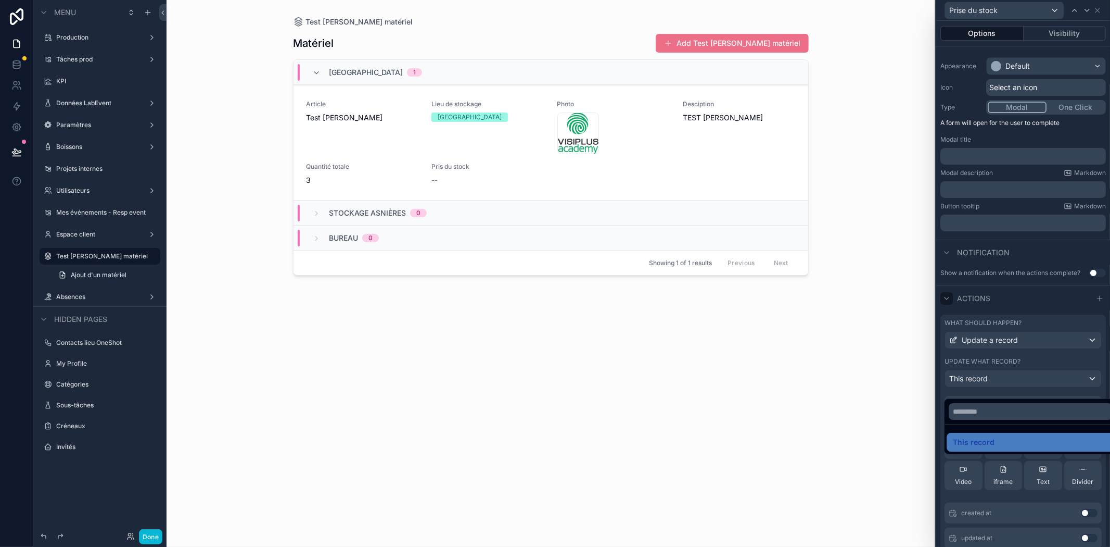
click at [980, 386] on div at bounding box center [1024, 273] width 174 height 547
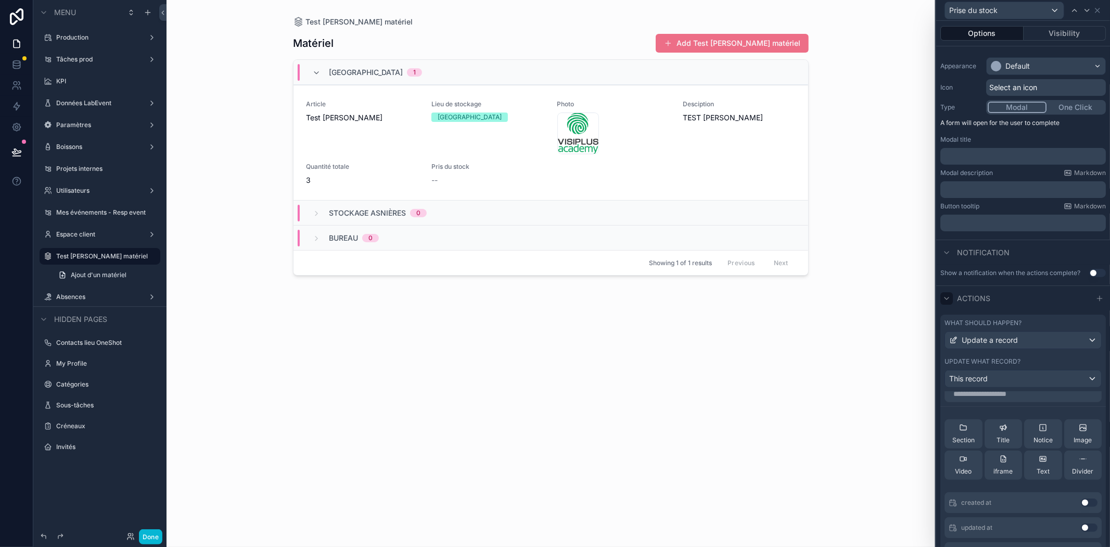
scroll to position [0, 0]
click at [946, 302] on icon at bounding box center [947, 298] width 8 height 8
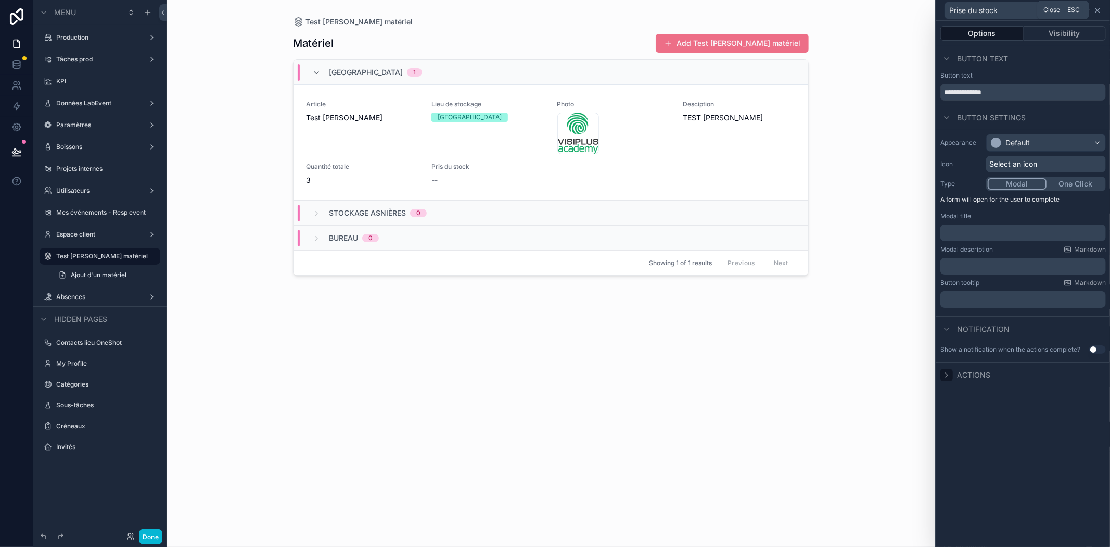
click at [1097, 12] on icon at bounding box center [1098, 10] width 8 height 8
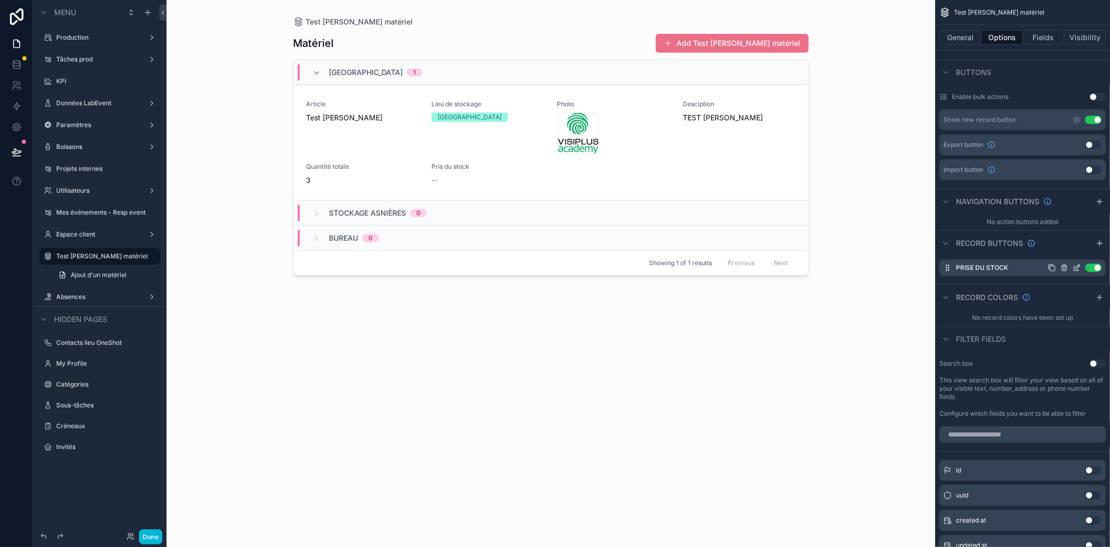
click at [1092, 267] on button "Use setting" at bounding box center [1093, 267] width 17 height 8
click at [1066, 267] on icon "scrollable content" at bounding box center [1064, 267] width 8 height 8
click at [1080, 251] on icon at bounding box center [1080, 252] width 0 height 2
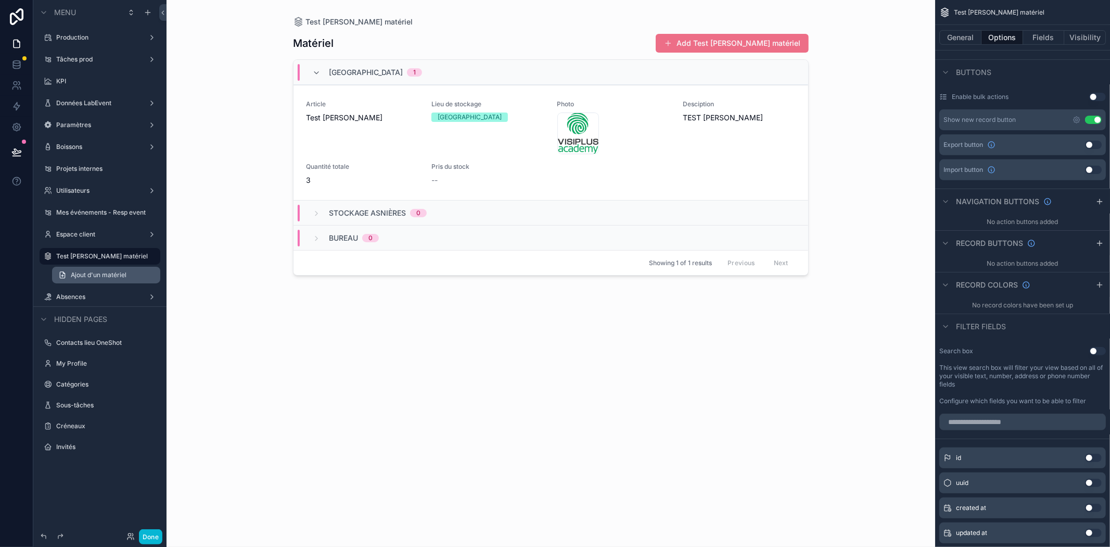
click at [98, 273] on span "Ajout d'un matériel" at bounding box center [99, 275] width 56 height 8
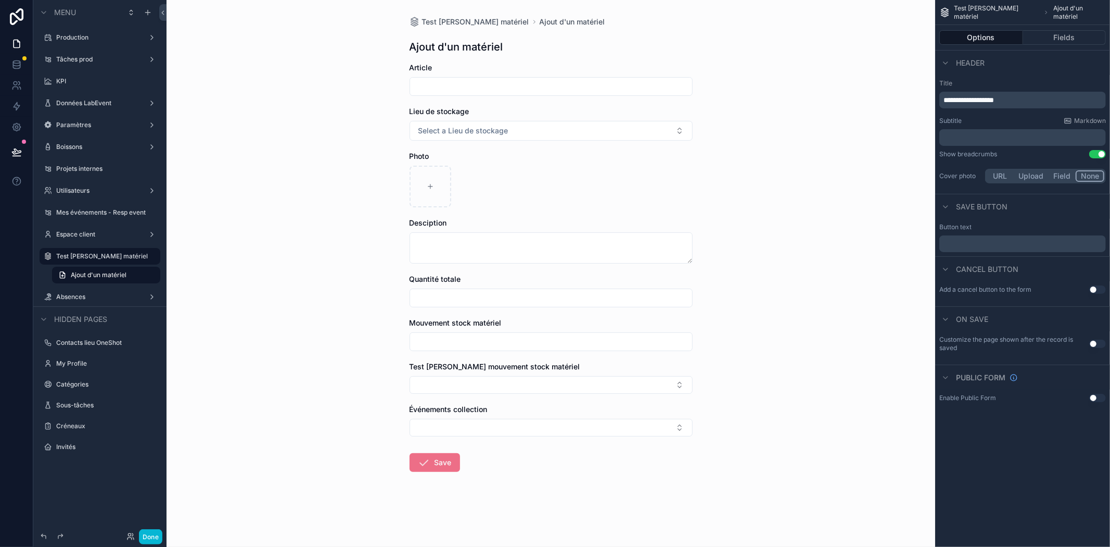
click at [464, 85] on input "scrollable content" at bounding box center [551, 86] width 282 height 15
click at [447, 86] on input "scrollable content" at bounding box center [551, 86] width 282 height 15
click at [444, 339] on input "scrollable content" at bounding box center [551, 341] width 282 height 15
click at [469, 382] on button "Select Button" at bounding box center [551, 385] width 283 height 18
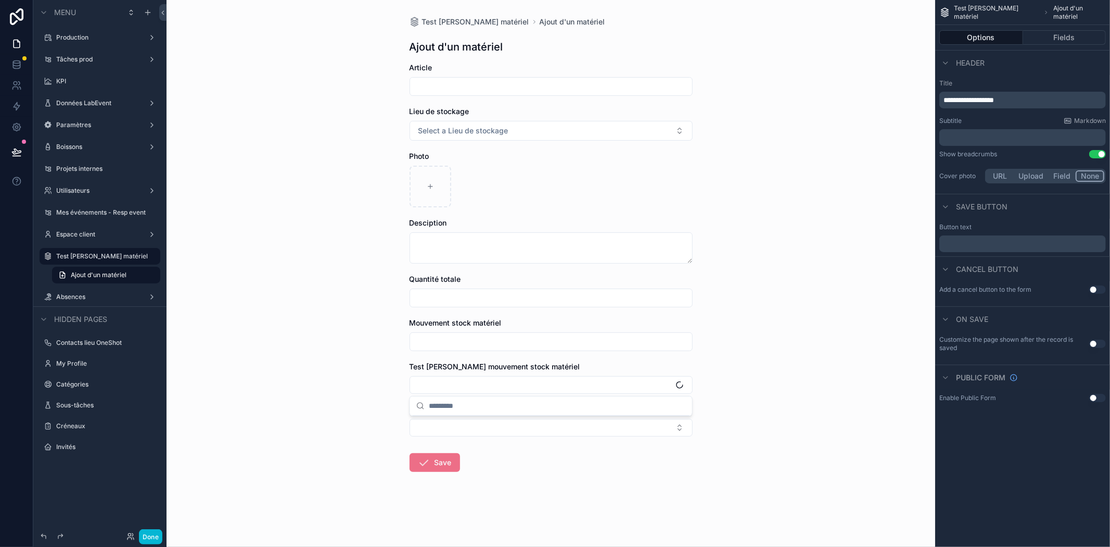
click at [456, 335] on input "scrollable content" at bounding box center [551, 341] width 282 height 15
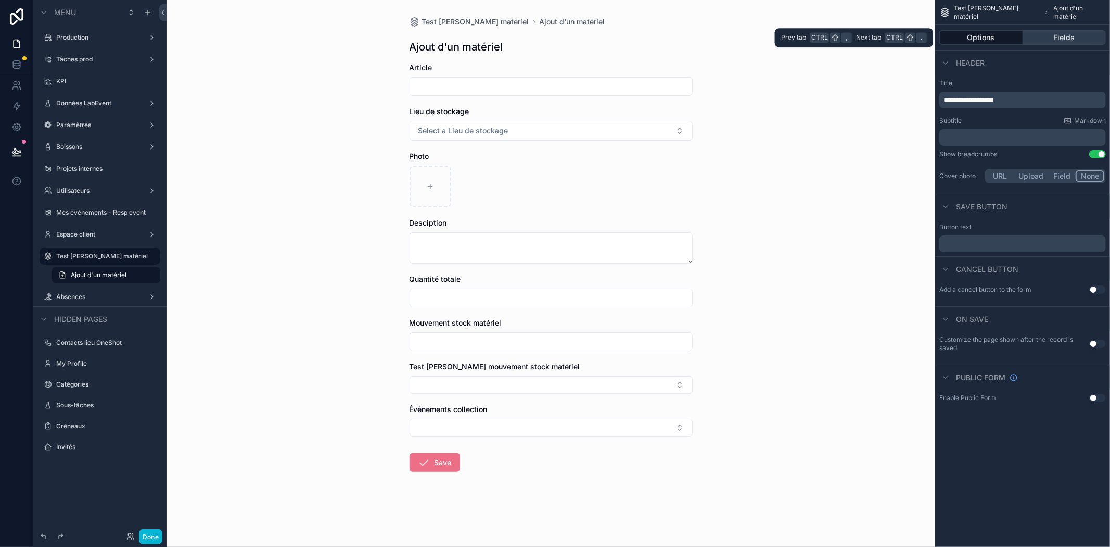
click at [1071, 35] on button "Fields" at bounding box center [1064, 37] width 83 height 15
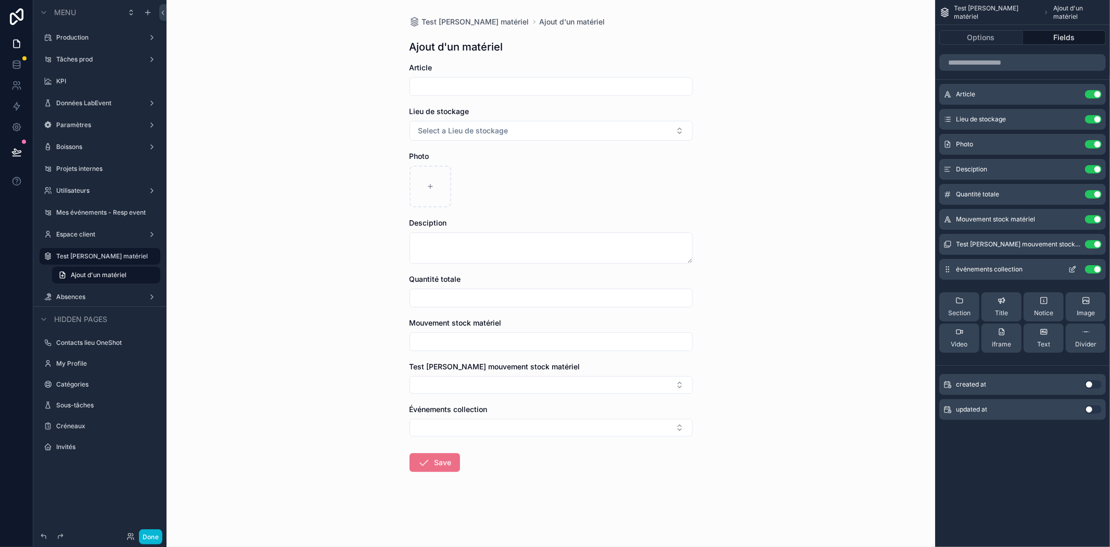
click at [1091, 266] on button "Use setting" at bounding box center [1093, 269] width 17 height 8
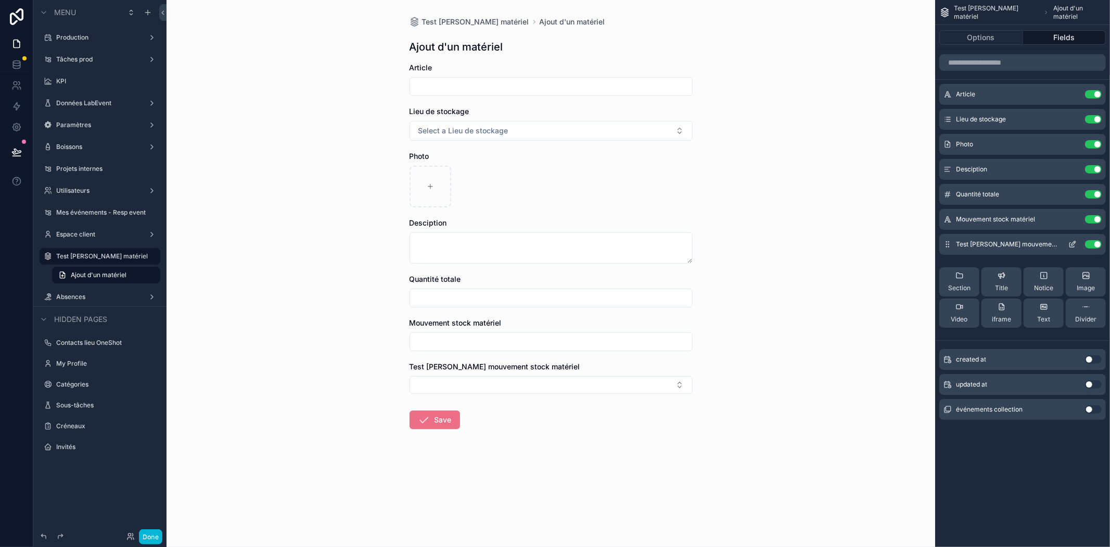
click at [1097, 240] on div "Use setting" at bounding box center [1083, 244] width 37 height 8
click at [1094, 238] on div "Test [PERSON_NAME] mouvement stock matériel Use setting" at bounding box center [1023, 244] width 167 height 21
click at [1095, 241] on button "Use setting" at bounding box center [1093, 244] width 17 height 8
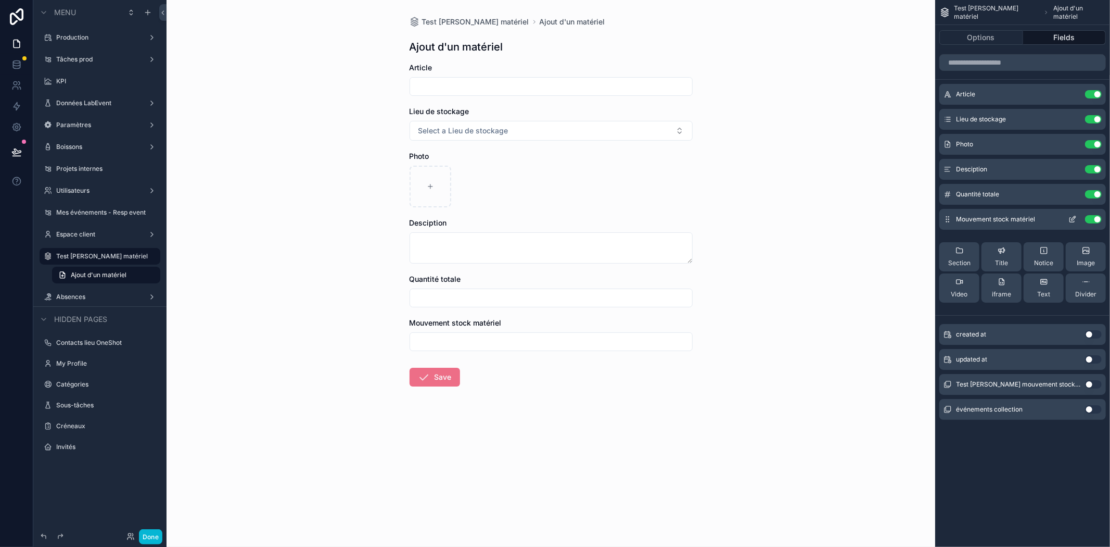
click at [1095, 218] on button "Use setting" at bounding box center [1093, 219] width 17 height 8
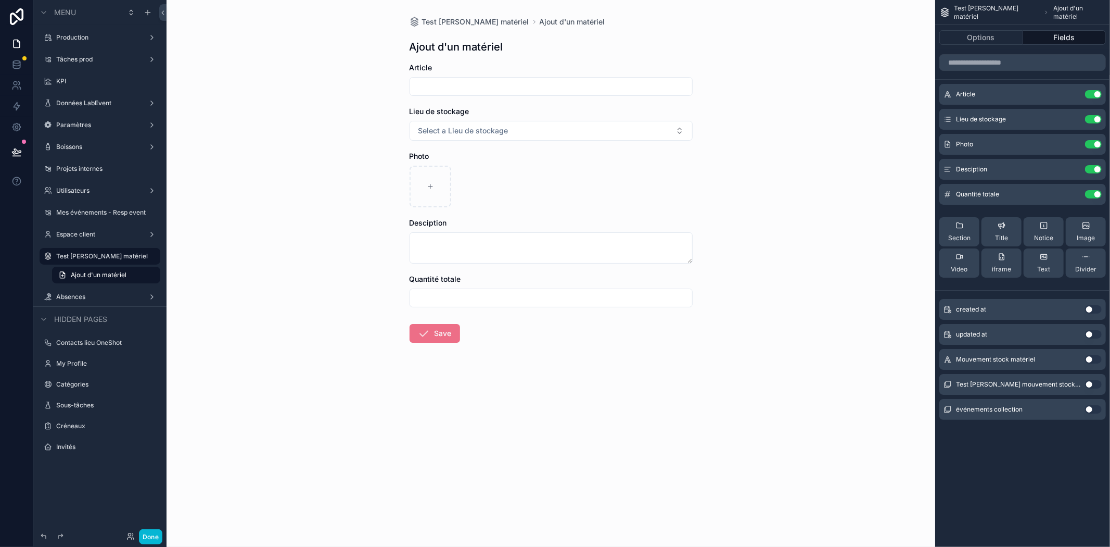
click at [844, 424] on div "Test [PERSON_NAME] Stock matériel Ajout d'un matériel Ajout d'un matériel Artic…" at bounding box center [551, 273] width 769 height 547
click at [101, 254] on label "Test [PERSON_NAME] matériel" at bounding box center [99, 256] width 87 height 8
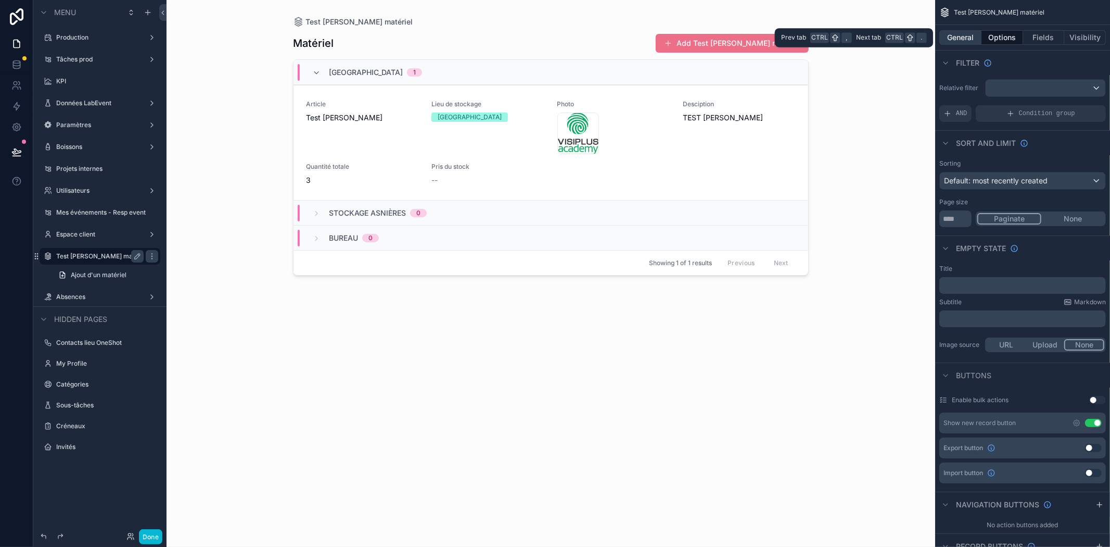
click at [957, 35] on button "General" at bounding box center [961, 37] width 42 height 15
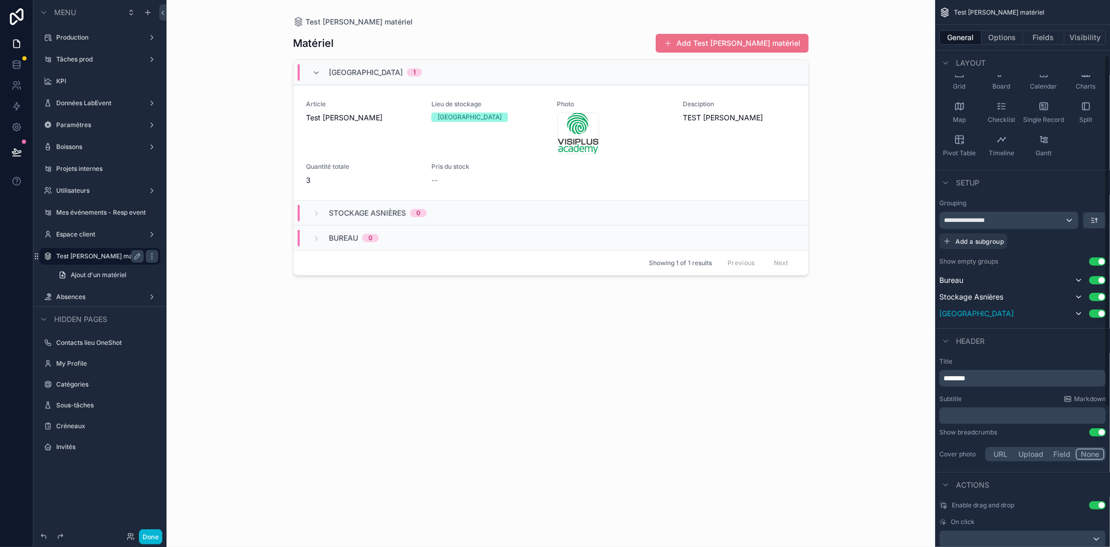
scroll to position [154, 0]
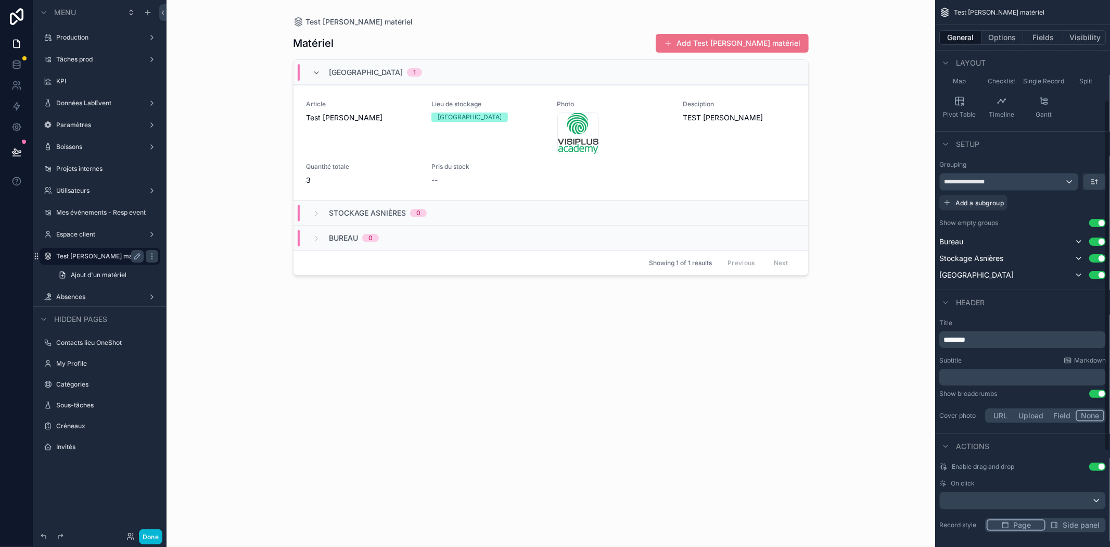
click at [560, 335] on div "Matériel Add Test [PERSON_NAME] matériel Théâtre du Renard 1 Article Test [PERS…" at bounding box center [551, 280] width 516 height 507
drag, startPoint x: 561, startPoint y: 322, endPoint x: 558, endPoint y: 310, distance: 11.9
click at [498, 333] on div "Matériel Add Test [PERSON_NAME] matériel Théâtre du Renard 1 Article Test [PERS…" at bounding box center [551, 280] width 516 height 507
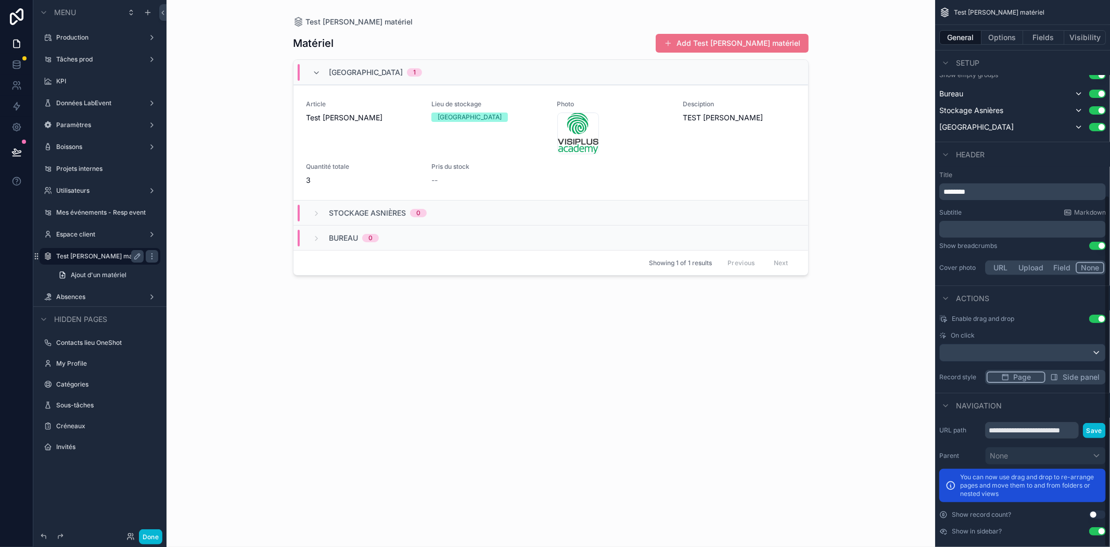
scroll to position [303, 0]
click at [1098, 423] on button "Save" at bounding box center [1094, 429] width 23 height 15
click at [1012, 37] on button "Options" at bounding box center [1003, 37] width 42 height 15
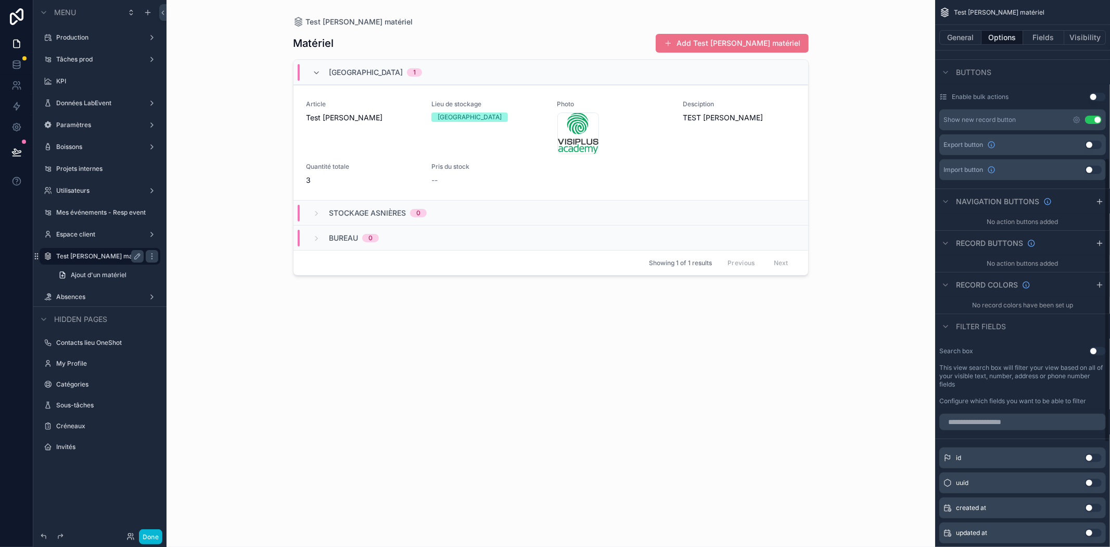
click at [1044, 257] on div "No action buttons added" at bounding box center [1022, 263] width 175 height 17
click at [1096, 241] on icon "scrollable content" at bounding box center [1100, 243] width 8 height 8
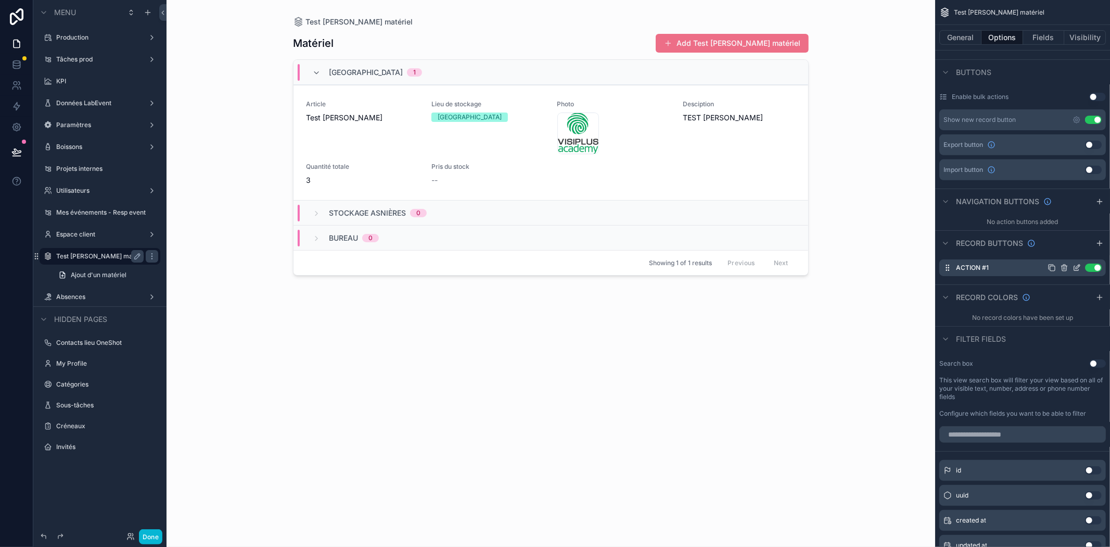
click at [995, 269] on div "Action #1 Use setting" at bounding box center [1023, 267] width 167 height 17
click at [1077, 267] on icon "scrollable content" at bounding box center [1077, 267] width 8 height 8
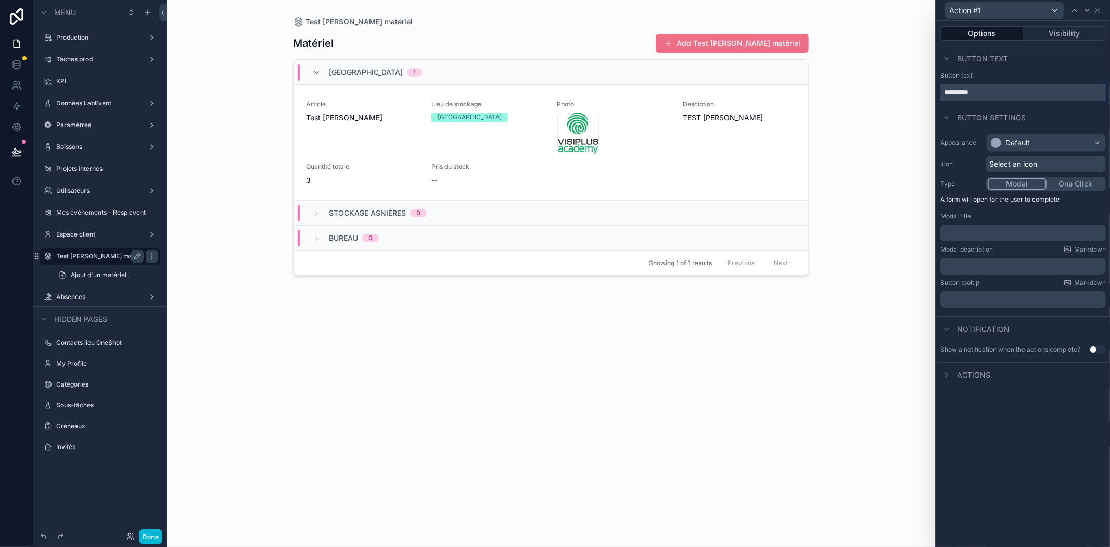
click at [991, 90] on input "*********" at bounding box center [1024, 92] width 166 height 17
type input "**********"
click at [1028, 138] on div "Default" at bounding box center [1018, 142] width 24 height 10
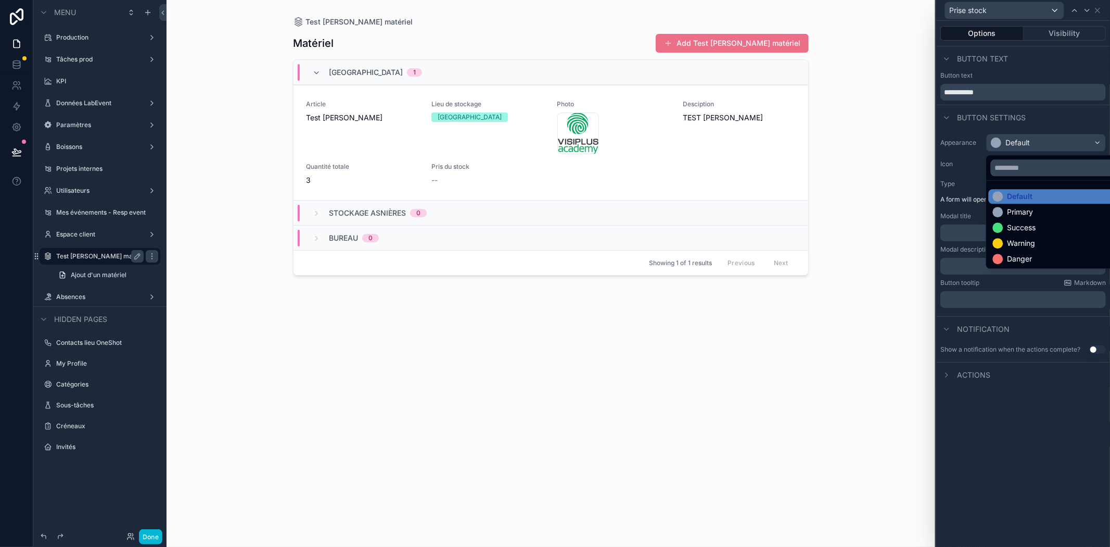
click at [1028, 138] on div at bounding box center [1024, 273] width 174 height 547
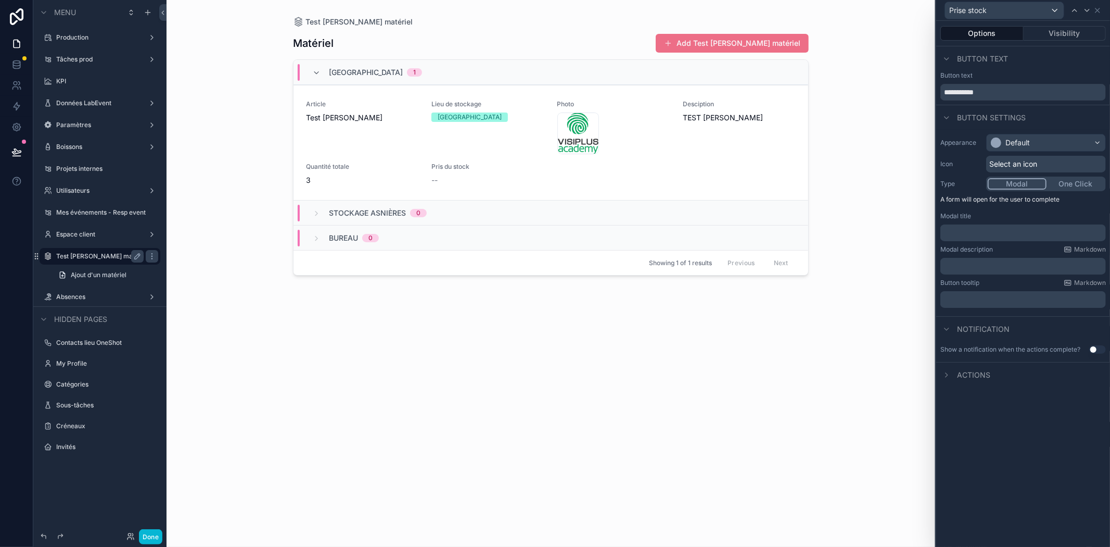
click at [1008, 166] on span "Select an icon" at bounding box center [1014, 164] width 48 height 10
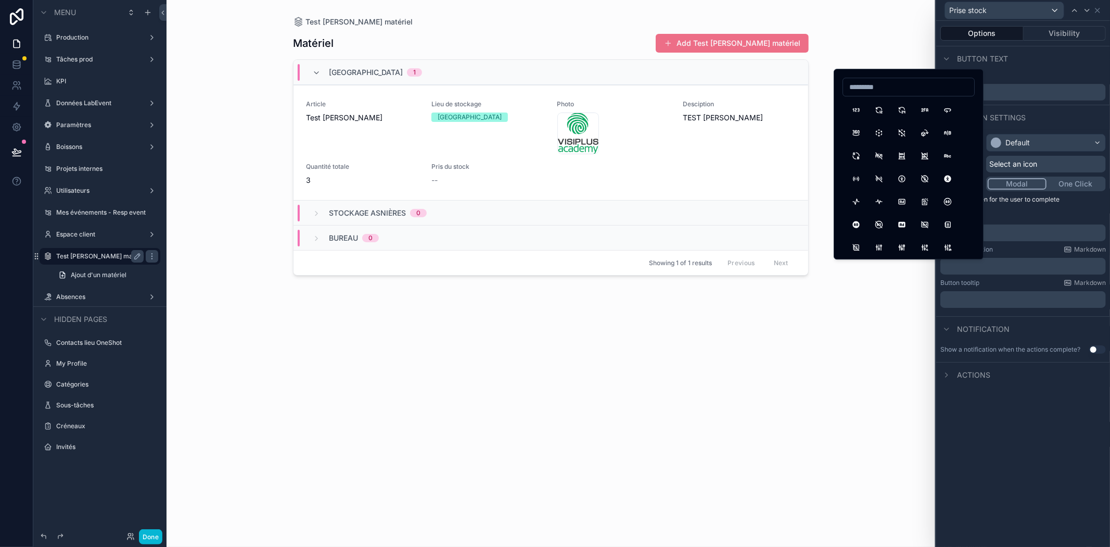
click at [1053, 205] on p "A form will open for the user to complete" at bounding box center [1024, 201] width 166 height 12
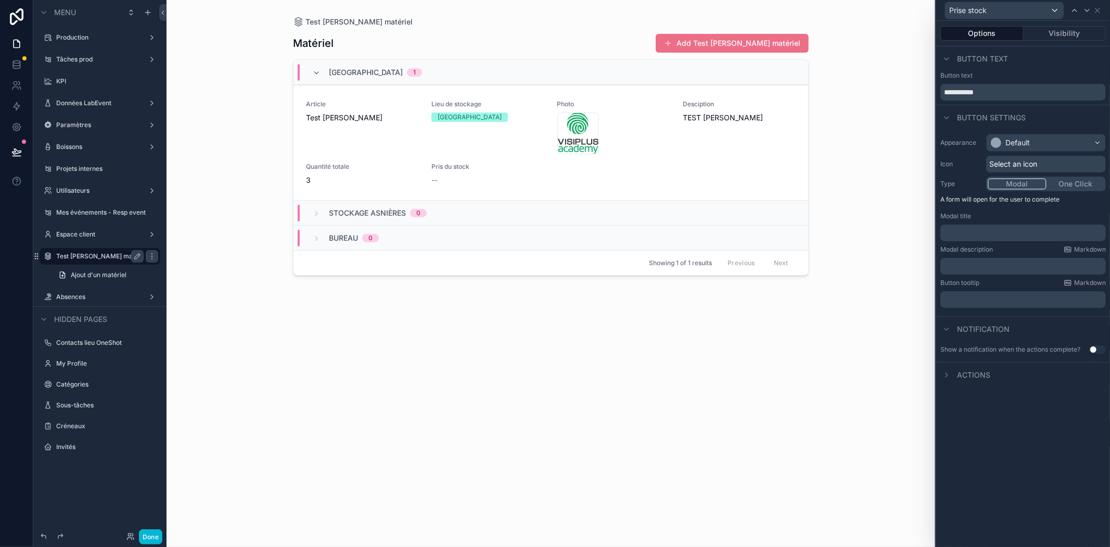
click at [988, 238] on div "﻿" at bounding box center [1024, 232] width 166 height 17
click at [968, 274] on div "Appearance Default Icon Select an icon Type Modal One Click A form will open fo…" at bounding box center [1024, 221] width 174 height 182
click at [976, 297] on p "﻿" at bounding box center [1024, 299] width 159 height 10
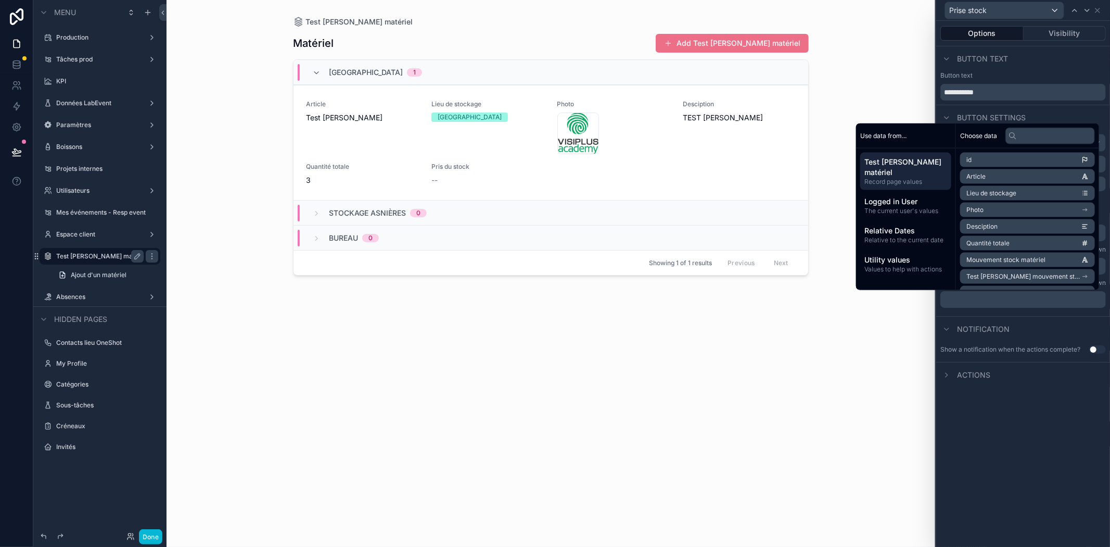
click at [1033, 278] on span "Test [PERSON_NAME] mouvement stock matériel" at bounding box center [1024, 276] width 115 height 8
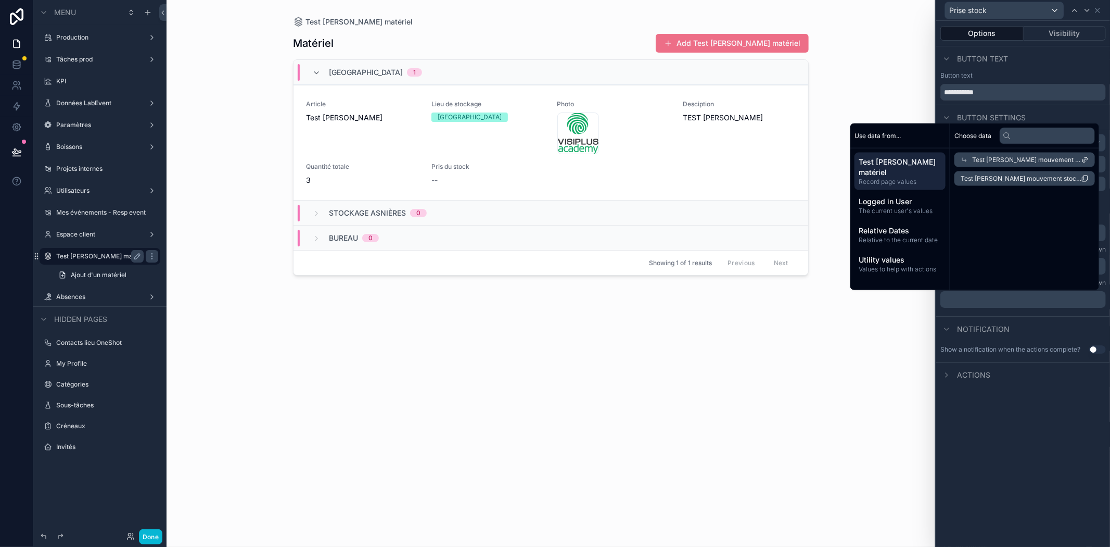
click at [1005, 172] on li "Test [PERSON_NAME] mouvement stock matériel count" at bounding box center [1025, 178] width 141 height 15
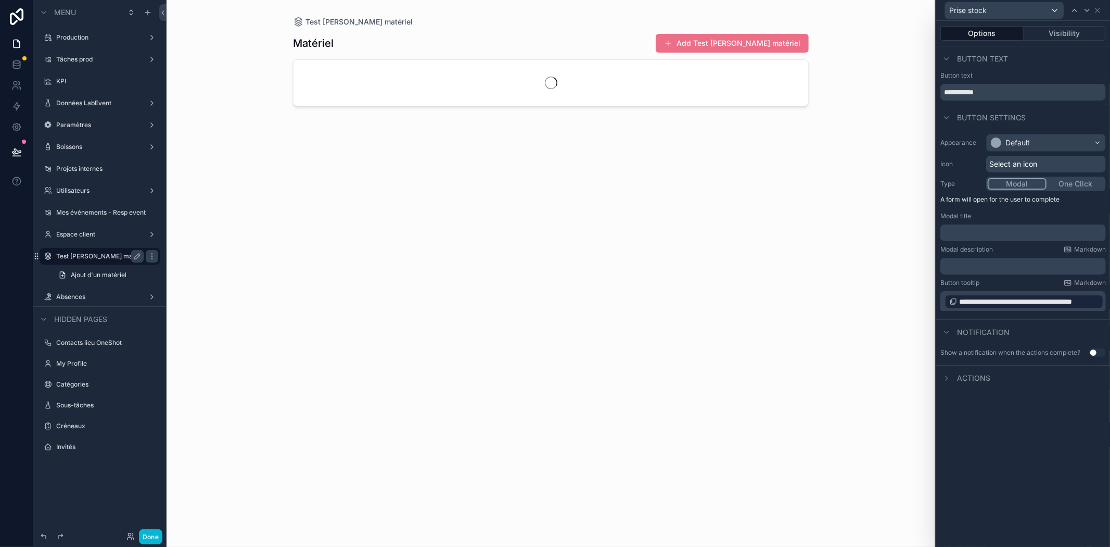
click at [1016, 408] on div "**********" at bounding box center [1024, 284] width 174 height 526
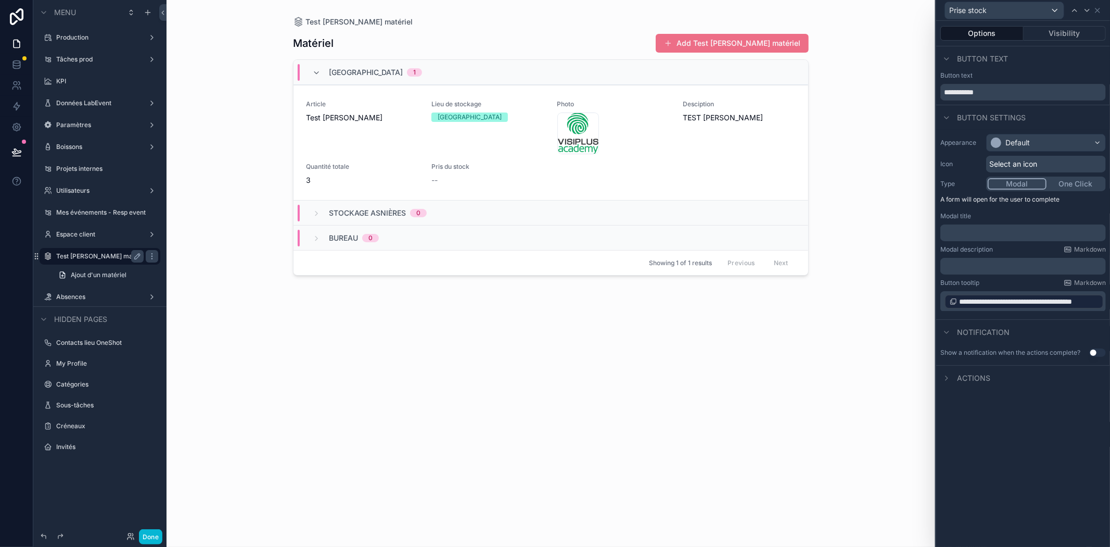
click at [971, 377] on span "Actions" at bounding box center [973, 378] width 33 height 10
click at [1101, 379] on icon at bounding box center [1100, 378] width 8 height 8
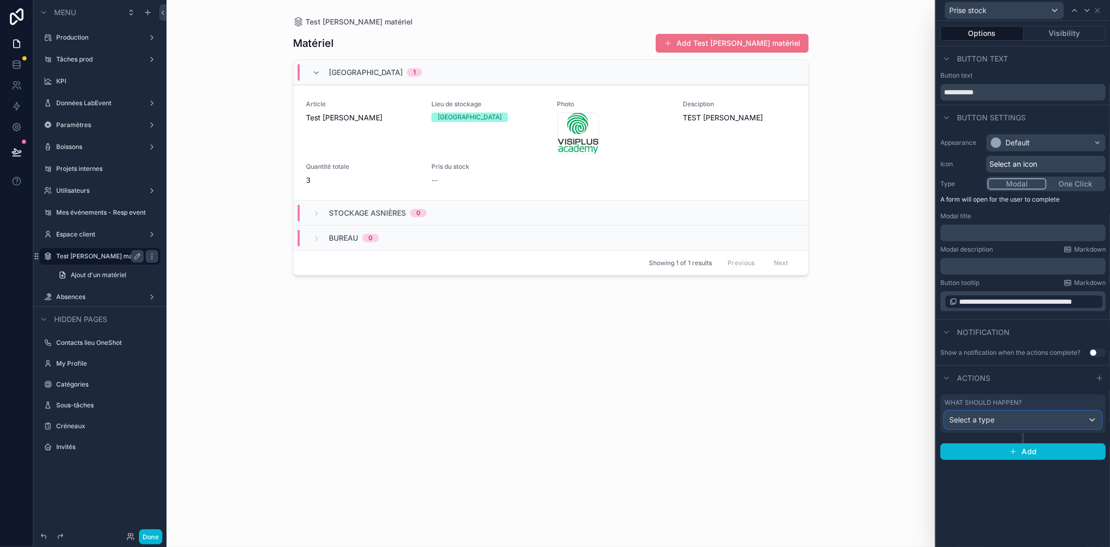
click at [1008, 418] on div "Select a type" at bounding box center [1023, 419] width 156 height 17
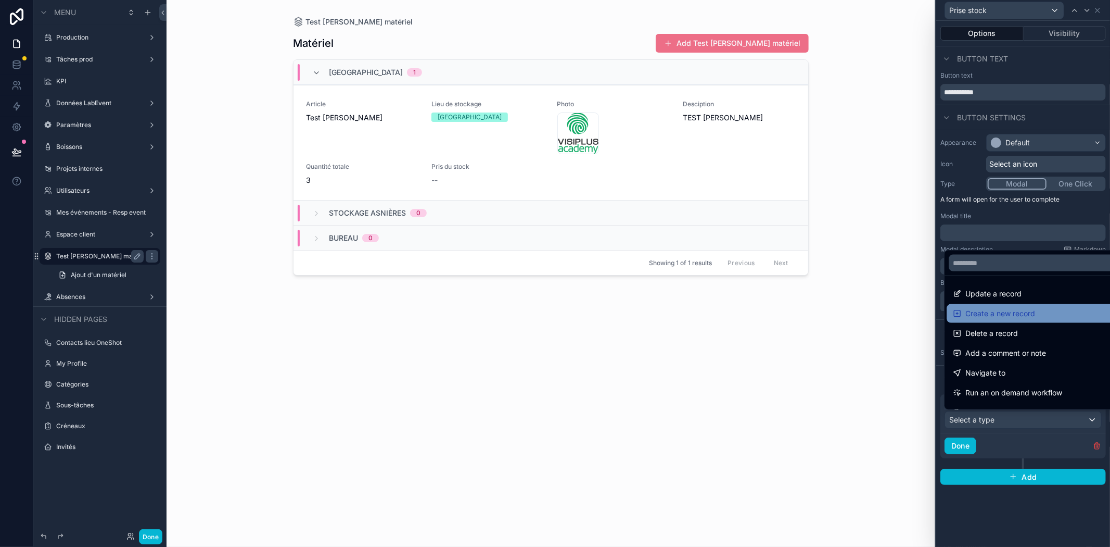
click at [1032, 307] on span "Create a new record" at bounding box center [1001, 313] width 70 height 12
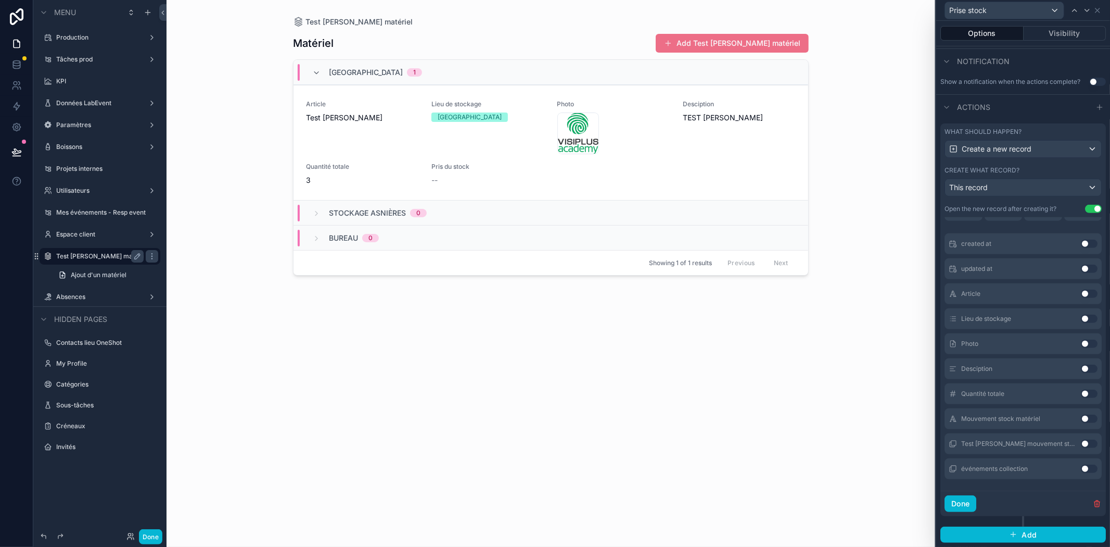
scroll to position [95, 0]
click at [1081, 444] on button "Use setting" at bounding box center [1089, 443] width 17 height 8
click at [967, 509] on button "Done" at bounding box center [961, 503] width 32 height 17
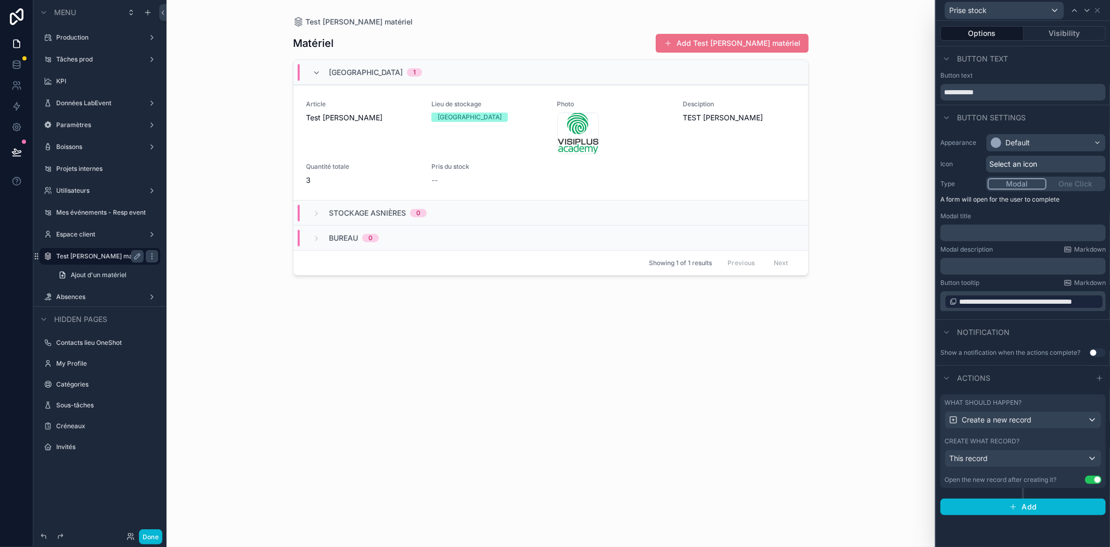
scroll to position [0, 0]
click at [1044, 511] on button "Add" at bounding box center [1024, 506] width 166 height 17
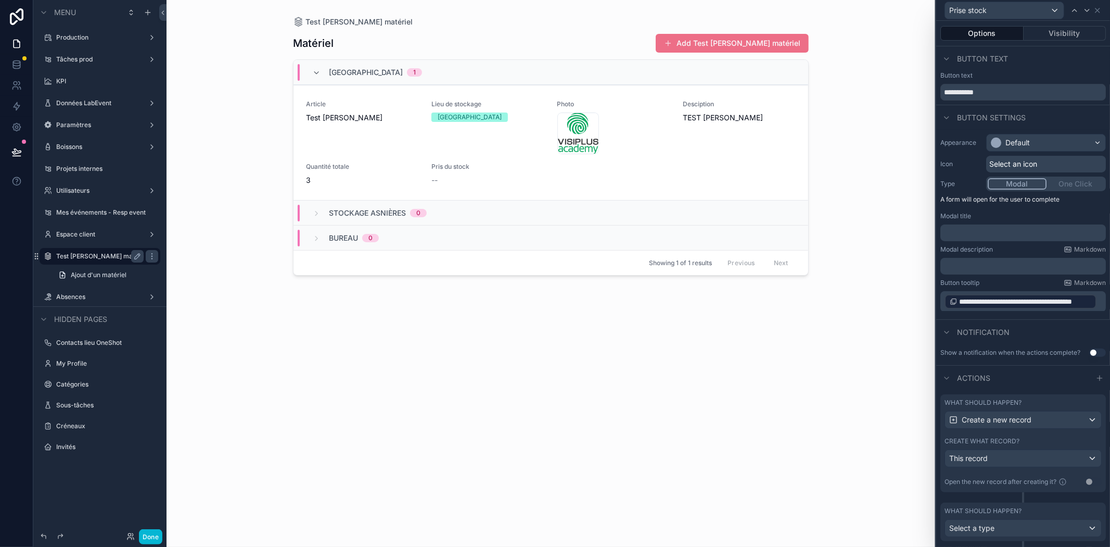
scroll to position [34, 0]
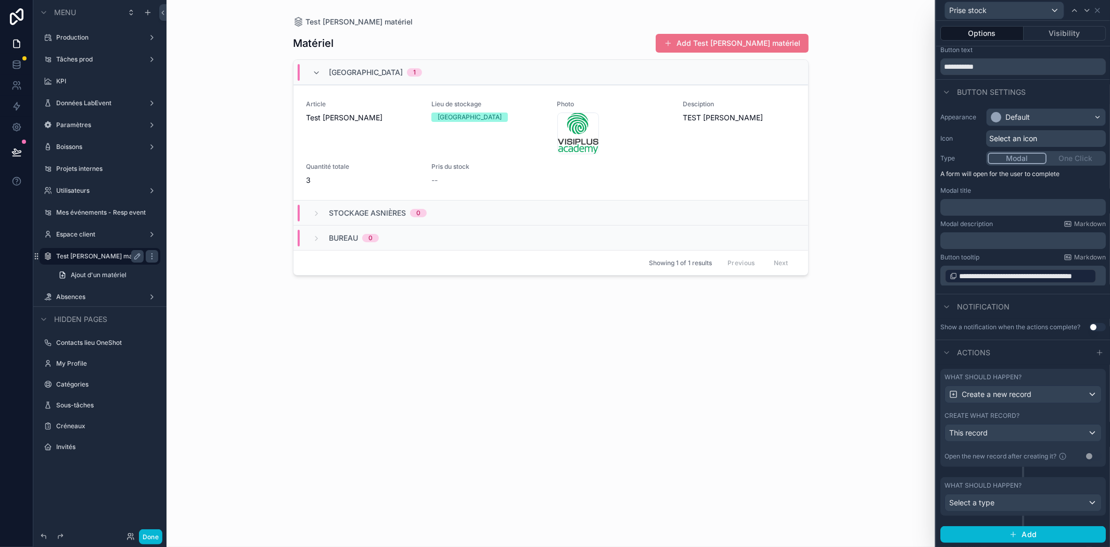
click at [874, 331] on div "Test [PERSON_NAME] matériel Matériel Add Test [PERSON_NAME] matériel Théâtre du…" at bounding box center [551, 273] width 769 height 547
click at [754, 49] on button "Add Test [PERSON_NAME] matériel" at bounding box center [732, 43] width 153 height 19
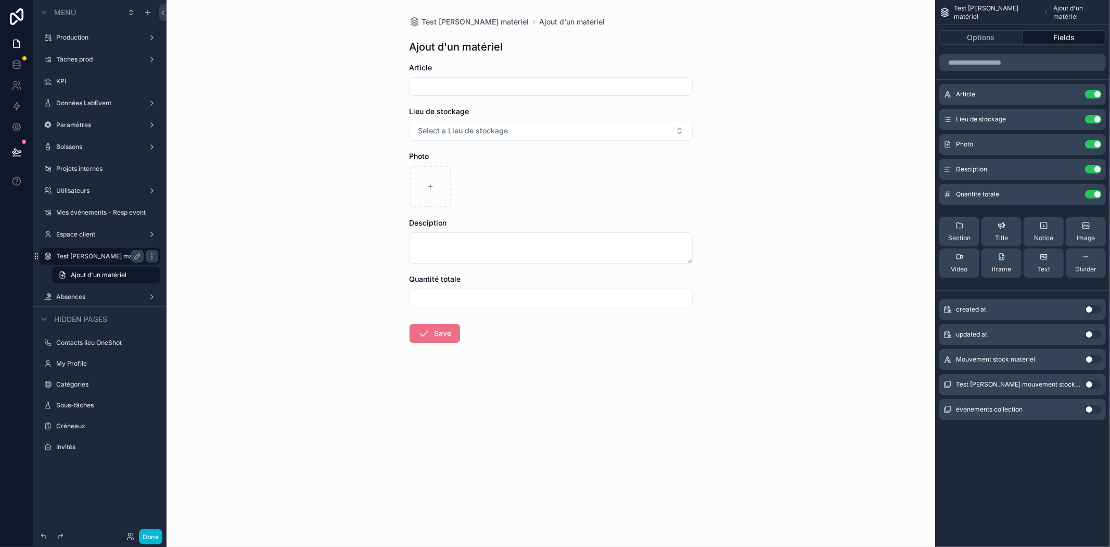
click at [121, 253] on label "Test [PERSON_NAME] matériel" at bounding box center [99, 256] width 87 height 8
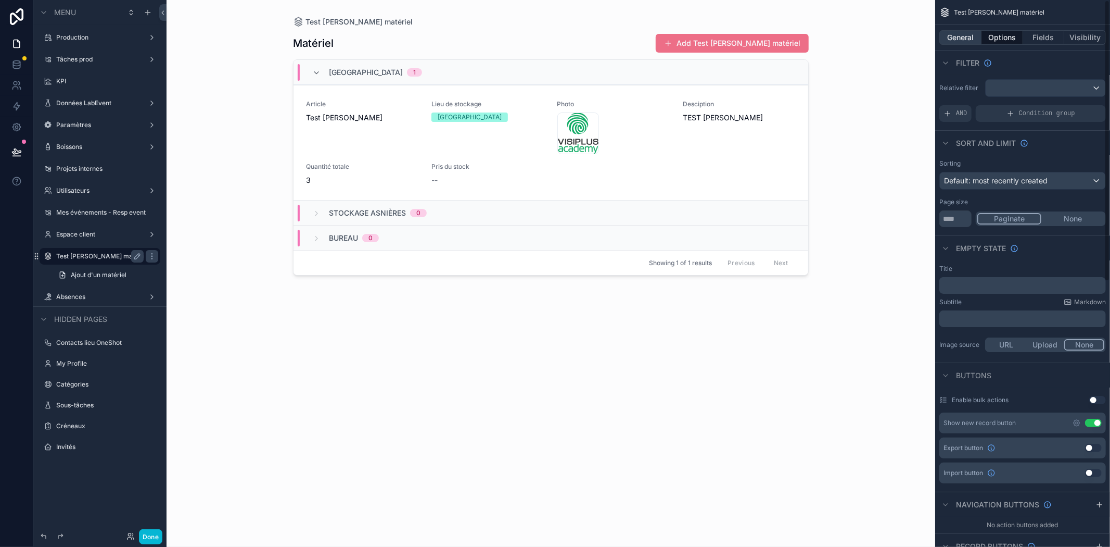
click at [966, 37] on button "General" at bounding box center [961, 37] width 42 height 15
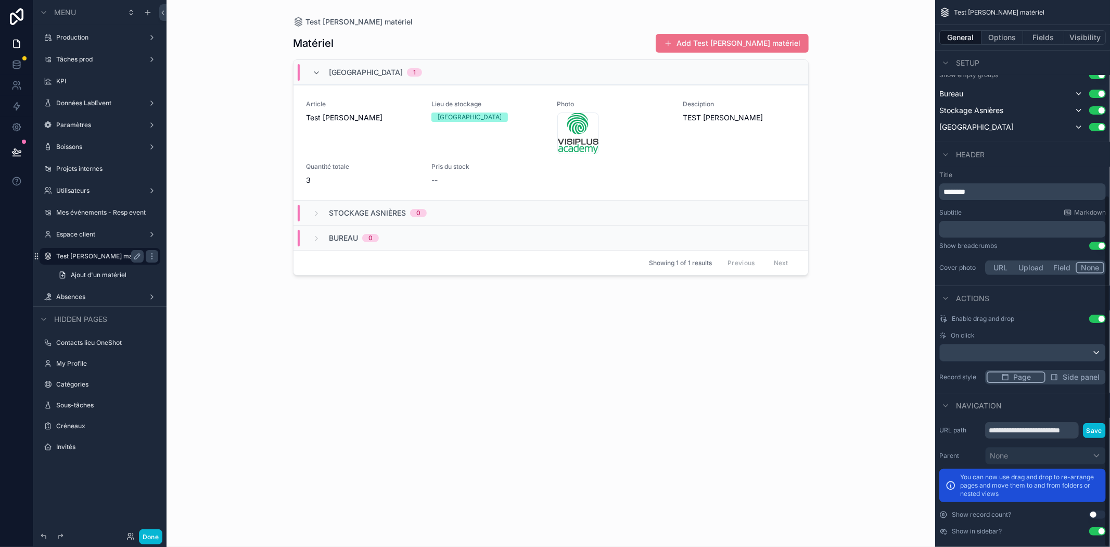
scroll to position [303, 0]
click at [1095, 313] on button "Use setting" at bounding box center [1098, 317] width 17 height 8
click at [1064, 371] on span "Side panel" at bounding box center [1081, 376] width 37 height 10
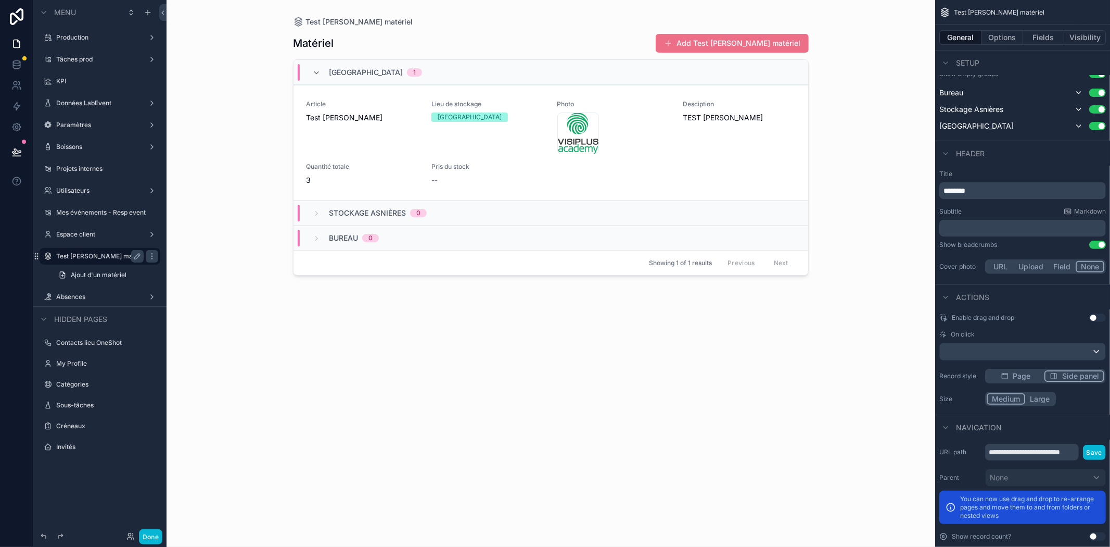
click at [1033, 370] on button "Page" at bounding box center [1016, 375] width 58 height 11
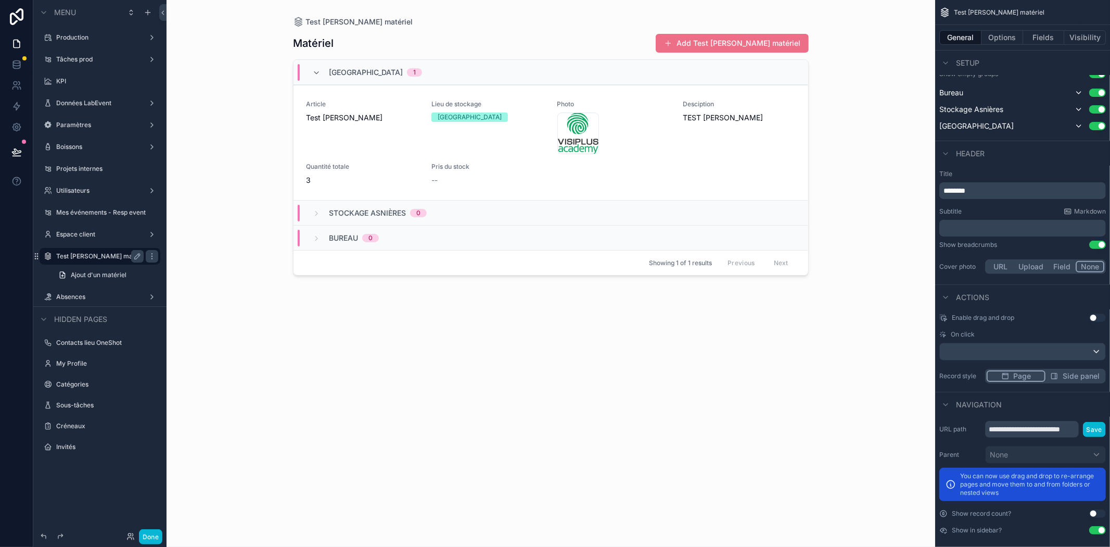
click at [449, 374] on div "Matériel Add Test [PERSON_NAME] matériel Théâtre du Renard 1 Article Test [PERS…" at bounding box center [551, 280] width 516 height 507
click at [1002, 34] on button "Options" at bounding box center [1003, 37] width 42 height 15
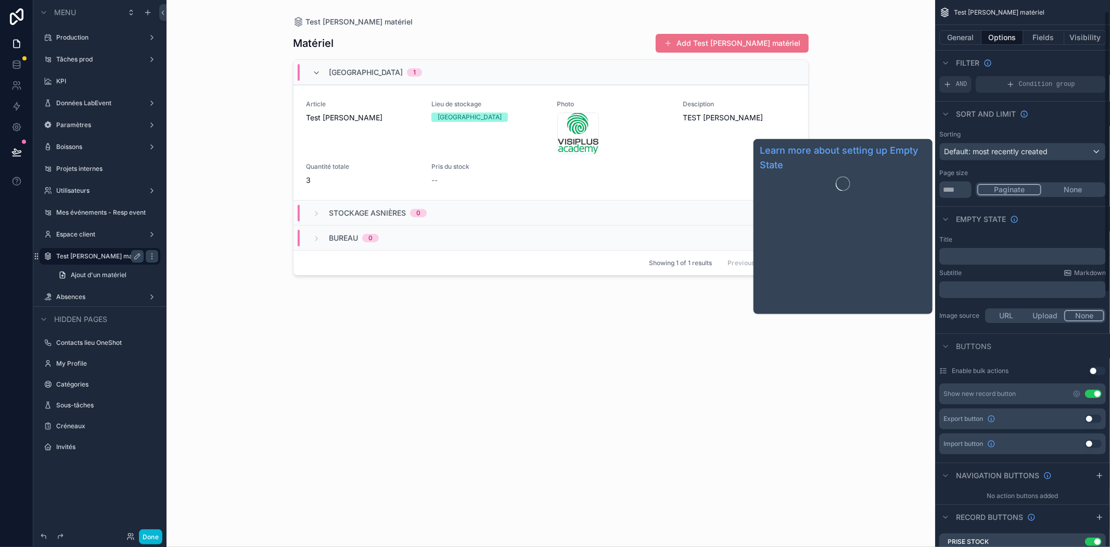
scroll to position [0, 0]
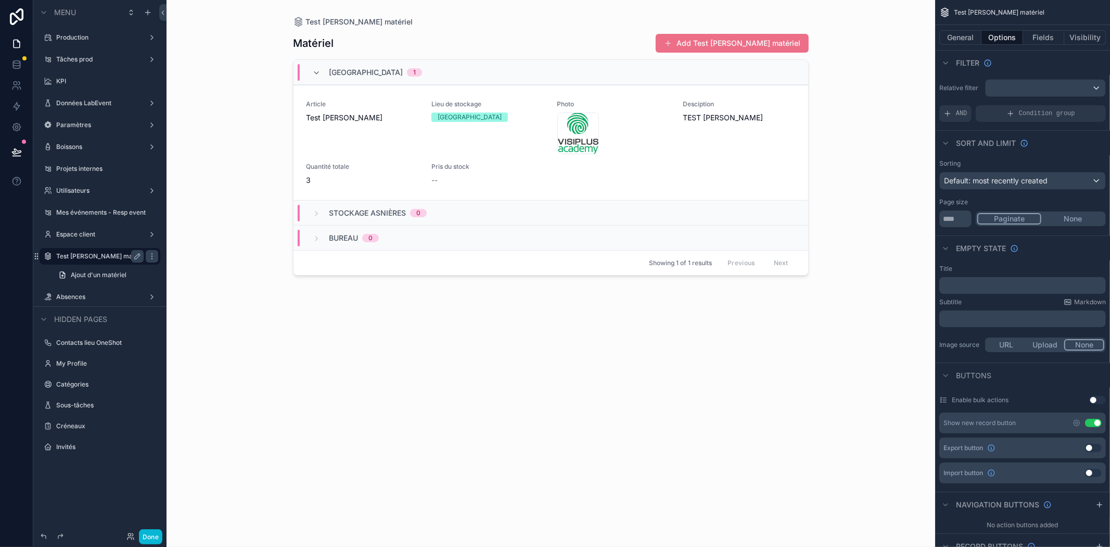
click at [97, 257] on label "Test [PERSON_NAME] matériel" at bounding box center [99, 256] width 87 height 8
drag, startPoint x: 431, startPoint y: 23, endPoint x: 288, endPoint y: 20, distance: 142.7
click at [288, 20] on div "Test [PERSON_NAME] matériel Matériel Add Test [PERSON_NAME] matériel Théâtre du…" at bounding box center [551, 267] width 533 height 534
click at [257, 24] on div "Test [PERSON_NAME] matériel Matériel Add Test [PERSON_NAME] matériel Théâtre du…" at bounding box center [551, 273] width 769 height 547
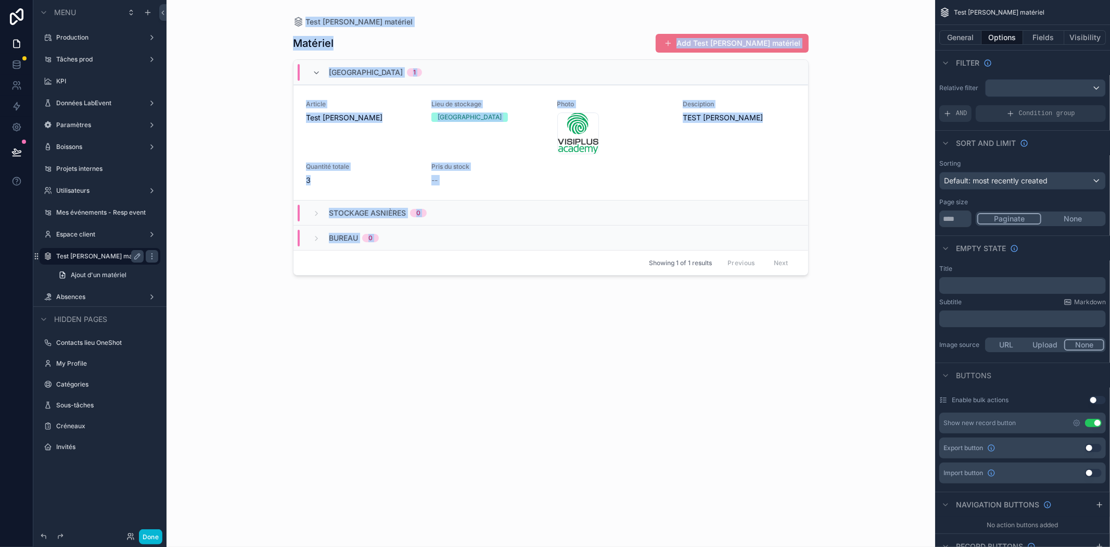
drag, startPoint x: 267, startPoint y: 21, endPoint x: 575, endPoint y: 334, distance: 439.5
click at [575, 334] on div "Test [PERSON_NAME] matériel Matériel Add Test [PERSON_NAME] matériel Théâtre du…" at bounding box center [551, 273] width 769 height 547
click at [575, 334] on div "Matériel Add Test [PERSON_NAME] matériel Théâtre du Renard 1 Article Test [PERS…" at bounding box center [551, 280] width 516 height 507
drag, startPoint x: 456, startPoint y: 269, endPoint x: 248, endPoint y: 23, distance: 321.8
click at [248, 23] on div "Test [PERSON_NAME] matériel Matériel Add Test [PERSON_NAME] matériel Théâtre du…" at bounding box center [551, 273] width 769 height 547
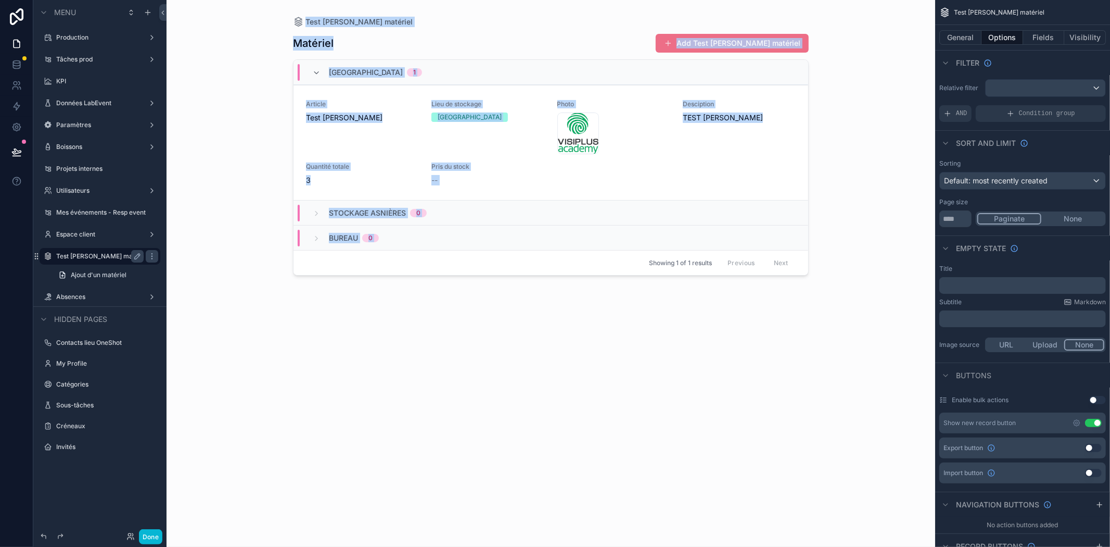
click at [248, 23] on div "Test [PERSON_NAME] matériel Matériel Add Test [PERSON_NAME] matériel Théâtre du…" at bounding box center [551, 273] width 769 height 547
drag, startPoint x: 253, startPoint y: 16, endPoint x: 433, endPoint y: 295, distance: 331.4
click at [433, 295] on div "Test [PERSON_NAME] matériel Matériel Add Test [PERSON_NAME] matériel Théâtre du…" at bounding box center [551, 273] width 769 height 547
click at [424, 269] on div "Showing 1 of 1 results Previous Next" at bounding box center [551, 262] width 515 height 25
drag, startPoint x: 429, startPoint y: 268, endPoint x: 248, endPoint y: 12, distance: 313.7
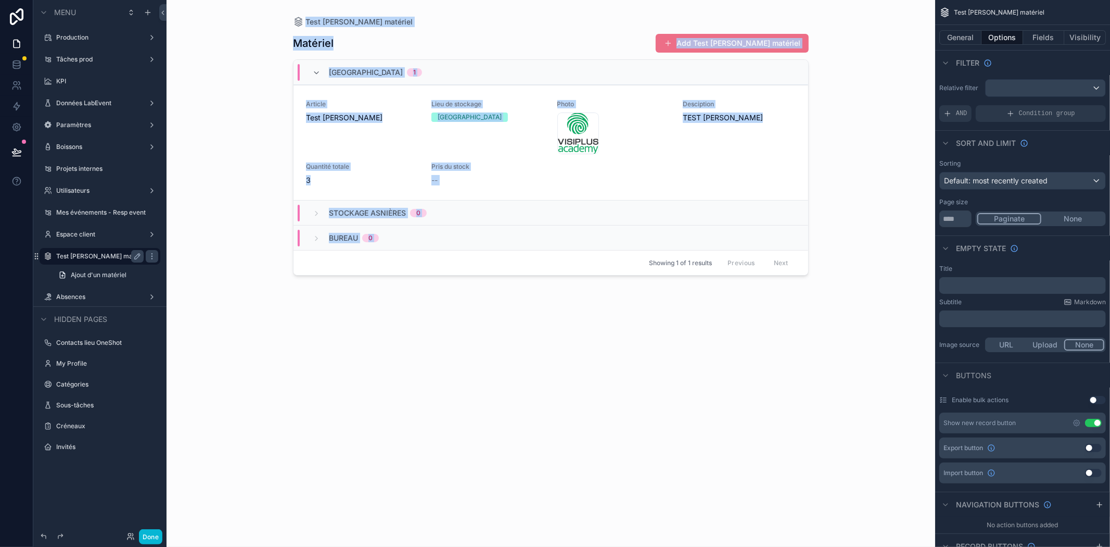
click at [248, 12] on div "Test [PERSON_NAME] matériel Matériel Add Test [PERSON_NAME] matériel Théâtre du…" at bounding box center [551, 273] width 769 height 547
click at [245, 11] on div "Test [PERSON_NAME] matériel Matériel Add Test [PERSON_NAME] matériel Théâtre du…" at bounding box center [551, 273] width 769 height 547
drag, startPoint x: 241, startPoint y: 11, endPoint x: 435, endPoint y: 274, distance: 326.5
click at [435, 274] on div "Test [PERSON_NAME] matériel Matériel Add Test [PERSON_NAME] matériel Théâtre du…" at bounding box center [551, 273] width 769 height 547
click at [435, 274] on div "Matériel Add Test [PERSON_NAME] matériel Théâtre du Renard 1 Article Test [PERS…" at bounding box center [551, 280] width 516 height 507
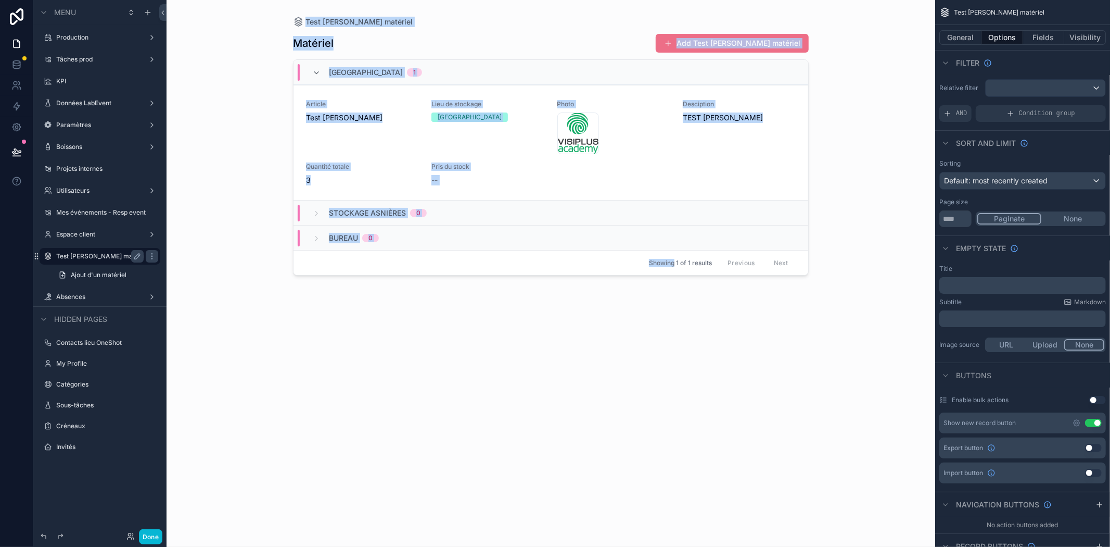
drag, startPoint x: 435, startPoint y: 274, endPoint x: 167, endPoint y: 19, distance: 370.4
click at [167, 19] on div "Test [PERSON_NAME] matériel Matériel Add Test [PERSON_NAME] matériel Théâtre du…" at bounding box center [551, 273] width 769 height 547
click at [209, 14] on div "Test [PERSON_NAME] matériel Matériel Add Test [PERSON_NAME] matériel Théâtre du…" at bounding box center [551, 273] width 769 height 547
drag, startPoint x: 231, startPoint y: 13, endPoint x: 453, endPoint y: 276, distance: 344.7
click at [453, 276] on div "Test [PERSON_NAME] matériel Matériel Add Test [PERSON_NAME] matériel Théâtre du…" at bounding box center [551, 273] width 769 height 547
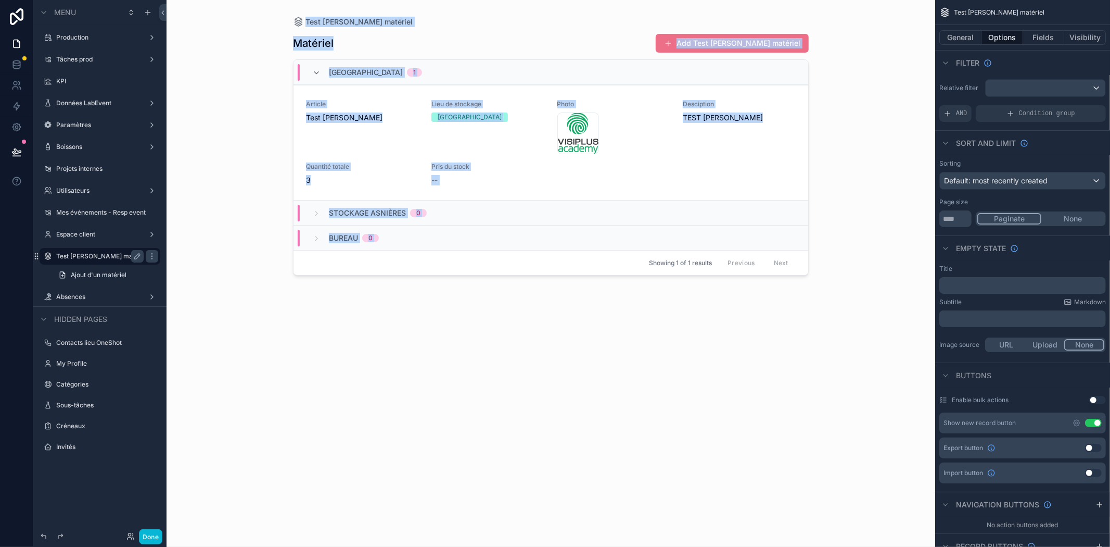
click at [454, 276] on div "Matériel Add Test [PERSON_NAME] matériel Théâtre du Renard 1 Article Test [PERS…" at bounding box center [551, 280] width 516 height 507
click at [497, 308] on div "Matériel Add Test [PERSON_NAME] matériel Théâtre du Renard 1 Article Test [PERS…" at bounding box center [551, 280] width 516 height 507
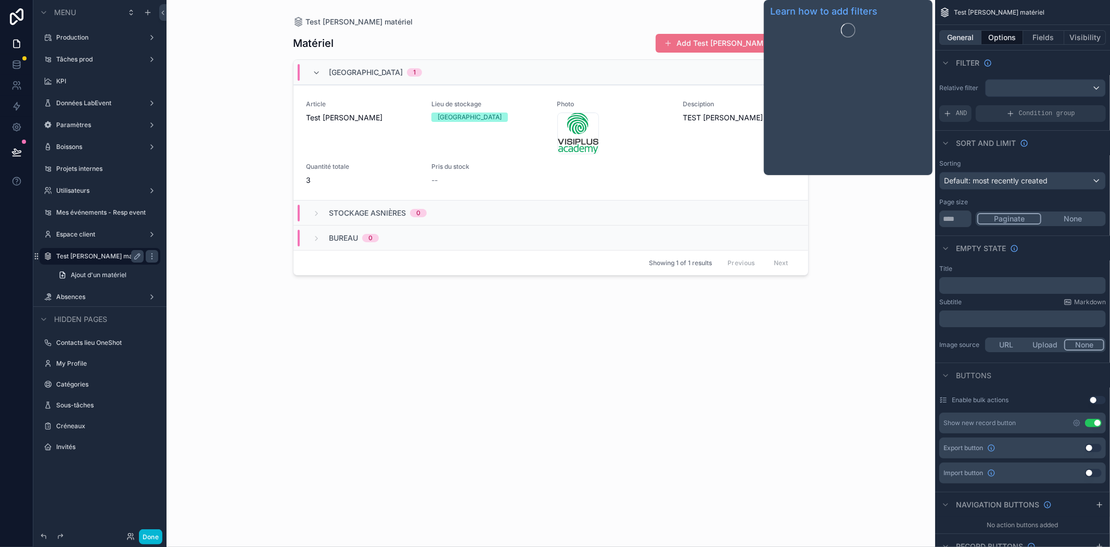
click at [962, 41] on button "General" at bounding box center [961, 37] width 42 height 15
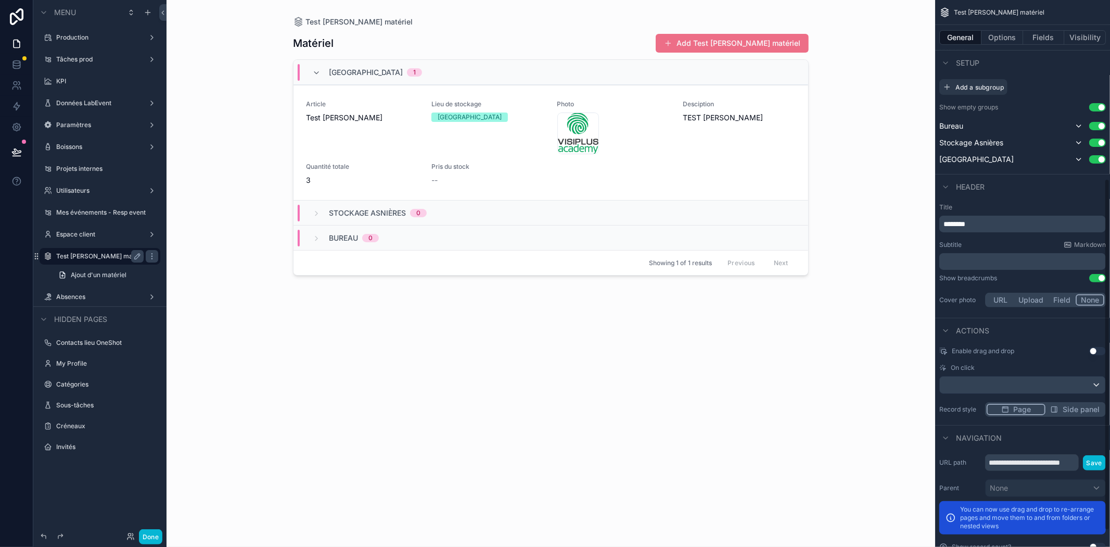
scroll to position [303, 0]
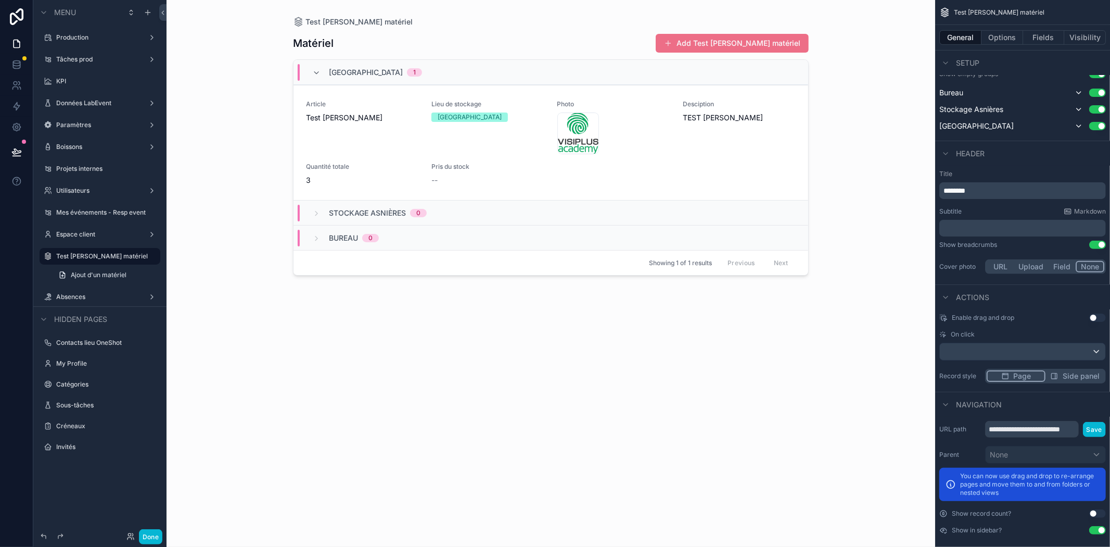
drag, startPoint x: 70, startPoint y: 258, endPoint x: 44, endPoint y: 277, distance: 32.0
click at [44, 276] on div "Ajout d'un matériel" at bounding box center [99, 275] width 133 height 19
click at [71, 277] on span "Ajout d'un matériel" at bounding box center [99, 275] width 56 height 8
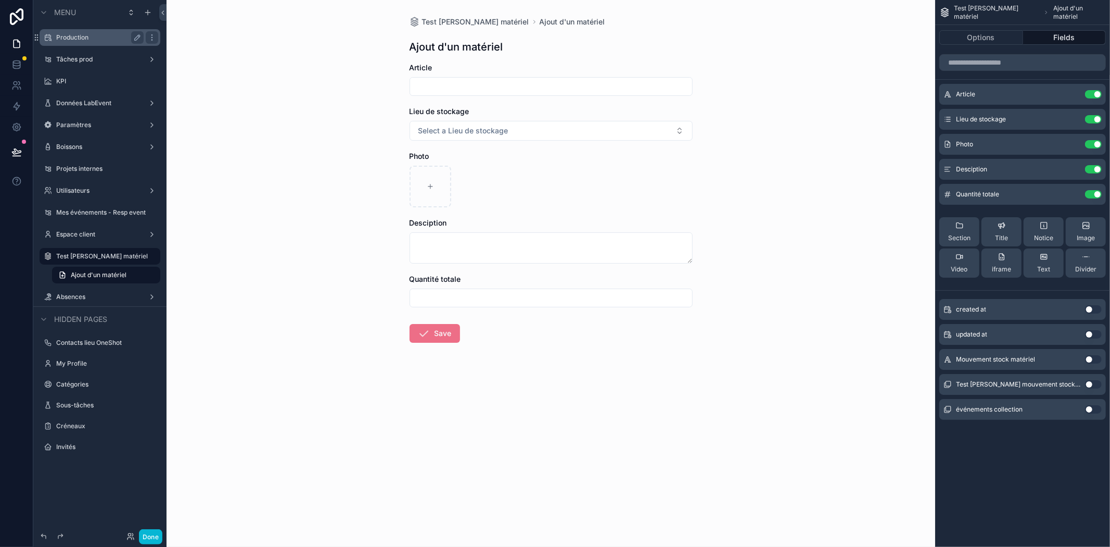
click at [99, 39] on label "Production" at bounding box center [97, 37] width 83 height 8
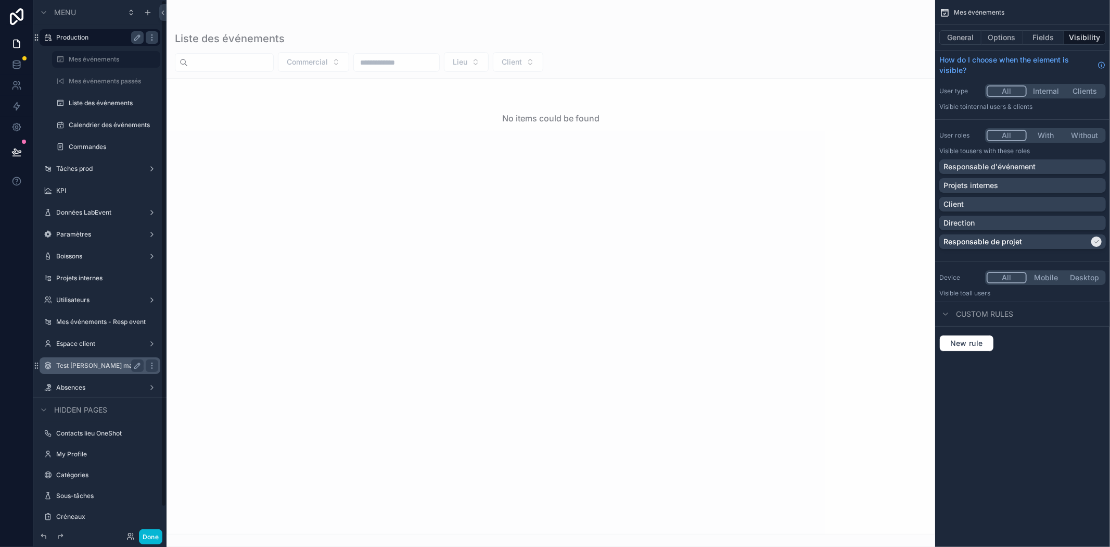
click at [66, 359] on div "Test [PERSON_NAME] matériel" at bounding box center [99, 365] width 87 height 12
click at [66, 363] on label "Test [PERSON_NAME] matériel" at bounding box center [99, 365] width 87 height 8
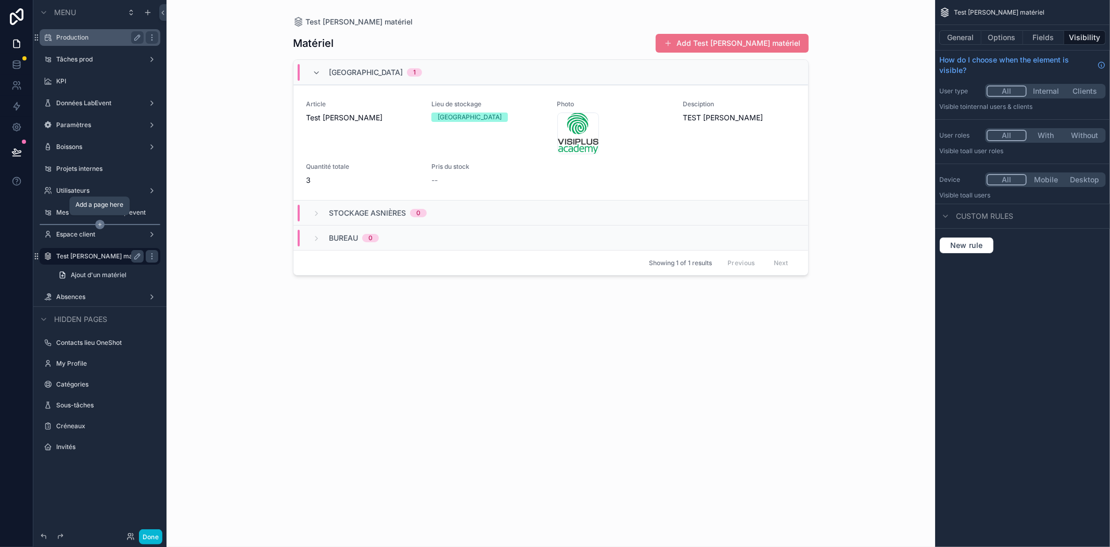
click at [99, 225] on icon "scrollable content" at bounding box center [99, 224] width 9 height 9
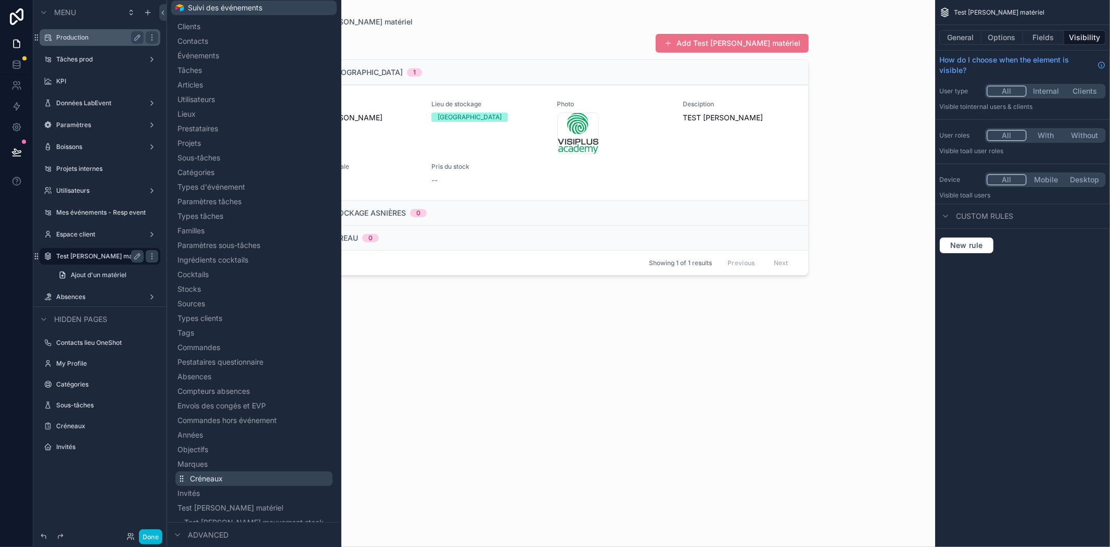
scroll to position [184, 0]
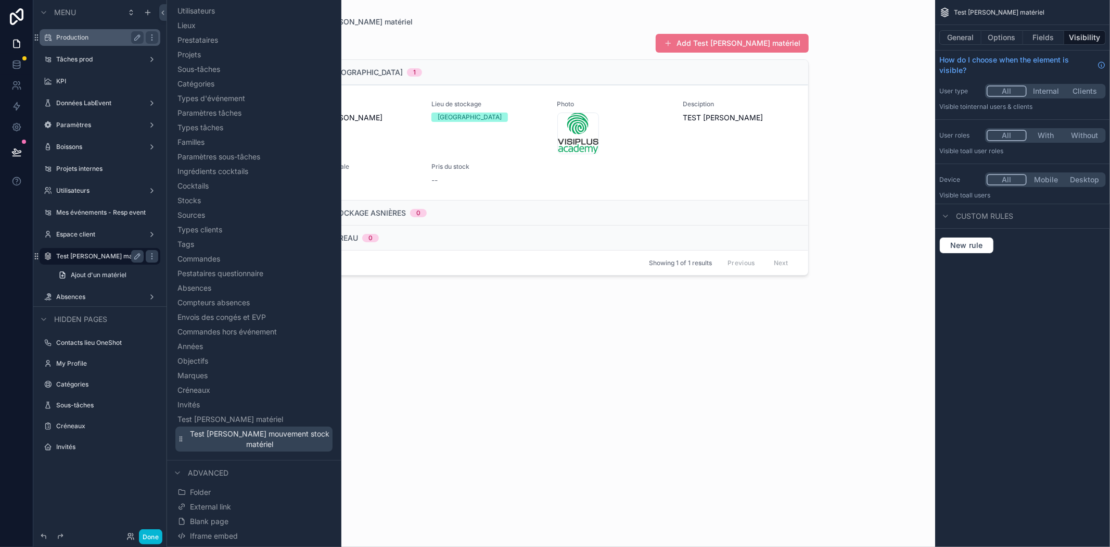
click at [294, 441] on span "Test [PERSON_NAME] mouvement stock matériel" at bounding box center [259, 438] width 142 height 21
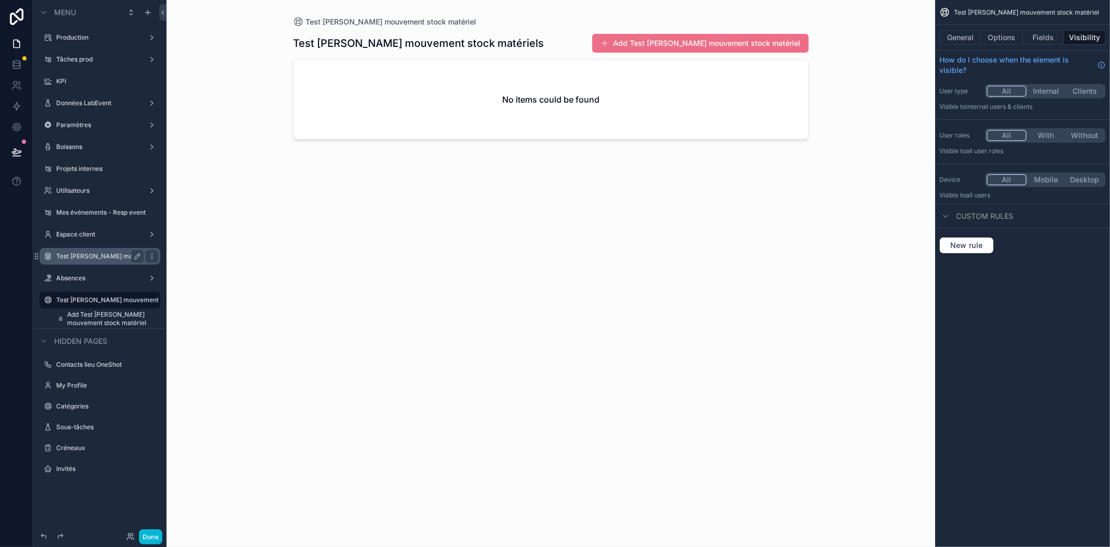
click at [677, 49] on div "scrollable content" at bounding box center [551, 267] width 533 height 534
click at [674, 44] on button "Add Test [PERSON_NAME] mouvement stock matériel" at bounding box center [700, 43] width 217 height 19
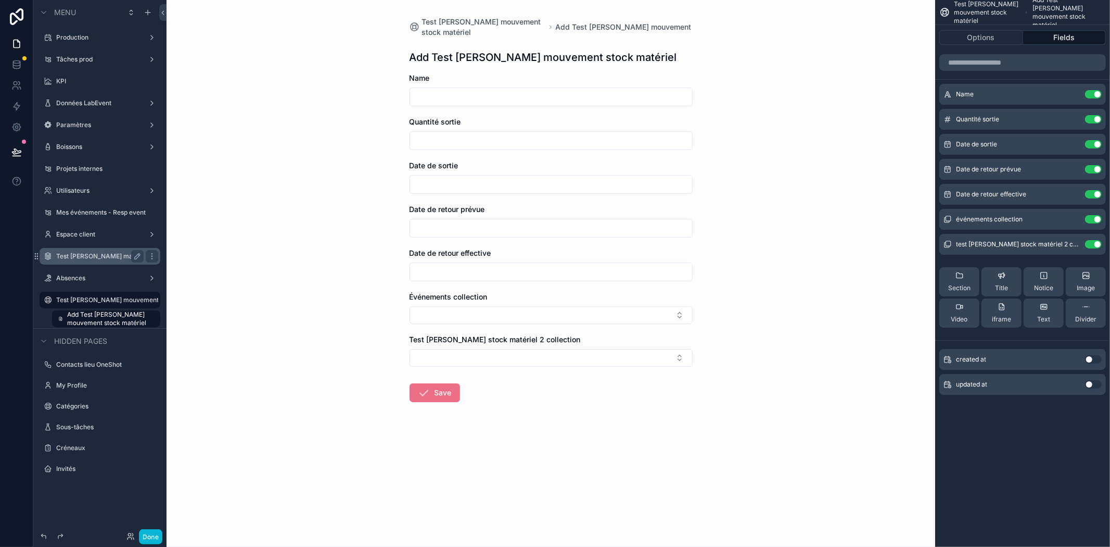
click at [463, 90] on input "scrollable content" at bounding box center [551, 97] width 282 height 15
click at [446, 144] on input "scrollable content" at bounding box center [551, 140] width 282 height 15
type input "*"
click at [483, 175] on div "Date de sortie" at bounding box center [551, 176] width 283 height 33
click at [481, 181] on input "scrollable content" at bounding box center [551, 184] width 282 height 15
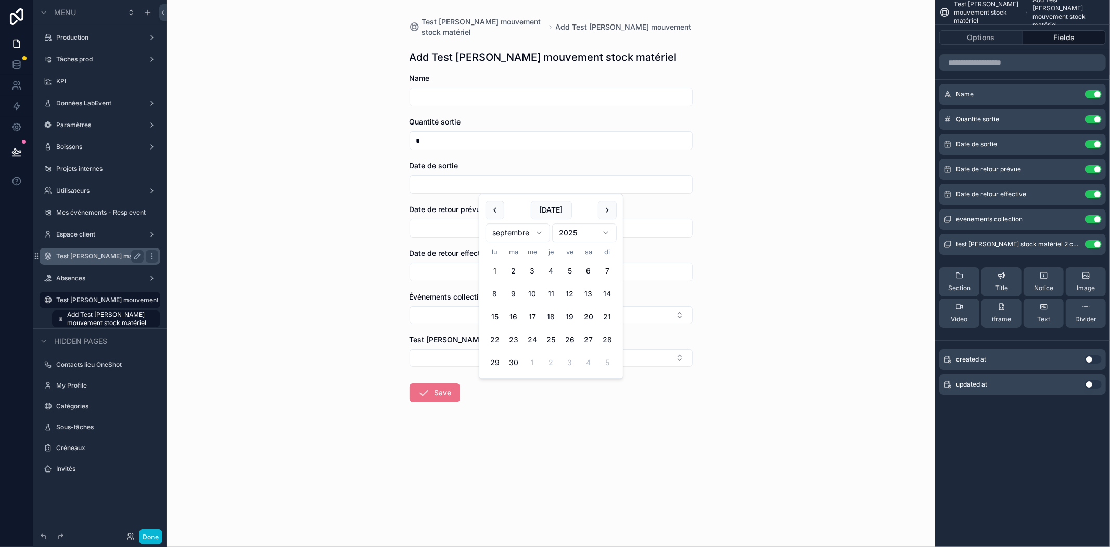
click at [498, 271] on button "1" at bounding box center [495, 270] width 19 height 19
type input "**********"
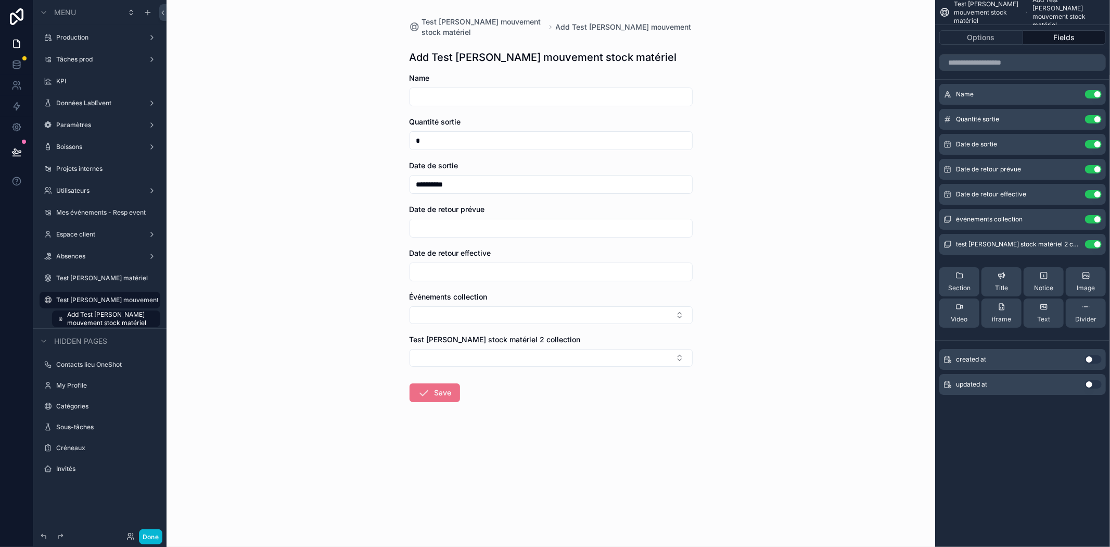
click at [457, 230] on input "scrollable content" at bounding box center [551, 228] width 282 height 15
click at [535, 336] on button "10" at bounding box center [532, 337] width 19 height 19
type input "**********"
click at [335, 289] on div "**********" at bounding box center [551, 273] width 769 height 547
click at [443, 315] on button "Select Button" at bounding box center [551, 315] width 283 height 18
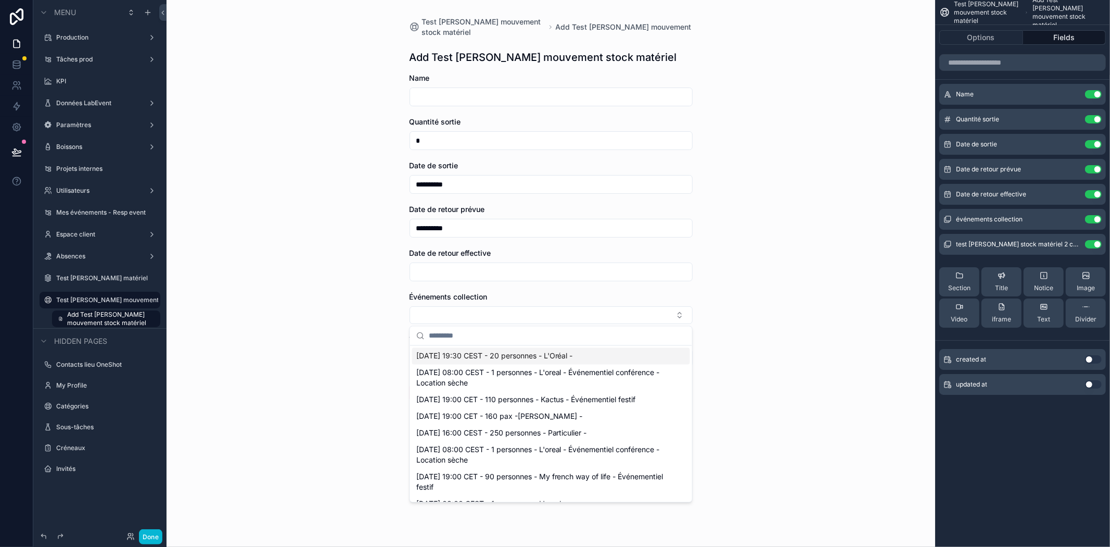
click at [484, 361] on div "[DATE] 19:30 CEST - 20 personnes - L'Oréal -" at bounding box center [551, 356] width 278 height 17
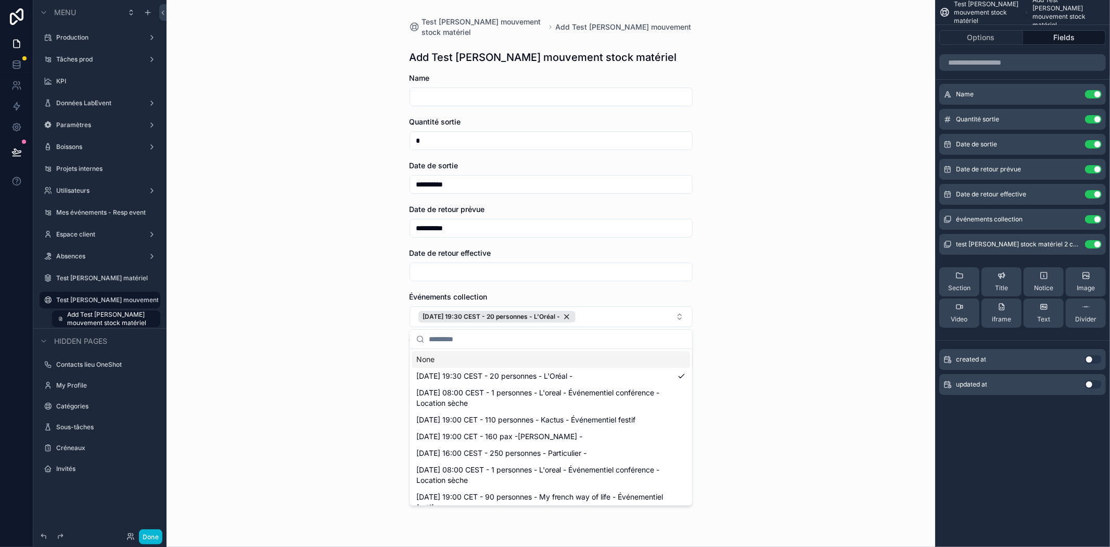
click at [346, 381] on div "**********" at bounding box center [551, 273] width 769 height 547
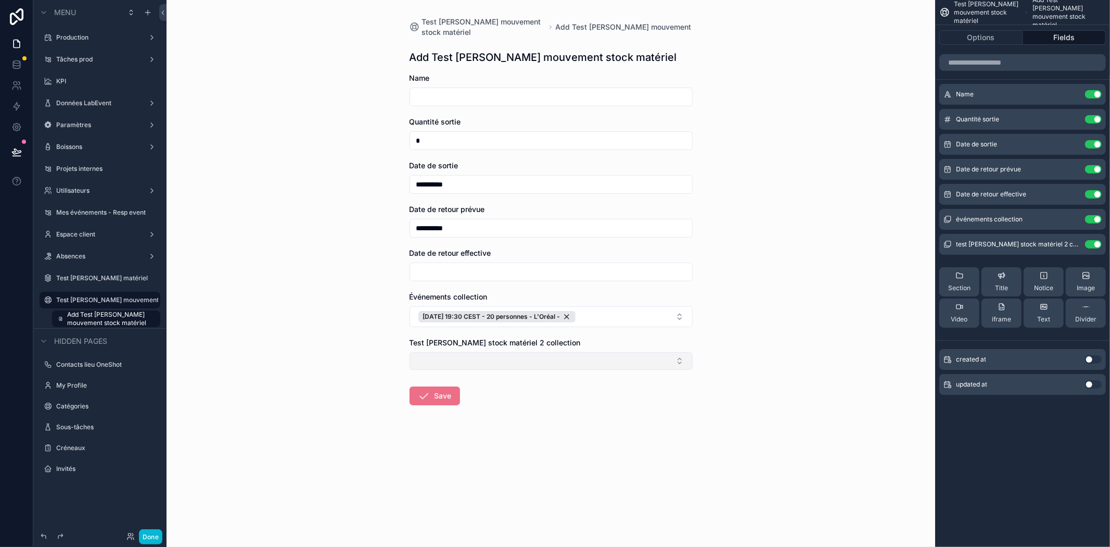
click at [487, 367] on button "Select Button" at bounding box center [551, 361] width 283 height 18
click at [453, 404] on span "Test [PERSON_NAME]" at bounding box center [454, 402] width 77 height 10
click at [340, 378] on div "**********" at bounding box center [551, 273] width 769 height 547
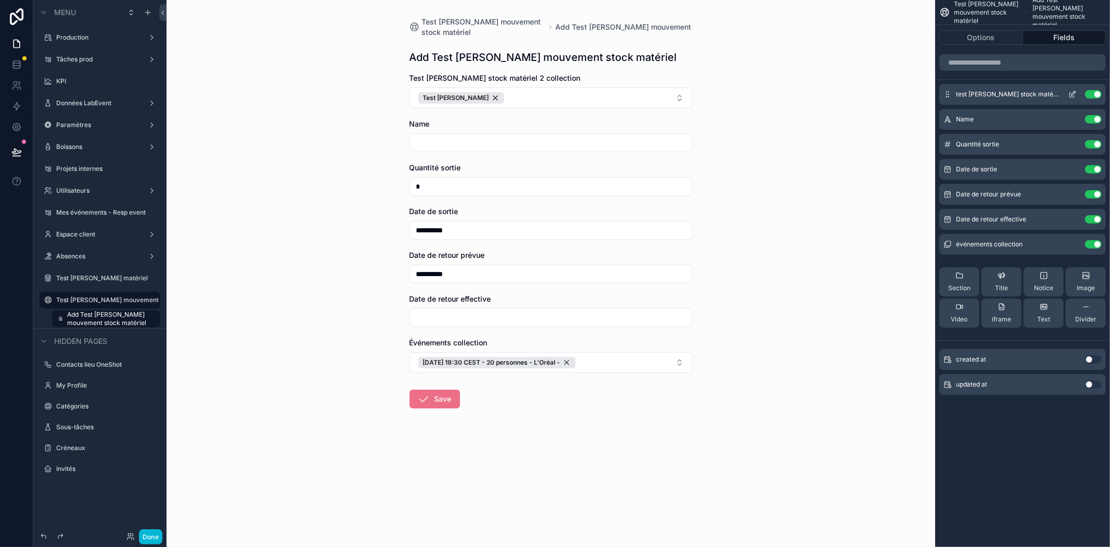
click at [1074, 91] on icon "scrollable content" at bounding box center [1074, 93] width 4 height 4
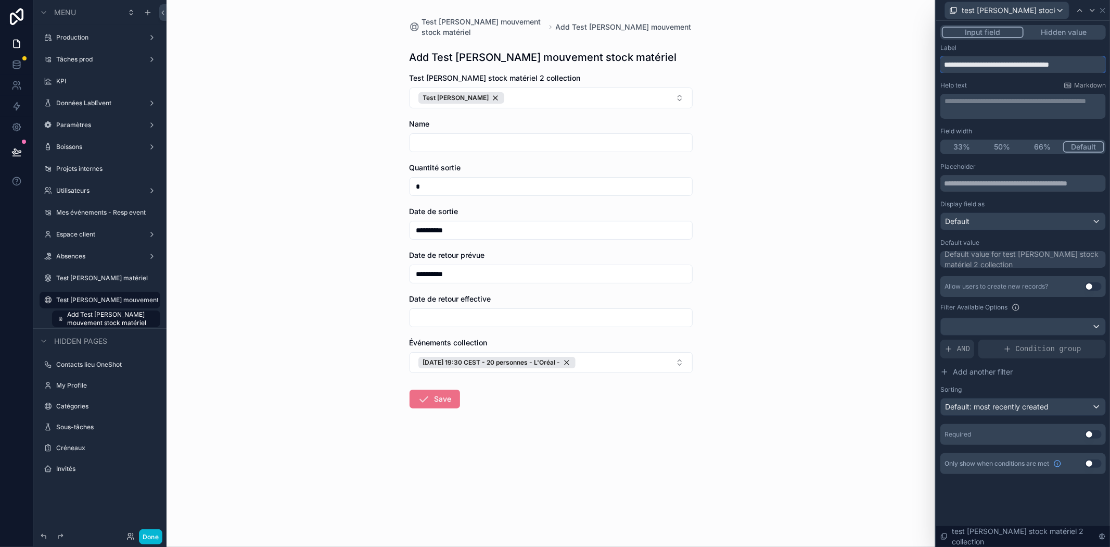
click at [990, 64] on input "**********" at bounding box center [1024, 64] width 166 height 17
type input "********"
click at [573, 448] on form "**********" at bounding box center [551, 274] width 283 height 402
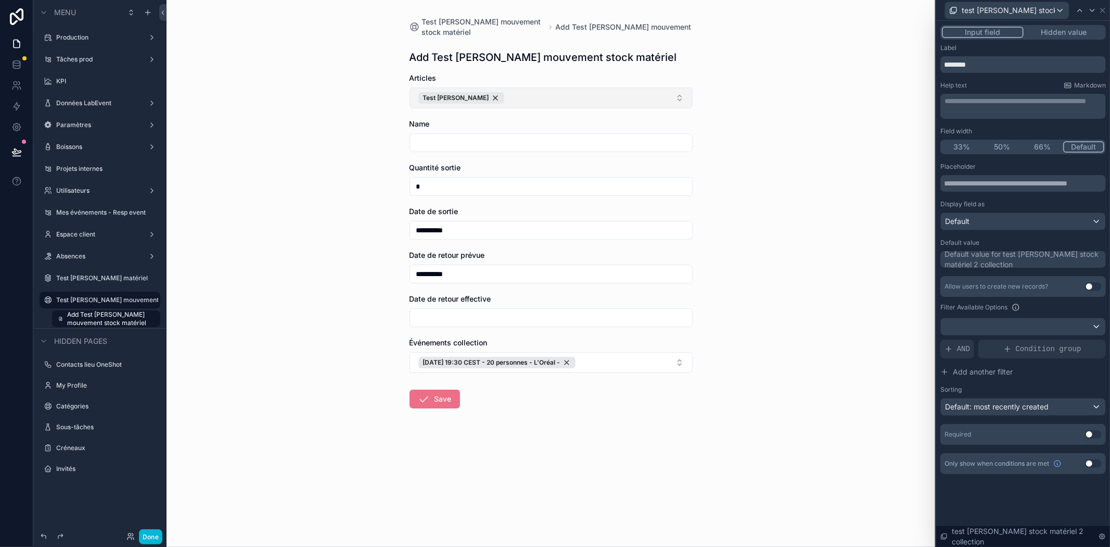
click at [551, 98] on button "Test [PERSON_NAME]" at bounding box center [551, 97] width 283 height 21
click at [434, 402] on button "Save" at bounding box center [435, 398] width 50 height 19
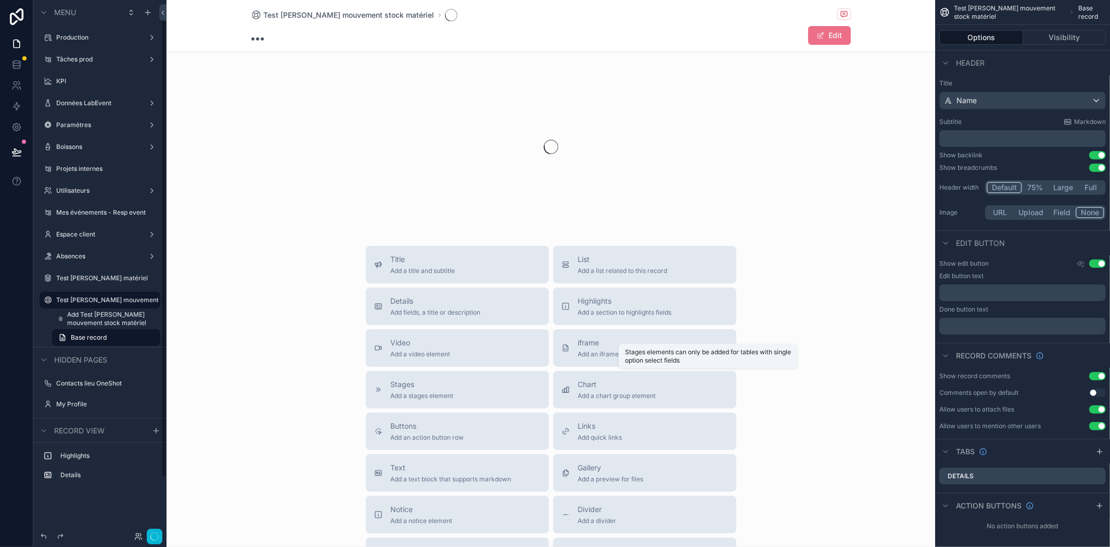
scroll to position [21, 0]
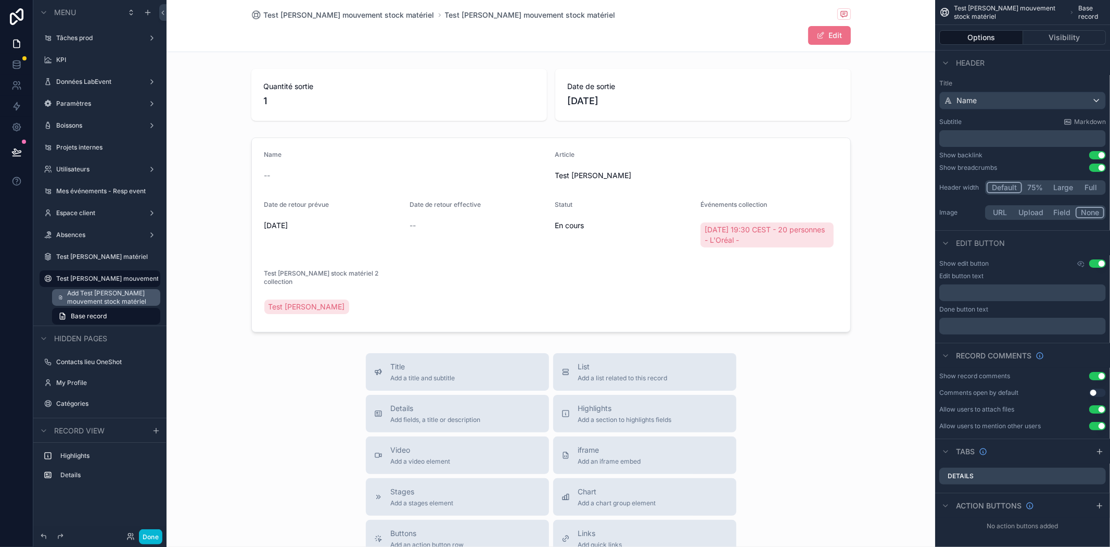
click at [100, 299] on span "Add Test [PERSON_NAME] mouvement stock matériel" at bounding box center [110, 297] width 87 height 17
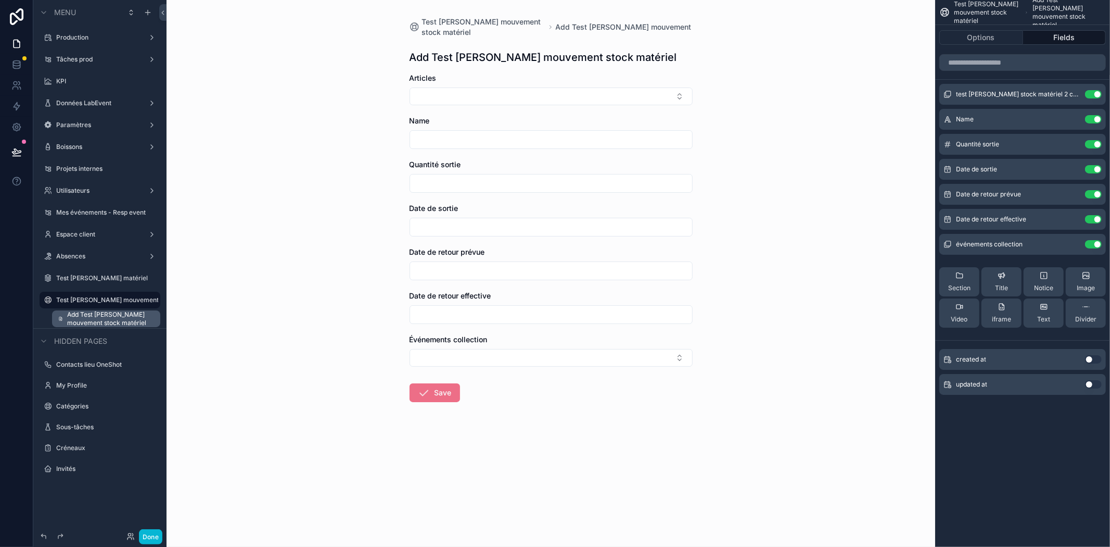
click at [94, 321] on span "Add Test [PERSON_NAME] mouvement stock matériel" at bounding box center [110, 318] width 87 height 17
click at [93, 298] on label "Test [PERSON_NAME] mouvement stock matériel" at bounding box center [99, 300] width 87 height 8
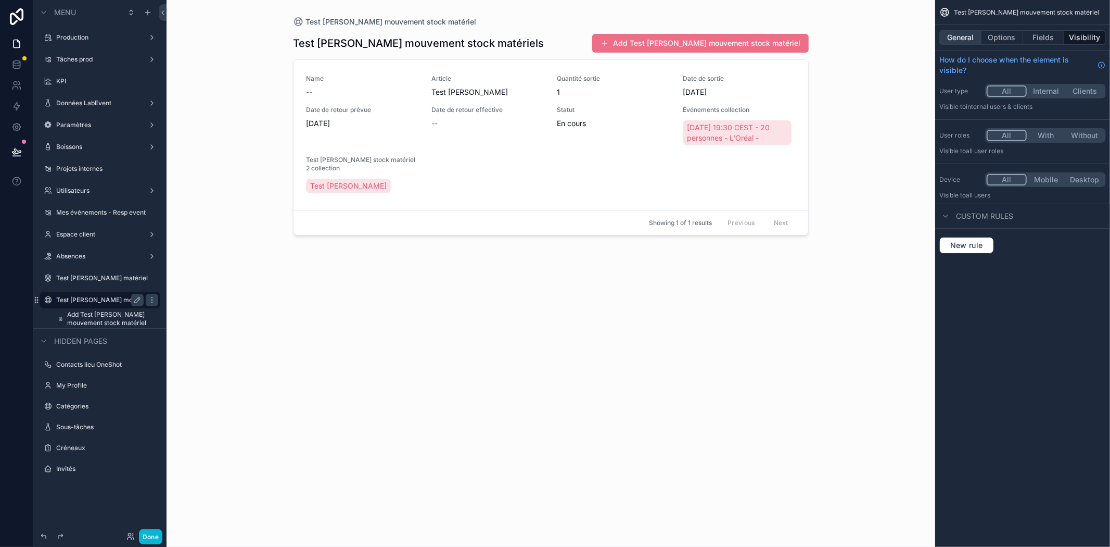
click at [960, 33] on button "General" at bounding box center [961, 37] width 42 height 15
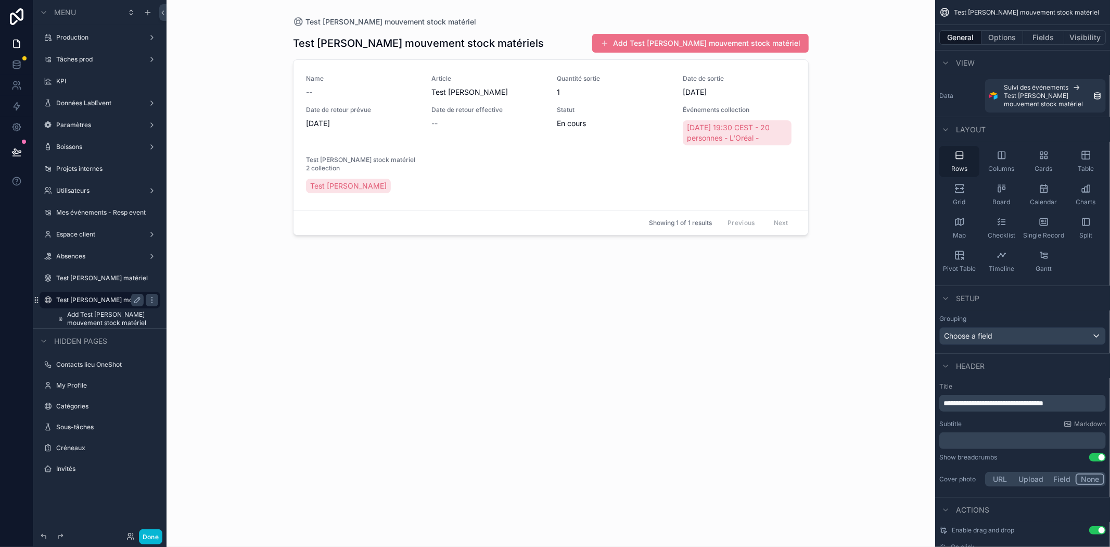
click at [958, 158] on icon "scrollable content" at bounding box center [960, 155] width 10 height 10
click at [993, 25] on div "General Options Fields Visibility" at bounding box center [1022, 37] width 175 height 25
click at [992, 37] on button "Options" at bounding box center [1003, 37] width 42 height 15
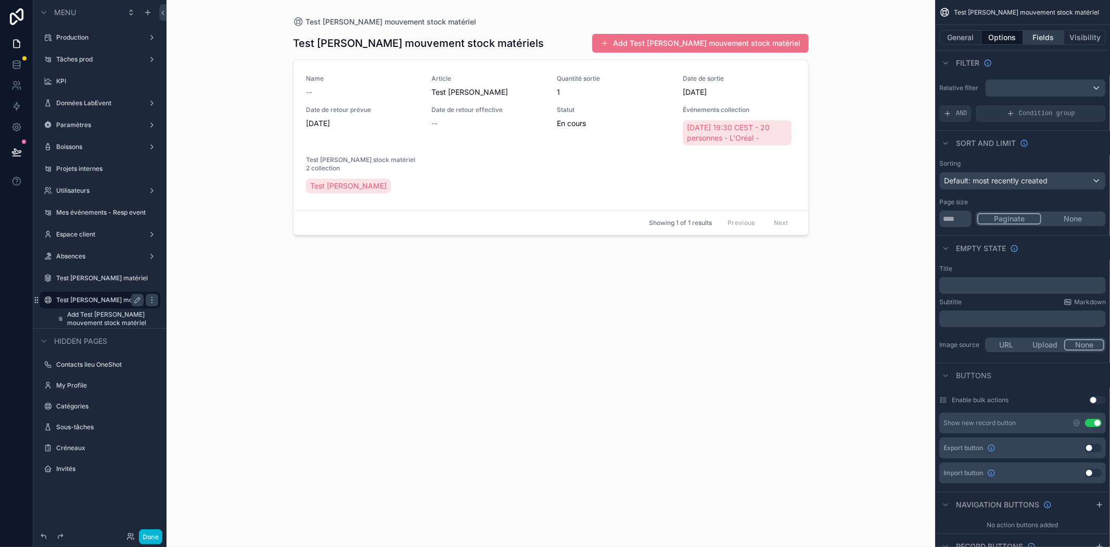
click at [1057, 35] on button "Fields" at bounding box center [1044, 37] width 42 height 15
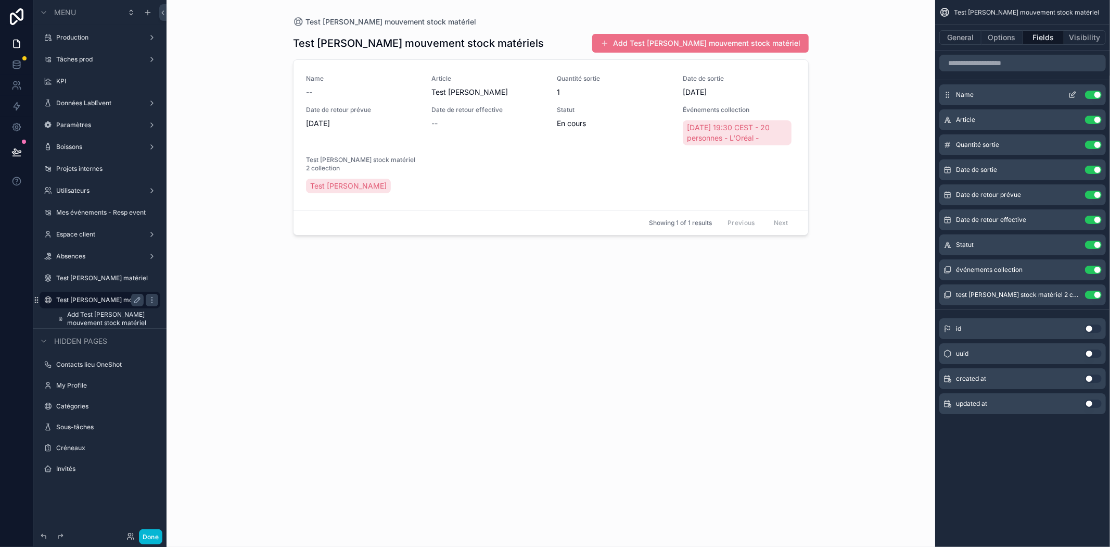
click at [1092, 91] on button "Use setting" at bounding box center [1093, 95] width 17 height 8
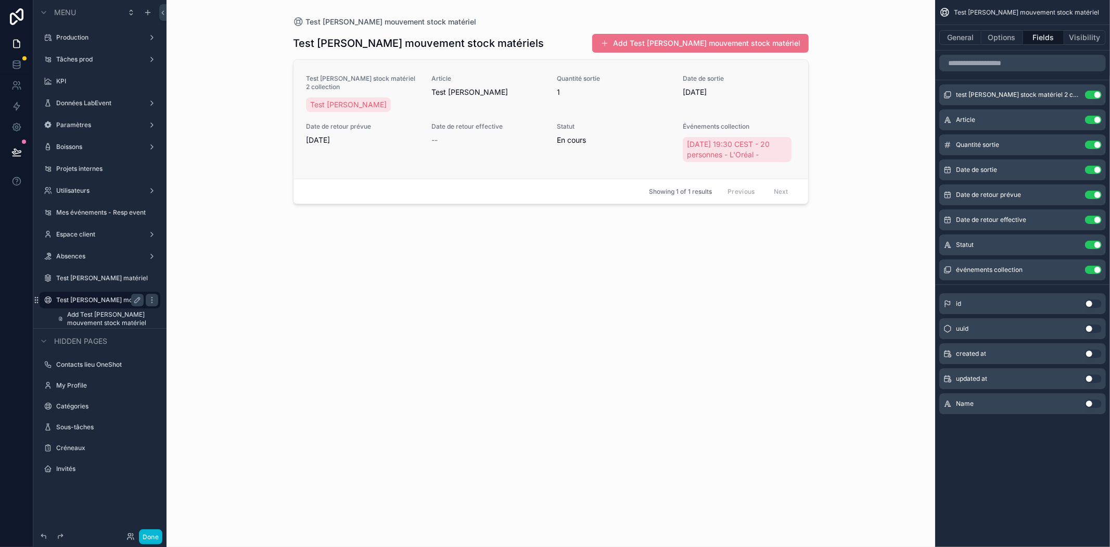
click at [454, 138] on div "--" at bounding box center [488, 140] width 113 height 10
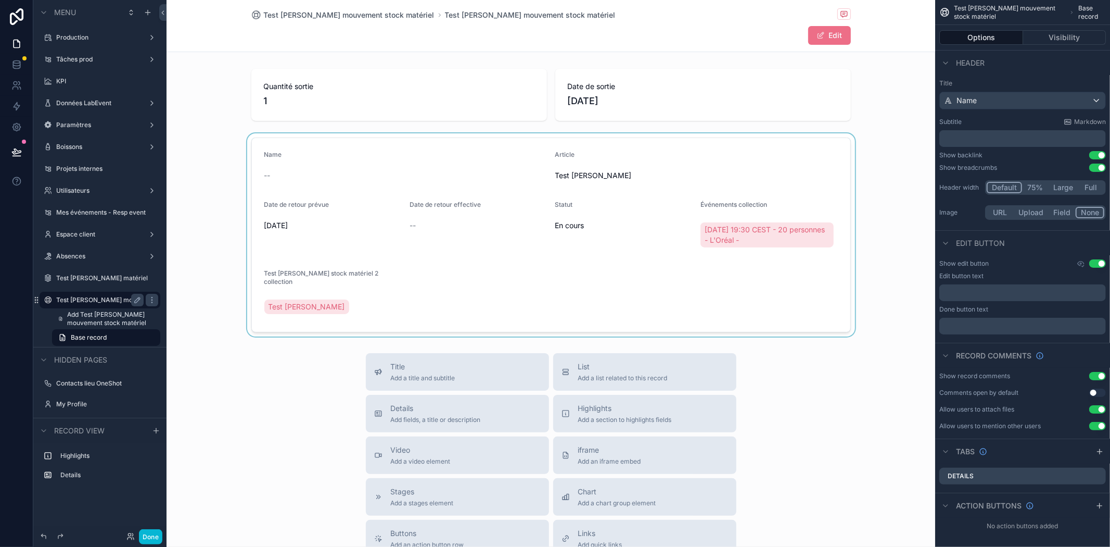
click at [411, 227] on div "scrollable content" at bounding box center [551, 234] width 769 height 203
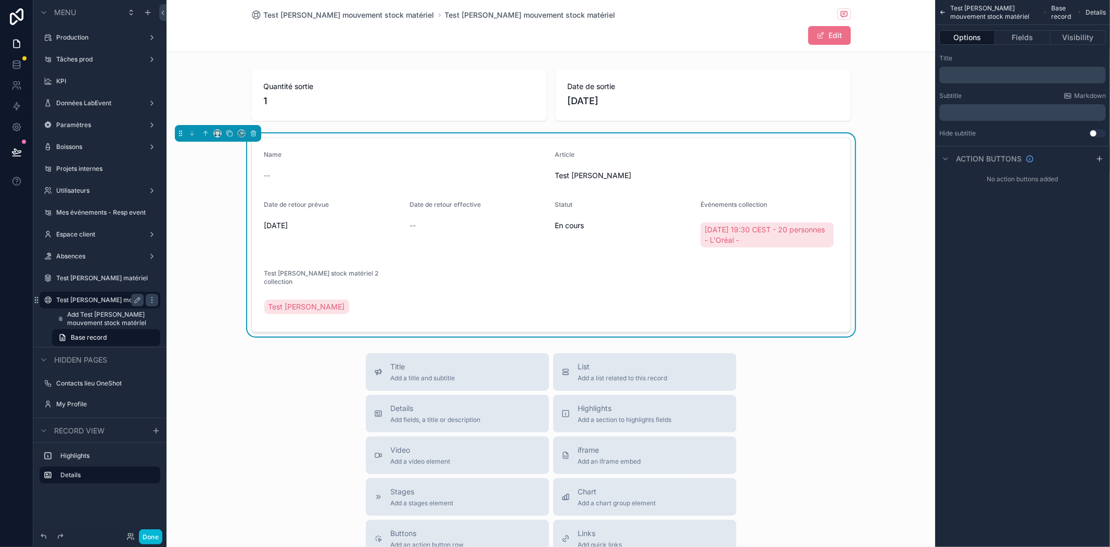
click at [410, 223] on span "--" at bounding box center [413, 225] width 6 height 10
click at [83, 275] on label "Test [PERSON_NAME] matériel" at bounding box center [99, 278] width 87 height 8
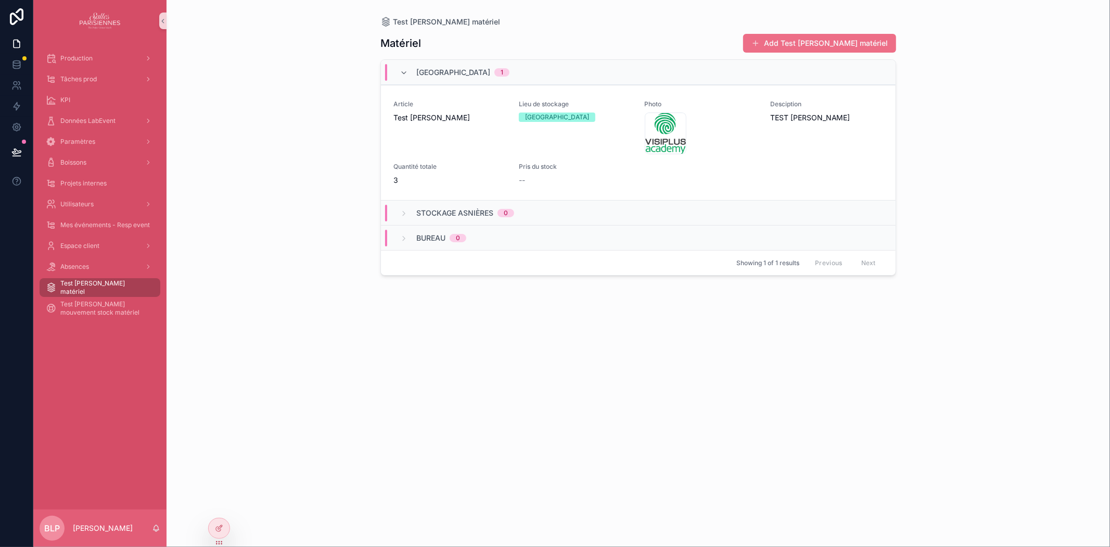
click at [970, 173] on div "Test [PERSON_NAME] matériel Matériel Add Test [PERSON_NAME] matériel Théâtre du…" at bounding box center [639, 273] width 944 height 547
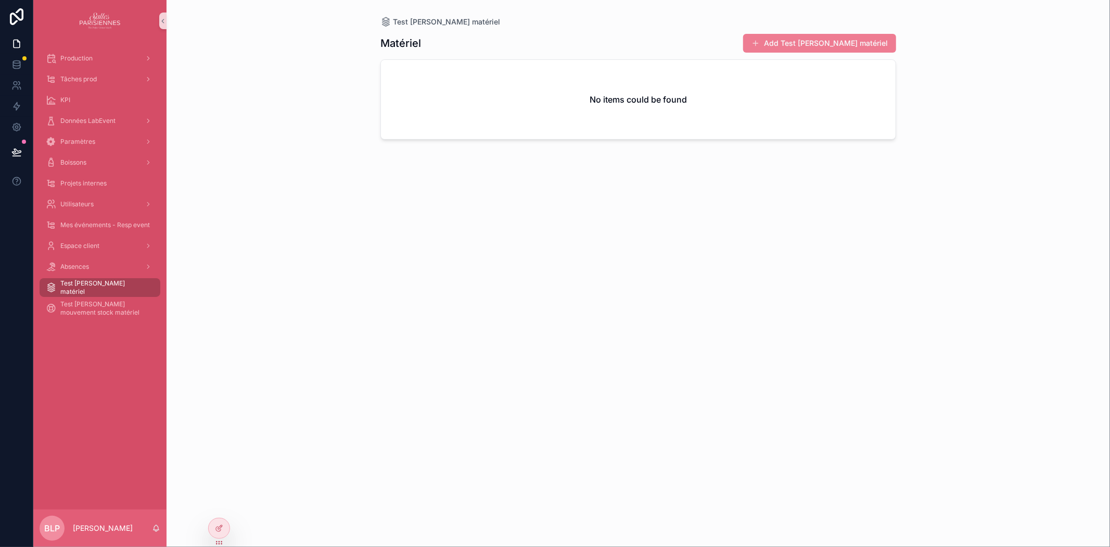
click at [810, 39] on button "Add Test [PERSON_NAME] matériel" at bounding box center [819, 43] width 153 height 19
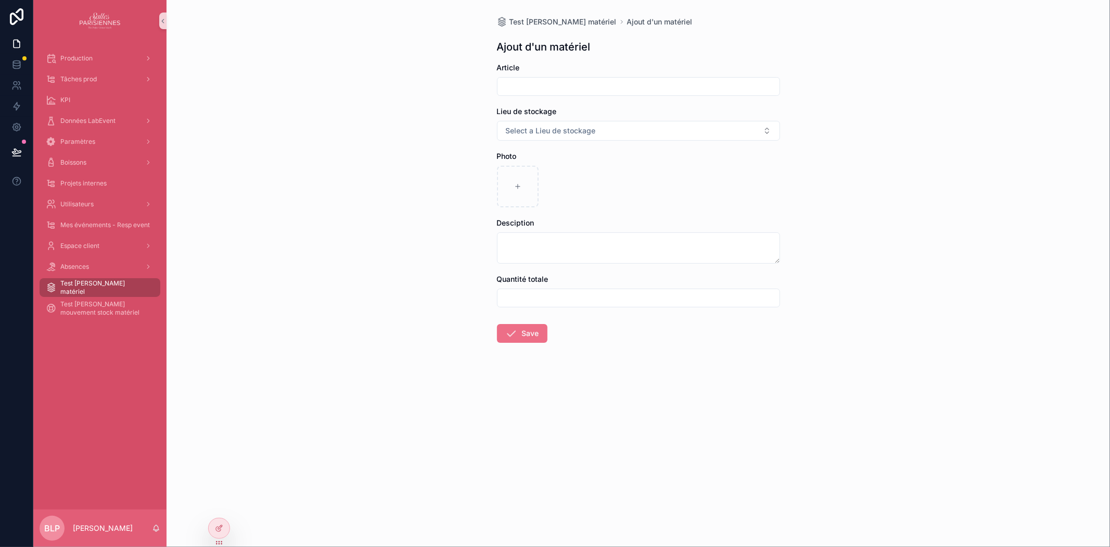
click at [567, 91] on input "scrollable content" at bounding box center [639, 86] width 282 height 15
type input "*"
type input "******"
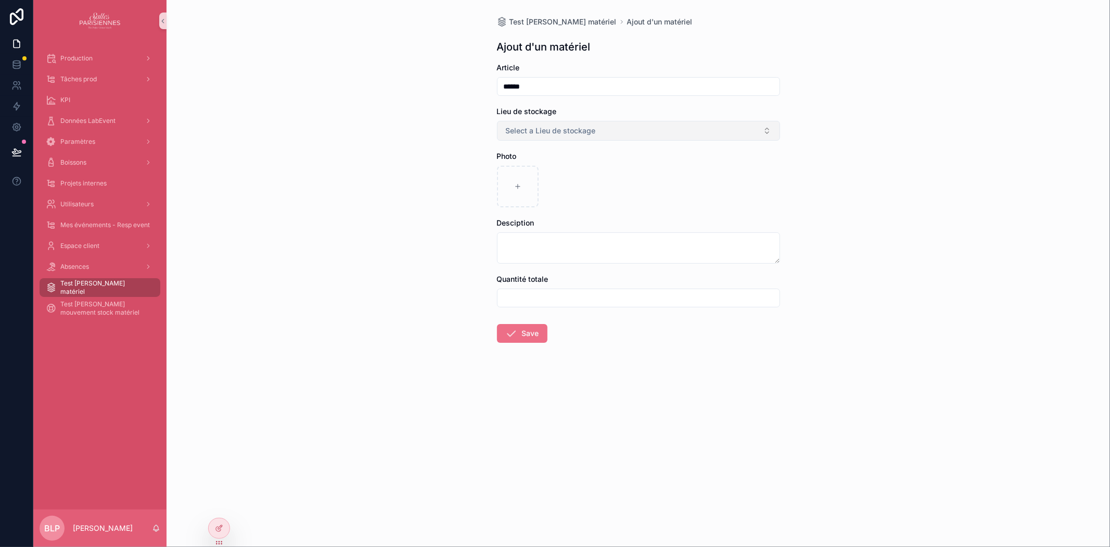
click at [539, 138] on button "Select a Lieu de stockage" at bounding box center [638, 131] width 283 height 20
click at [533, 174] on span "Bureau" at bounding box center [520, 172] width 34 height 9
click at [535, 183] on div "scrollable content" at bounding box center [518, 187] width 42 height 42
type input "**********"
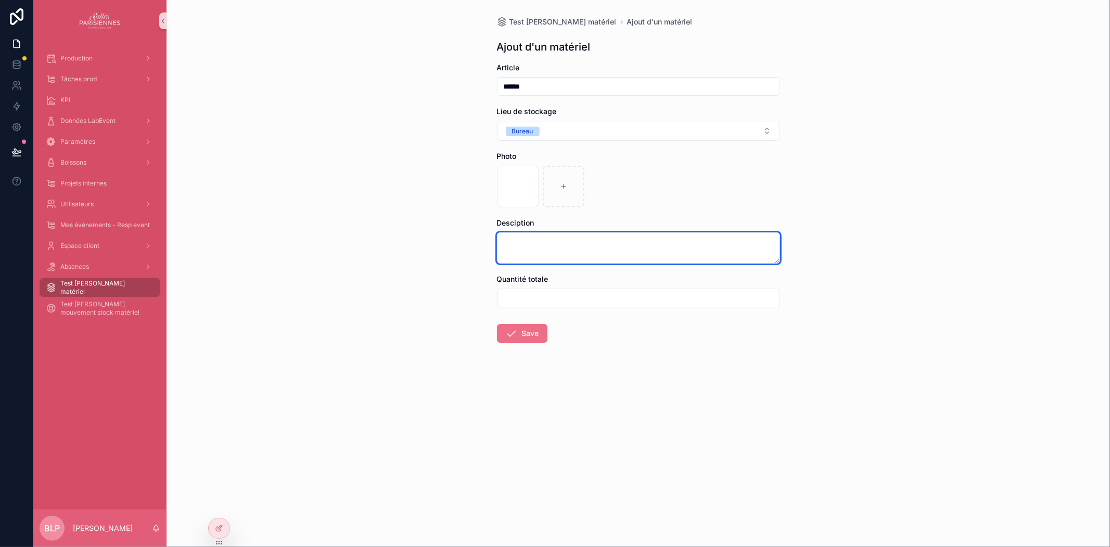
click at [538, 249] on textarea "scrollable content" at bounding box center [638, 247] width 283 height 31
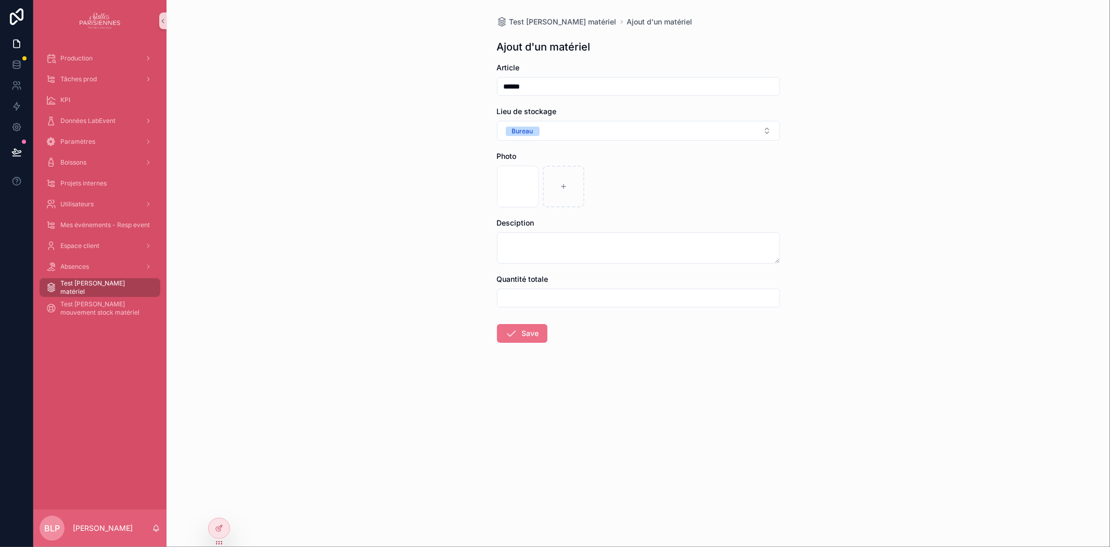
click at [545, 80] on input "******" at bounding box center [639, 86] width 282 height 15
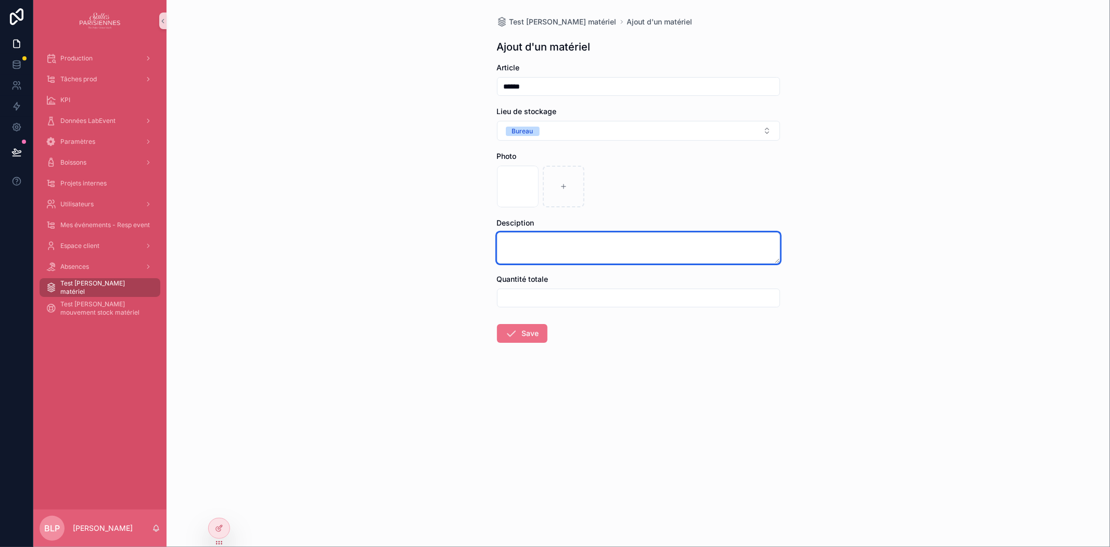
click at [532, 238] on textarea "scrollable content" at bounding box center [638, 247] width 283 height 31
paste textarea "******"
type textarea "**********"
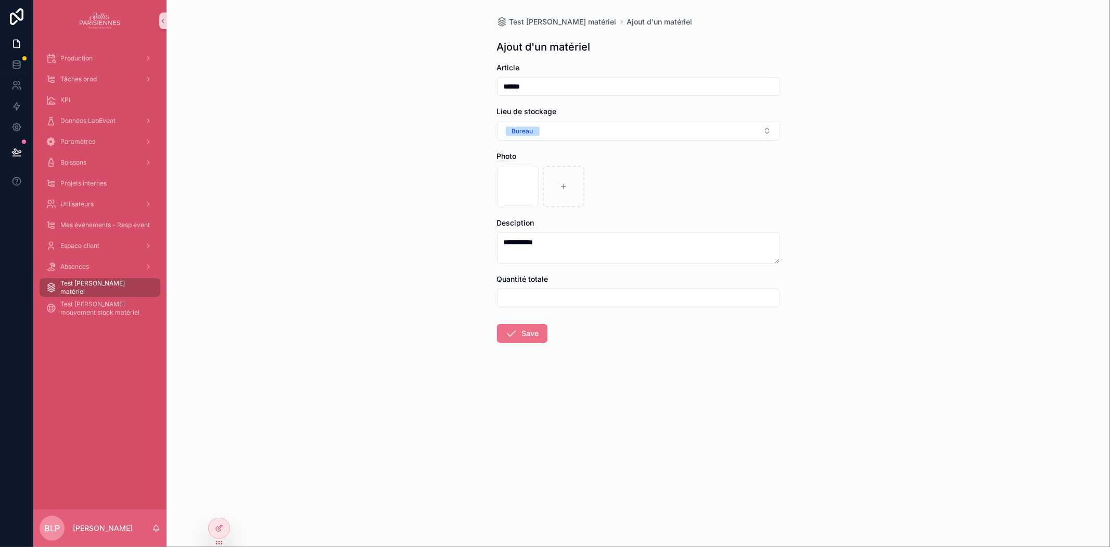
click at [535, 298] on input "scrollable content" at bounding box center [639, 297] width 282 height 15
type input "*"
click at [526, 323] on form "**********" at bounding box center [638, 235] width 283 height 347
click at [524, 339] on button "Save" at bounding box center [522, 333] width 50 height 19
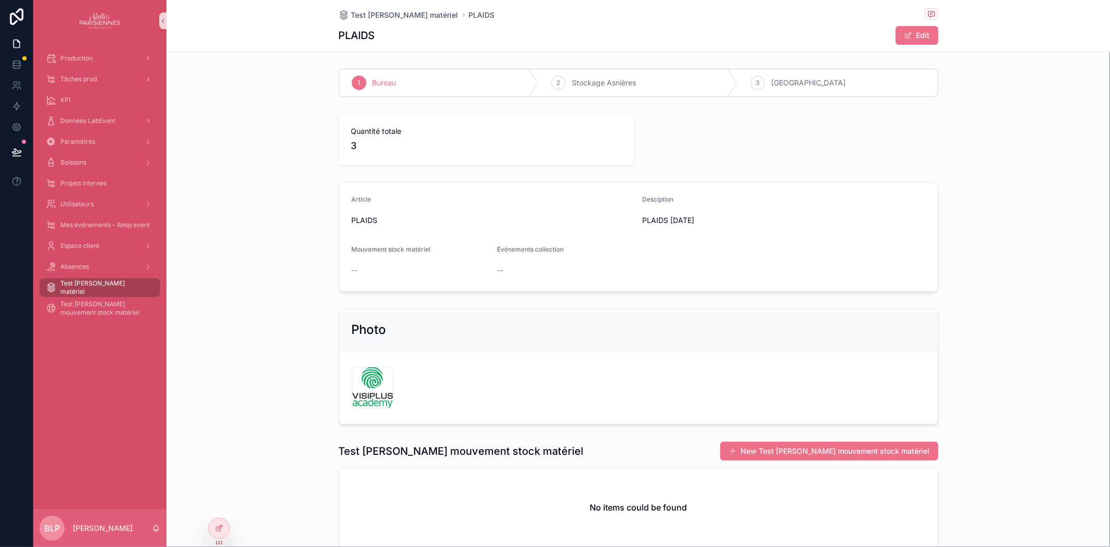
click at [108, 288] on span "Test [PERSON_NAME] matériel" at bounding box center [105, 287] width 90 height 17
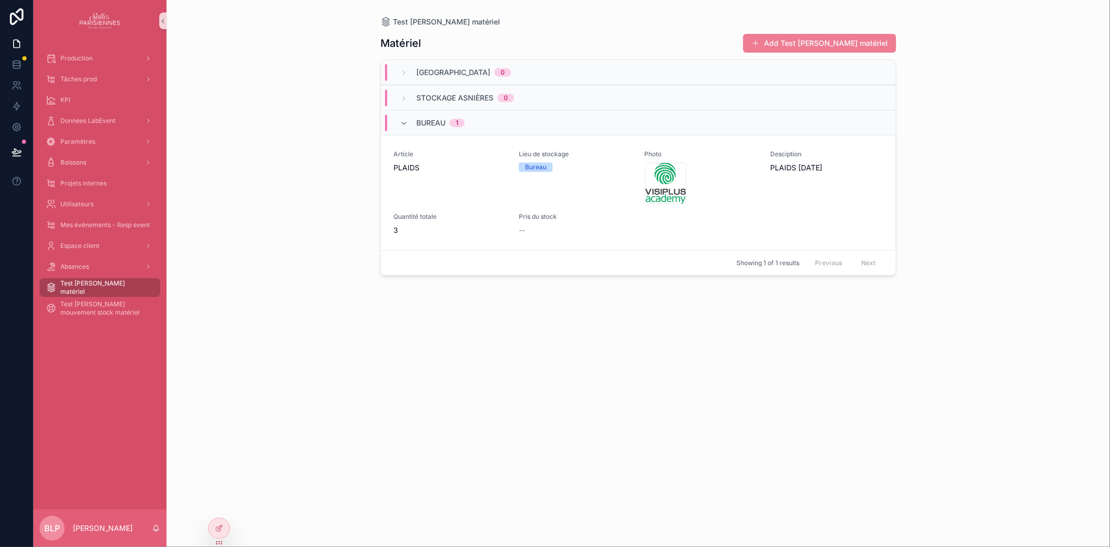
click at [851, 44] on button "Add Test [PERSON_NAME] matériel" at bounding box center [819, 43] width 153 height 19
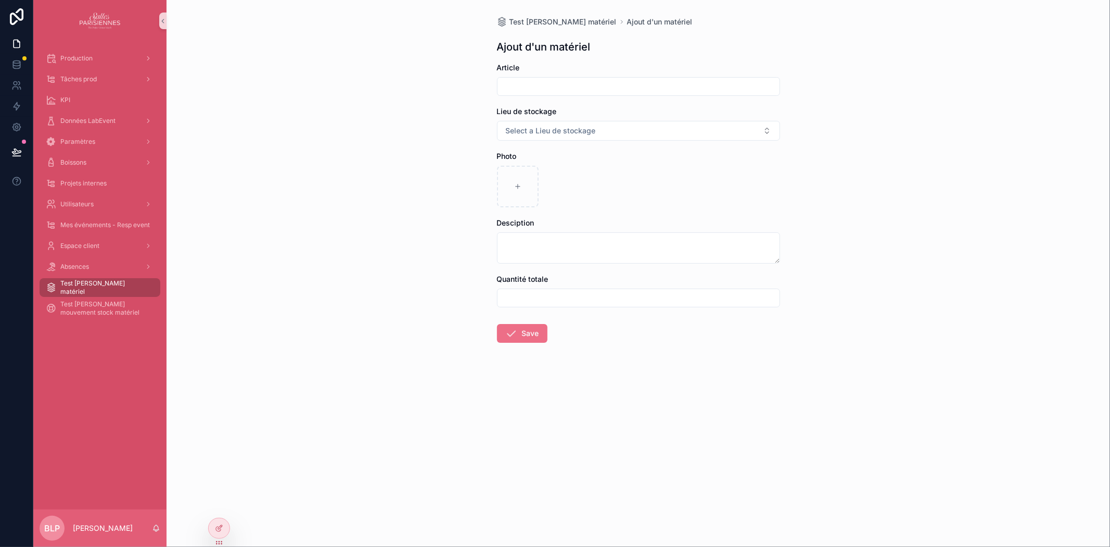
click at [538, 89] on input "scrollable content" at bounding box center [639, 86] width 282 height 15
type input "*********"
click at [534, 122] on button "Select a Lieu de stockage" at bounding box center [638, 131] width 283 height 20
click at [563, 188] on div "Stockage Asnières" at bounding box center [537, 187] width 55 height 9
click at [528, 187] on div "scrollable content" at bounding box center [518, 187] width 42 height 42
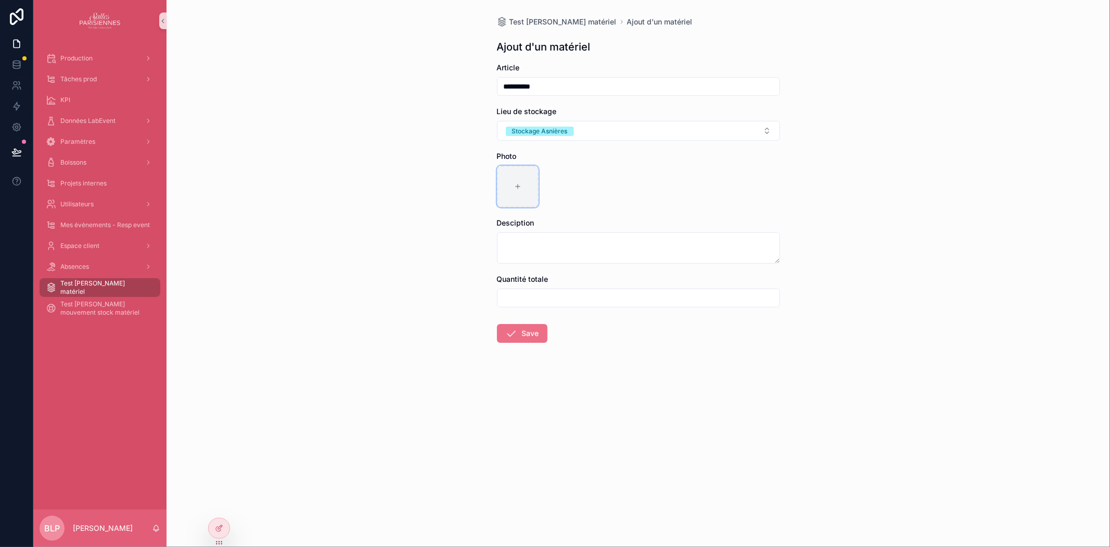
type input "**********"
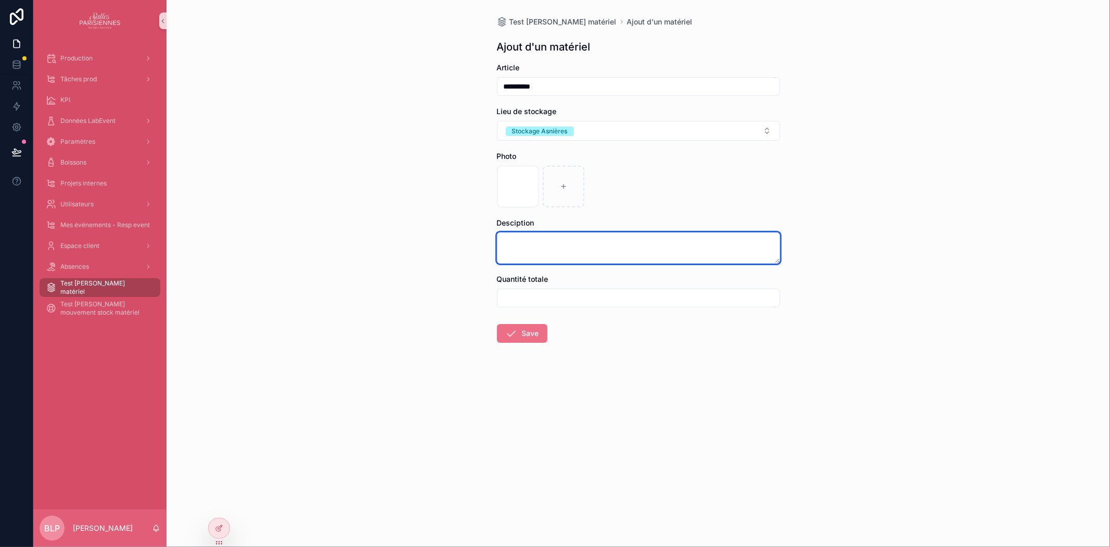
click at [543, 250] on textarea "scrollable content" at bounding box center [638, 247] width 283 height 31
type textarea "**********"
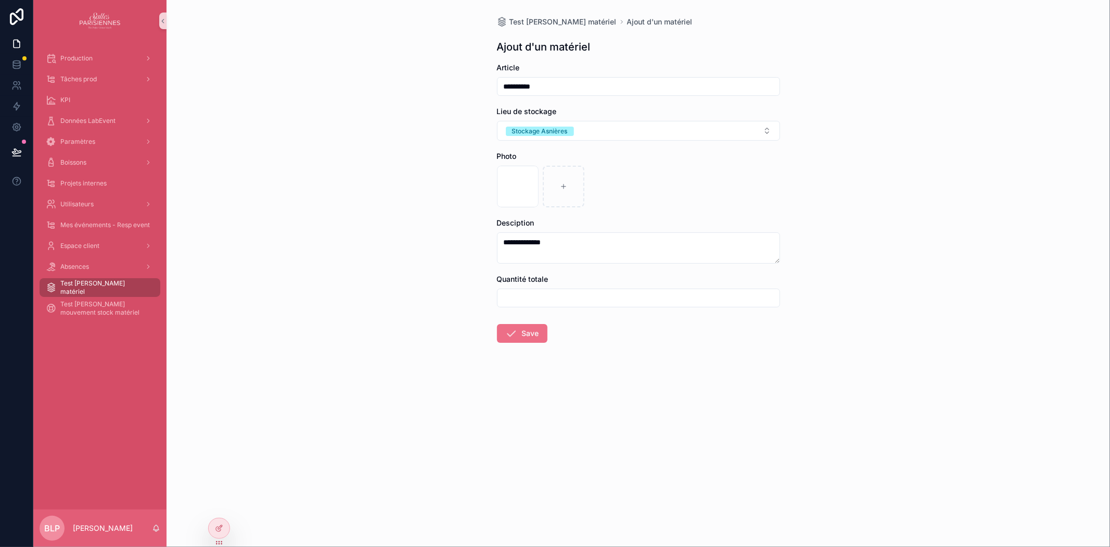
click at [539, 308] on form "**********" at bounding box center [638, 235] width 283 height 347
click at [539, 301] on input "scrollable content" at bounding box center [639, 297] width 282 height 15
type input "**"
click at [540, 318] on form "**********" at bounding box center [638, 235] width 283 height 347
click at [533, 328] on button "Save" at bounding box center [522, 333] width 50 height 19
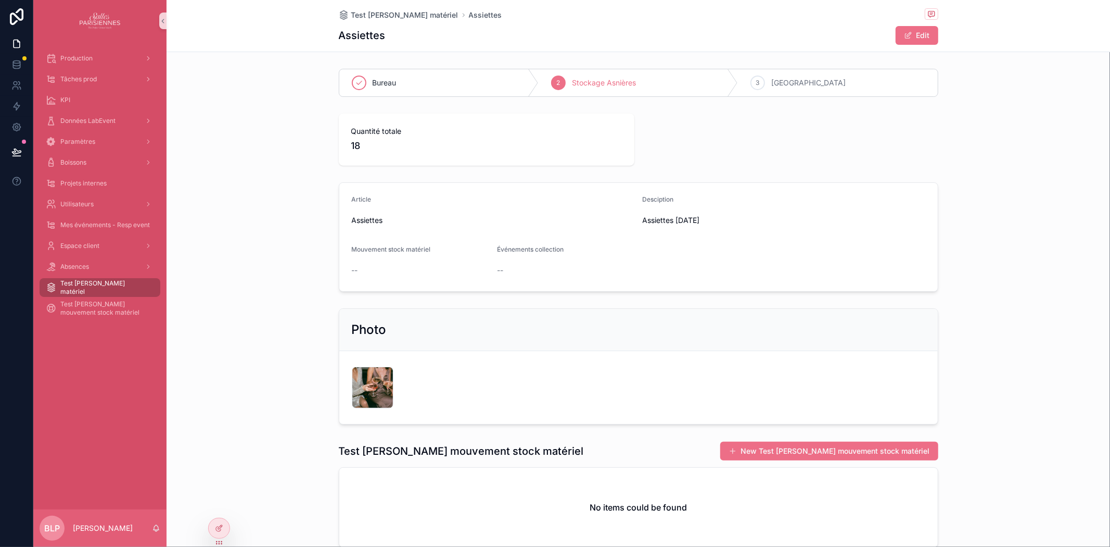
click at [91, 285] on span "Test [PERSON_NAME] matériel" at bounding box center [105, 287] width 90 height 17
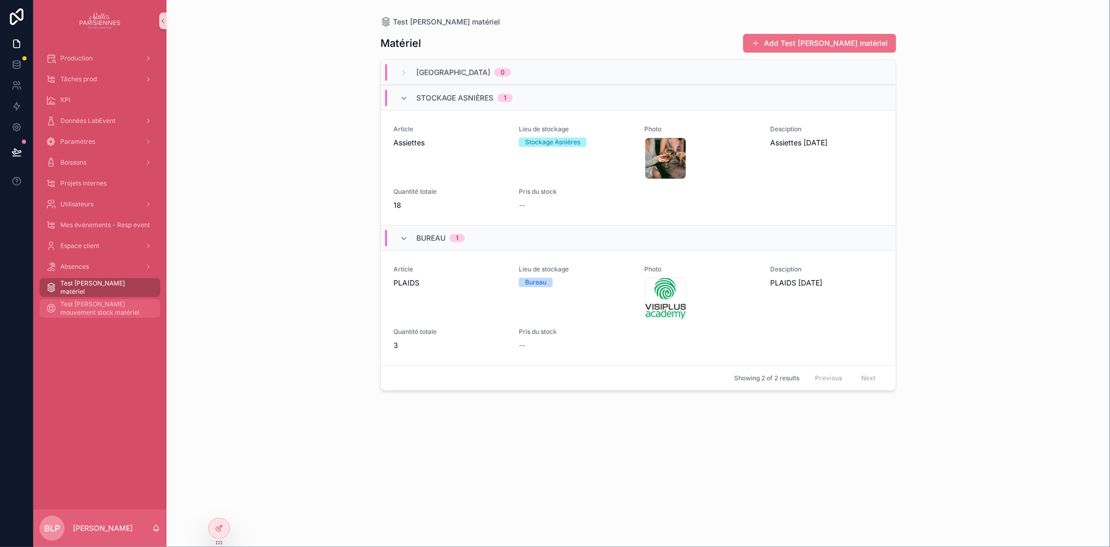
click at [78, 304] on span "Test [PERSON_NAME] mouvement stock matériel" at bounding box center [105, 308] width 90 height 17
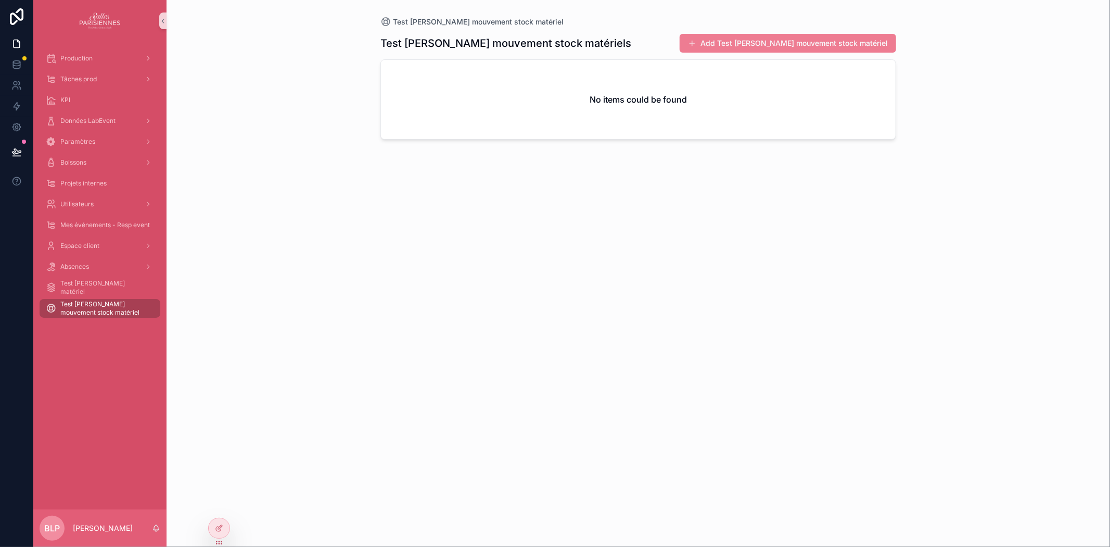
click at [785, 40] on button "Add Test [PERSON_NAME] mouvement stock matériel" at bounding box center [788, 43] width 217 height 19
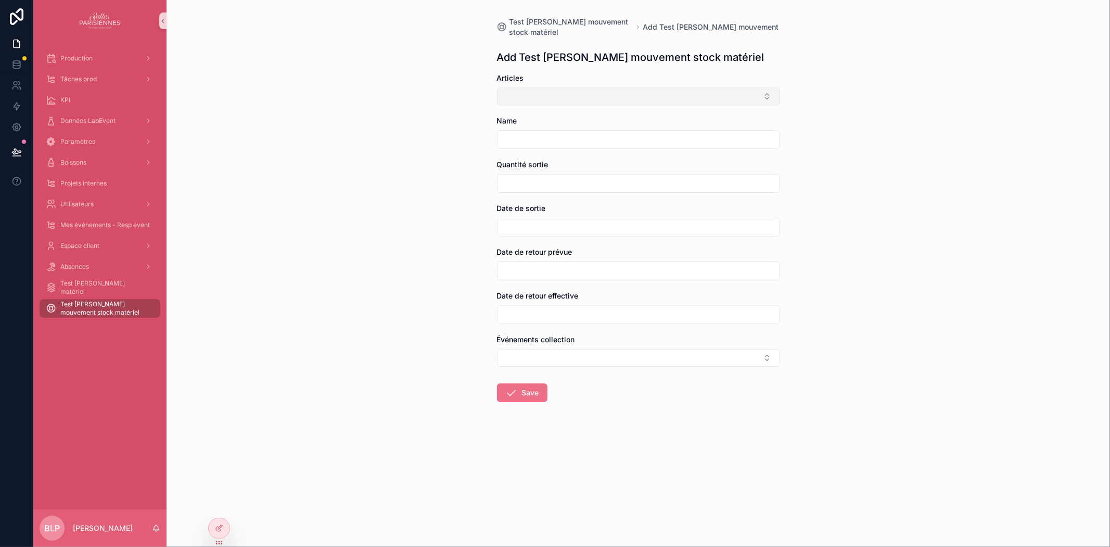
click at [553, 92] on button "Select Button" at bounding box center [638, 96] width 283 height 18
click at [538, 139] on div "Assiettes" at bounding box center [638, 138] width 278 height 17
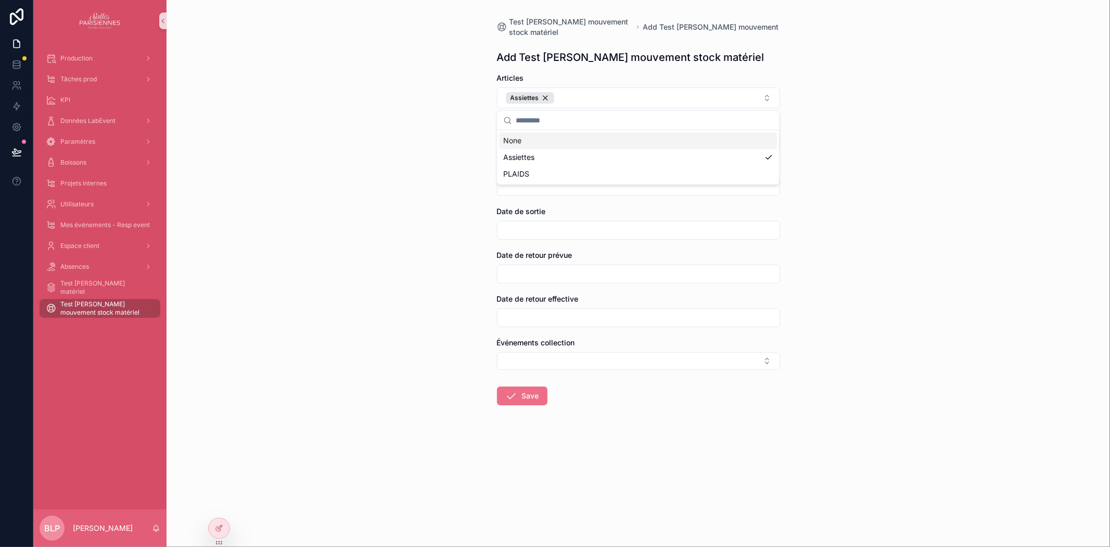
click at [413, 117] on div "Test Brendan mouvement stock matériel Add Test Brendan mouvement stock matériel…" at bounding box center [639, 273] width 944 height 547
click at [570, 147] on input "scrollable content" at bounding box center [639, 142] width 282 height 15
click at [222, 526] on icon at bounding box center [219, 528] width 8 height 8
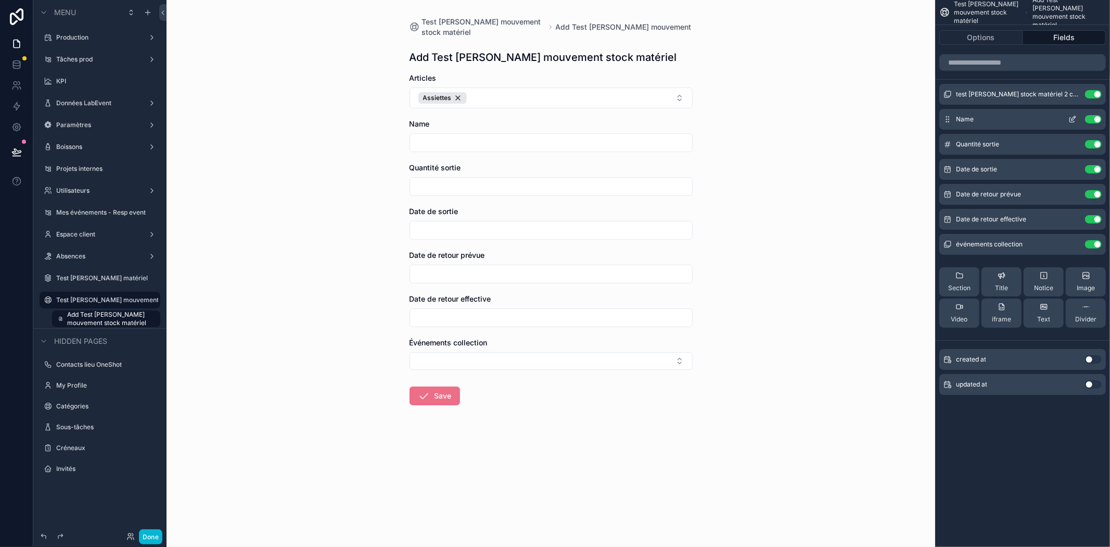
click at [1092, 117] on button "Use setting" at bounding box center [1093, 119] width 17 height 8
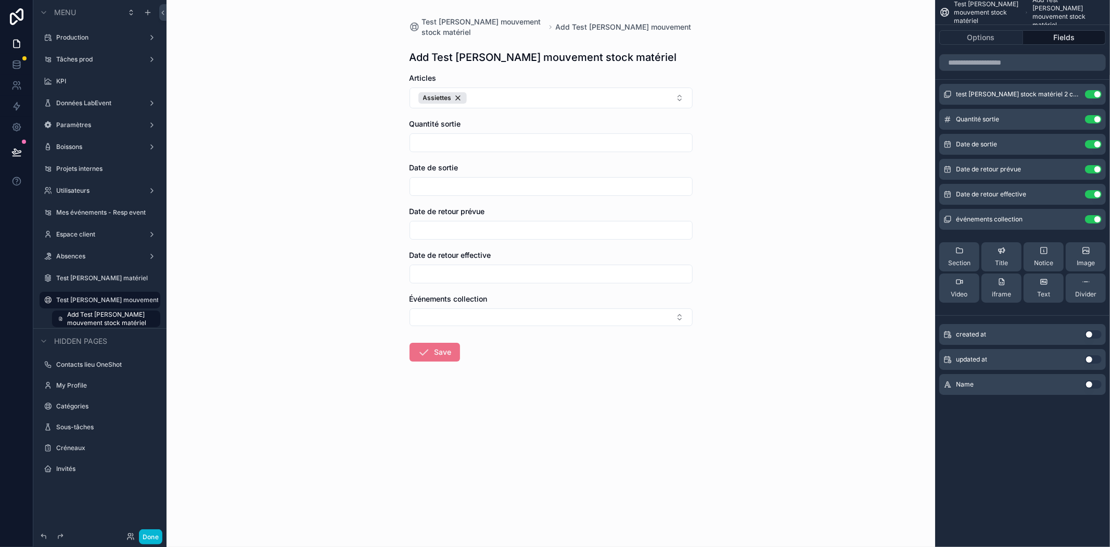
click at [441, 135] on input "scrollable content" at bounding box center [551, 142] width 282 height 15
click at [443, 137] on input "scrollable content" at bounding box center [551, 142] width 282 height 15
type input "*"
click at [433, 188] on input "scrollable content" at bounding box center [551, 186] width 282 height 15
click at [534, 296] on button "10" at bounding box center [532, 296] width 19 height 19
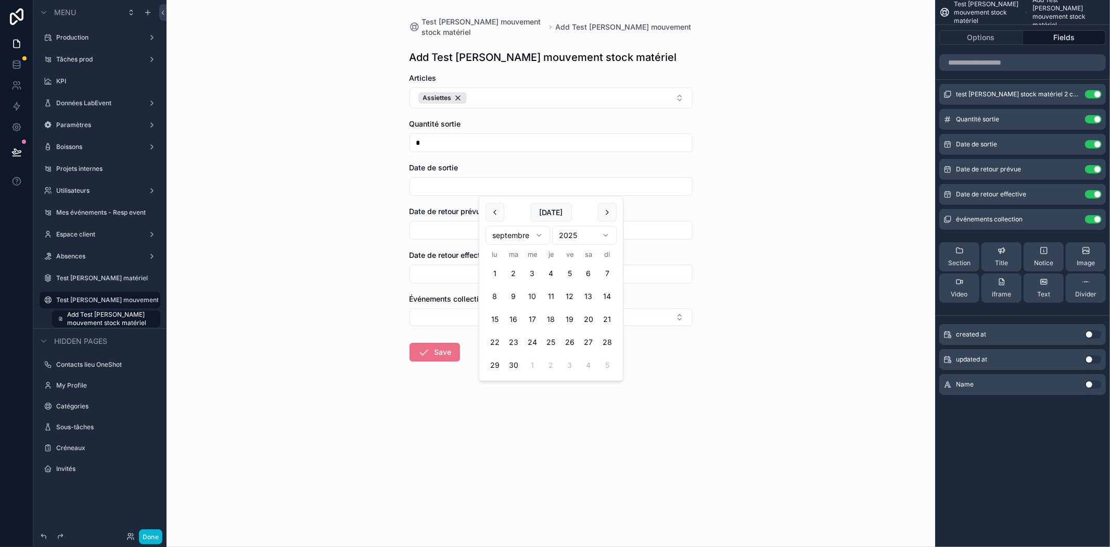
type input "**********"
click at [439, 225] on input "scrollable content" at bounding box center [551, 230] width 282 height 15
click at [553, 362] on button "18" at bounding box center [551, 362] width 19 height 19
click at [350, 271] on div "**********" at bounding box center [551, 273] width 769 height 547
click at [456, 230] on input "**********" at bounding box center [551, 230] width 282 height 15
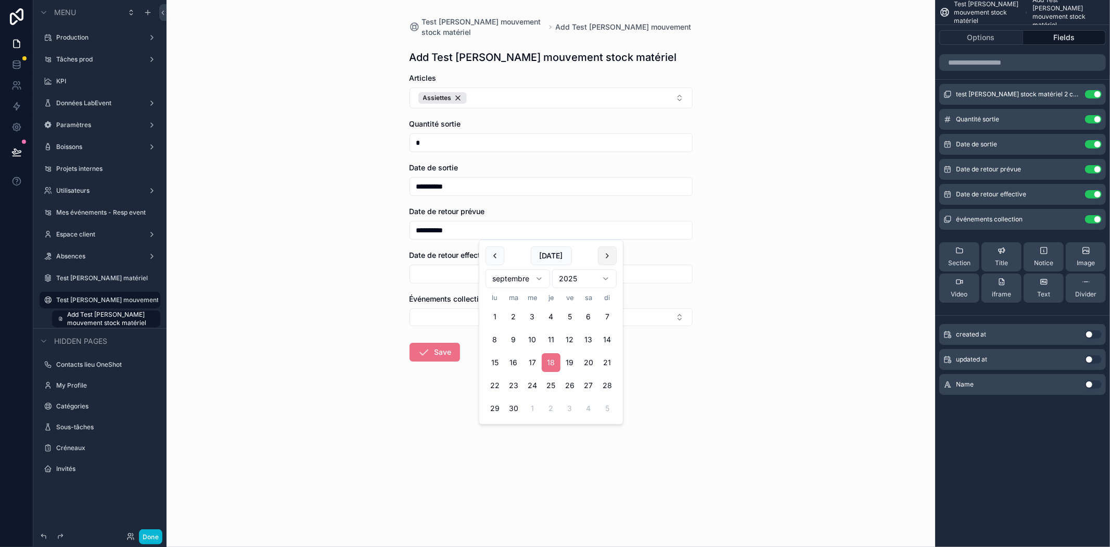
click at [608, 260] on button "scrollable content" at bounding box center [607, 255] width 19 height 19
click at [550, 338] on button "9" at bounding box center [551, 339] width 19 height 19
type input "**********"
click at [262, 377] on div "**********" at bounding box center [551, 273] width 769 height 547
click at [428, 321] on button "Select Button" at bounding box center [551, 317] width 283 height 18
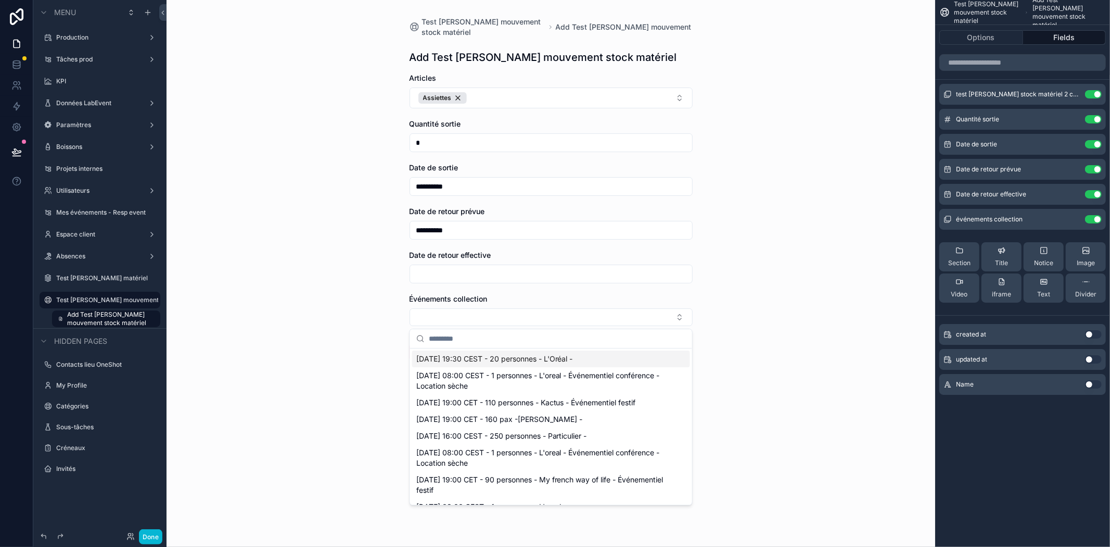
click at [560, 357] on span "[DATE] 19:30 CEST - 20 personnes - L'Oréal -" at bounding box center [494, 358] width 157 height 10
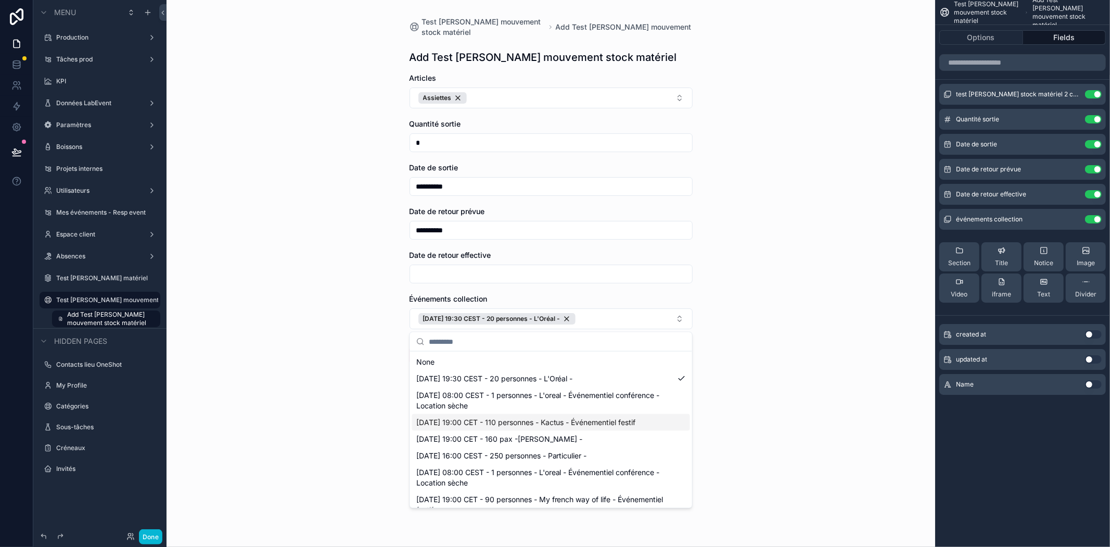
click at [285, 426] on div "**********" at bounding box center [551, 273] width 769 height 547
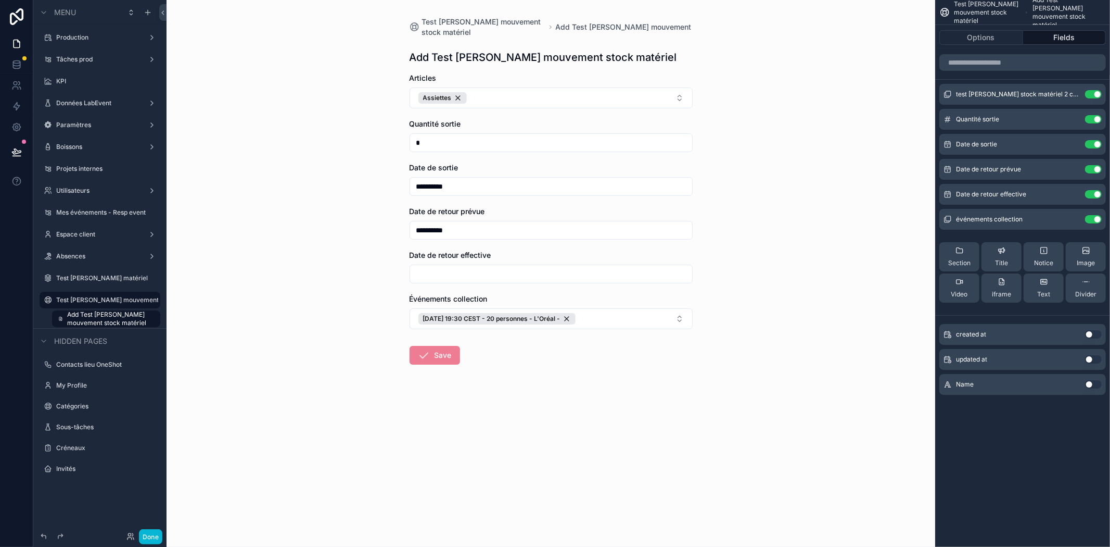
click at [438, 359] on button "Save" at bounding box center [435, 355] width 50 height 19
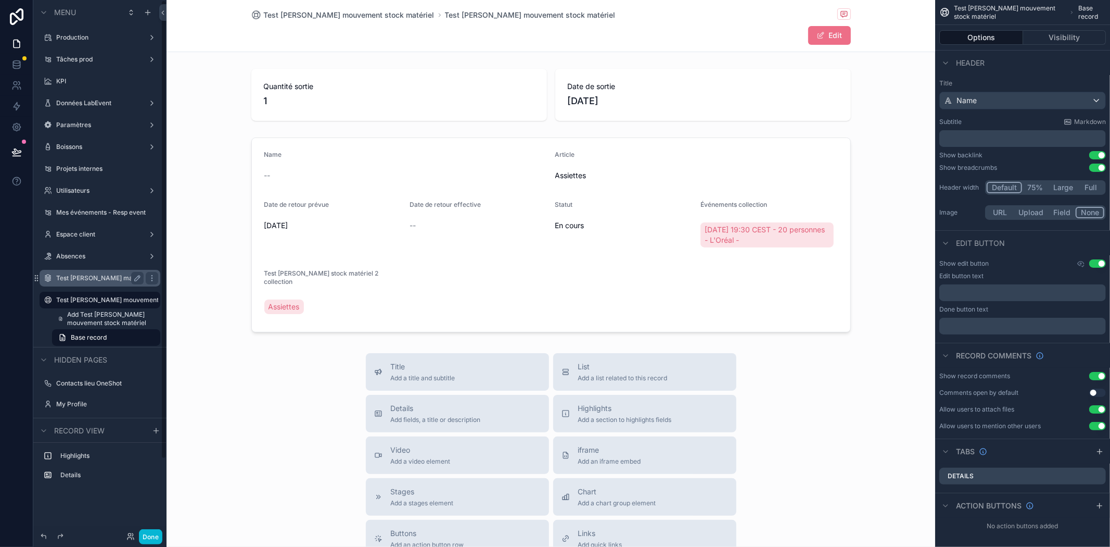
click at [106, 275] on label "Test [PERSON_NAME] matériel" at bounding box center [99, 278] width 87 height 8
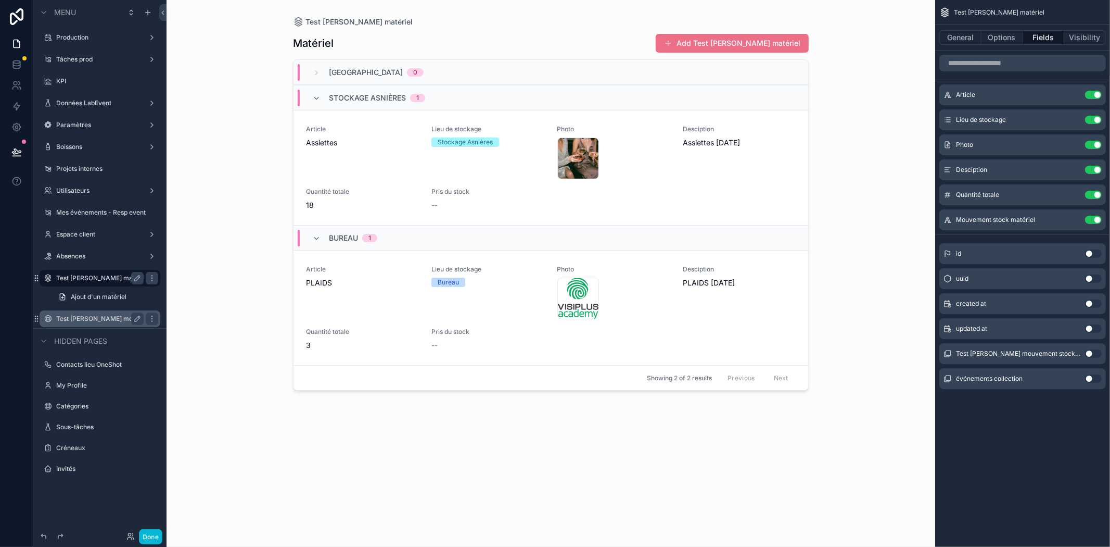
click at [102, 313] on div "Test [PERSON_NAME] mouvement stock matériel" at bounding box center [99, 318] width 87 height 12
click at [87, 317] on label "Test [PERSON_NAME] mouvement stock matériel" at bounding box center [99, 318] width 87 height 8
